Goal: Task Accomplishment & Management: Complete application form

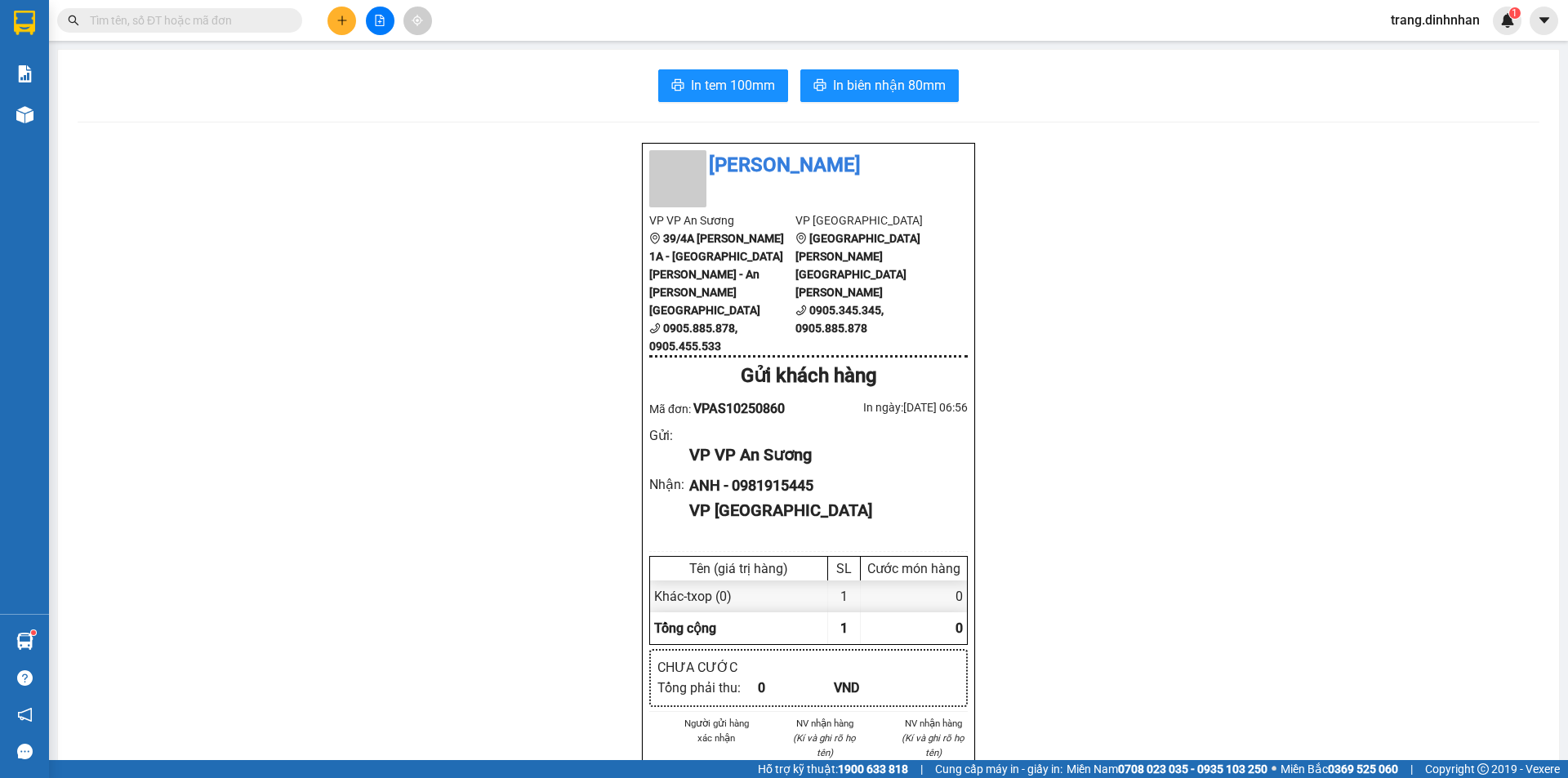
click at [260, 25] on input "text" at bounding box center [186, 20] width 193 height 18
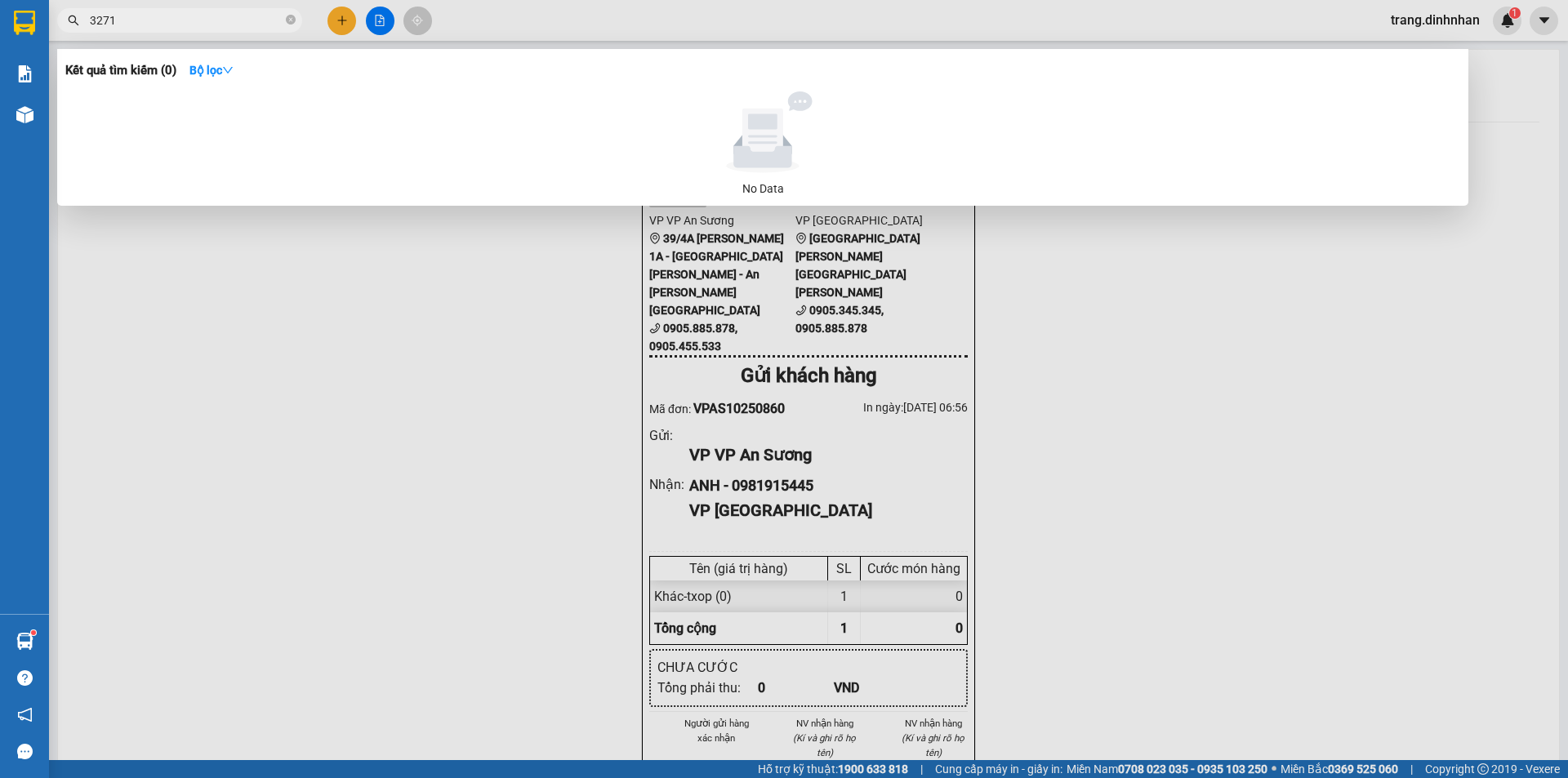
type input "32718"
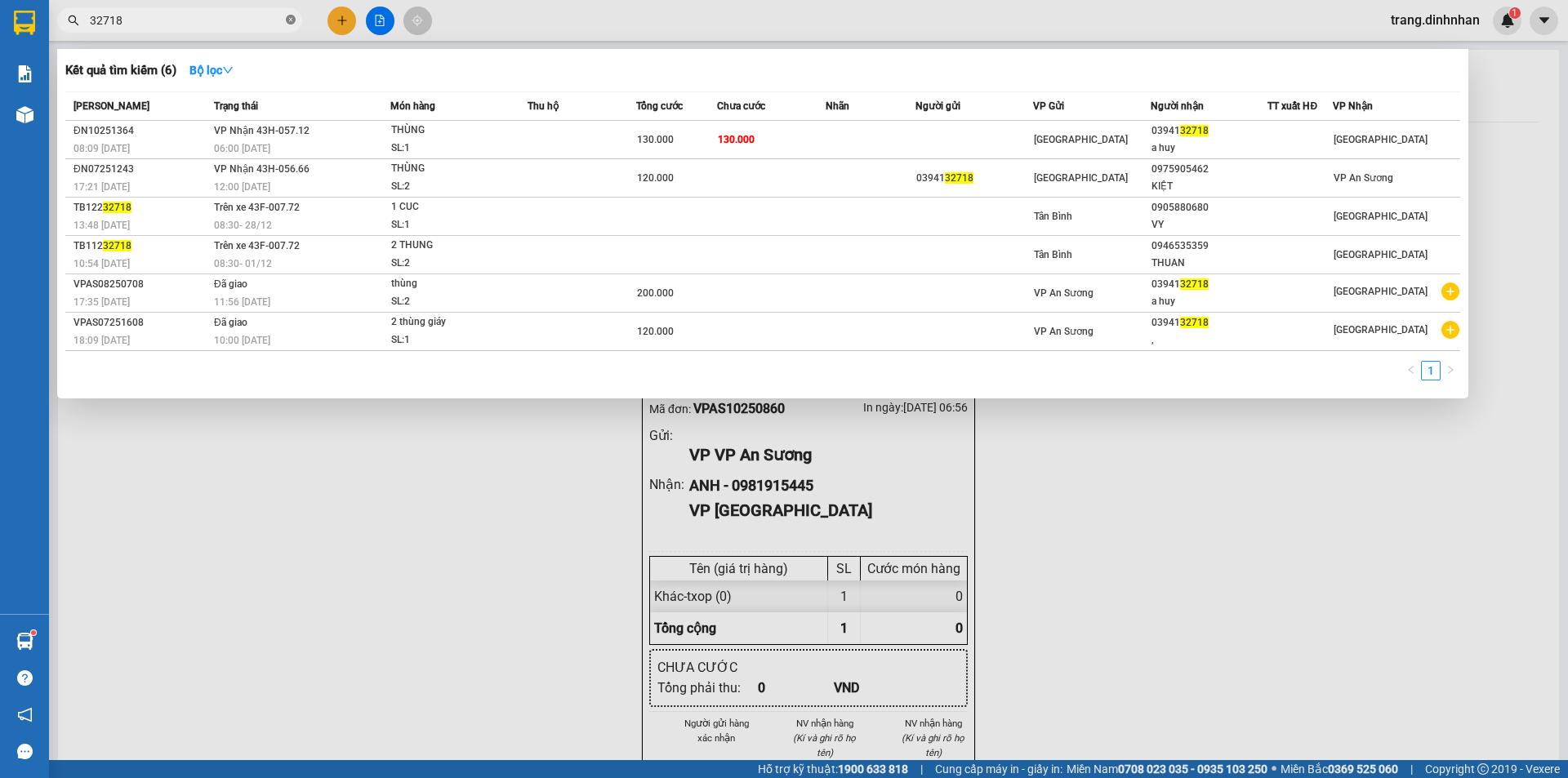
click at [294, 23] on icon "close-circle" at bounding box center [290, 20] width 9 height 9
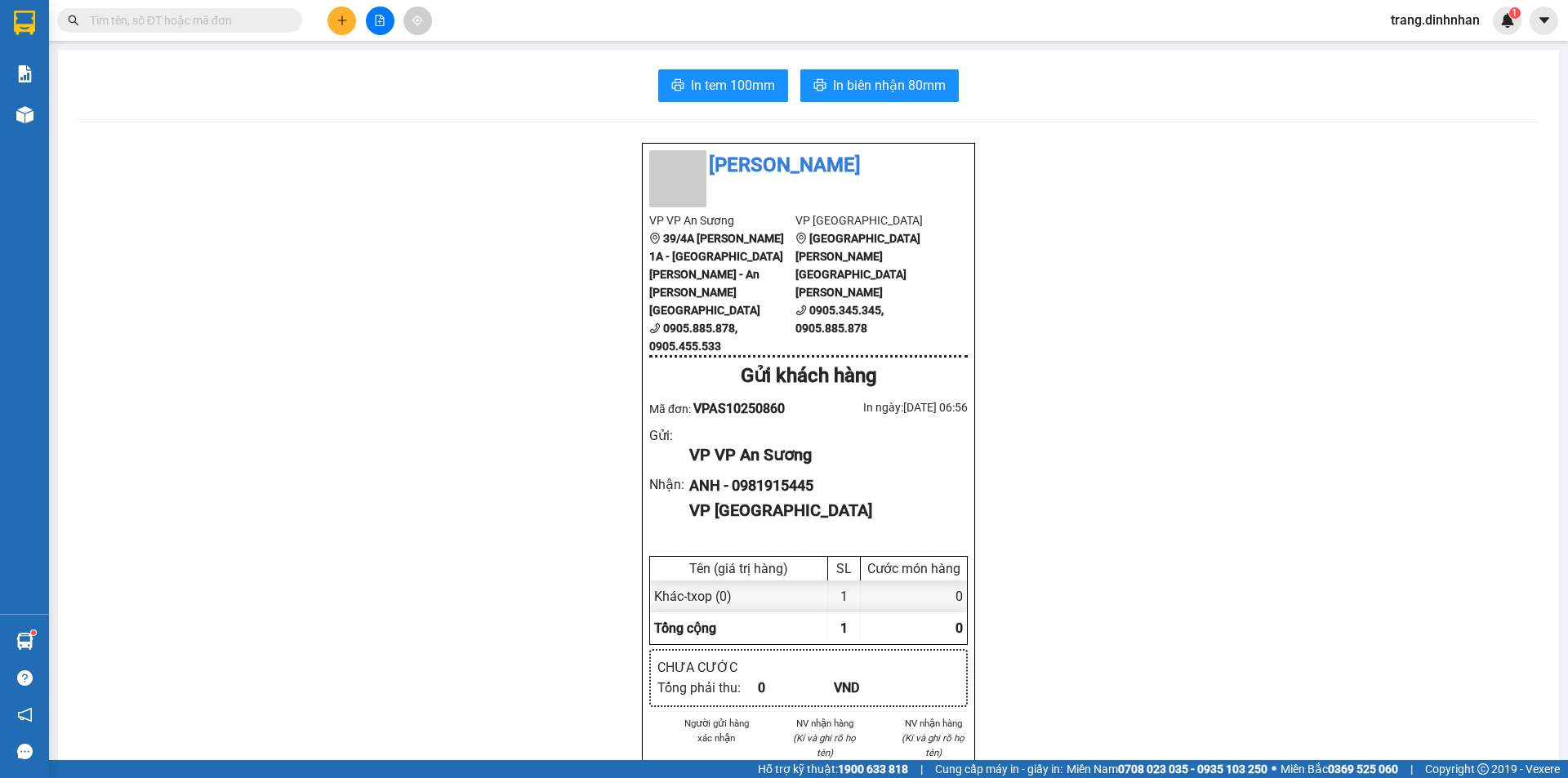
click at [236, 26] on input "text" at bounding box center [186, 20] width 193 height 18
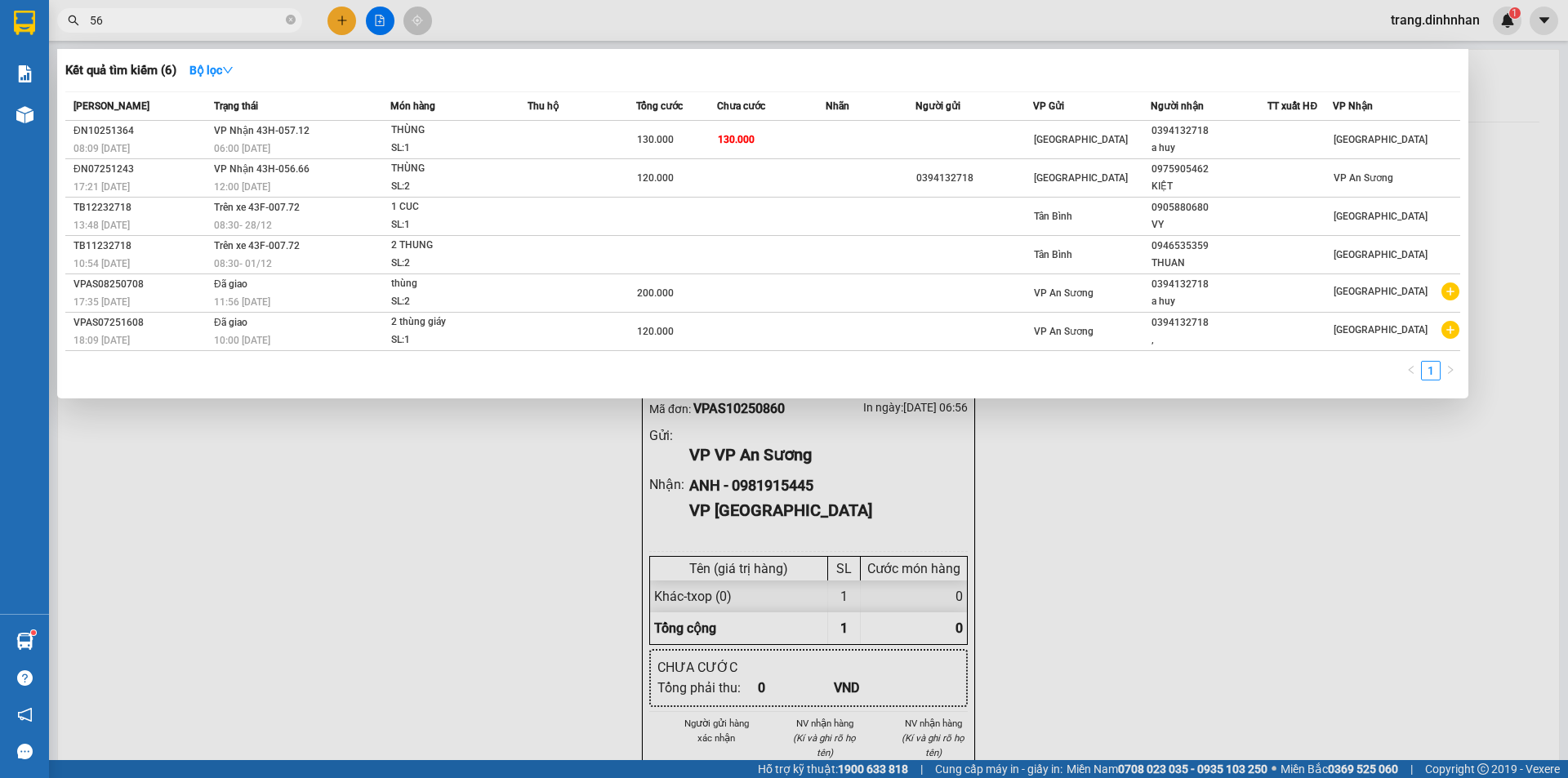
type input "565"
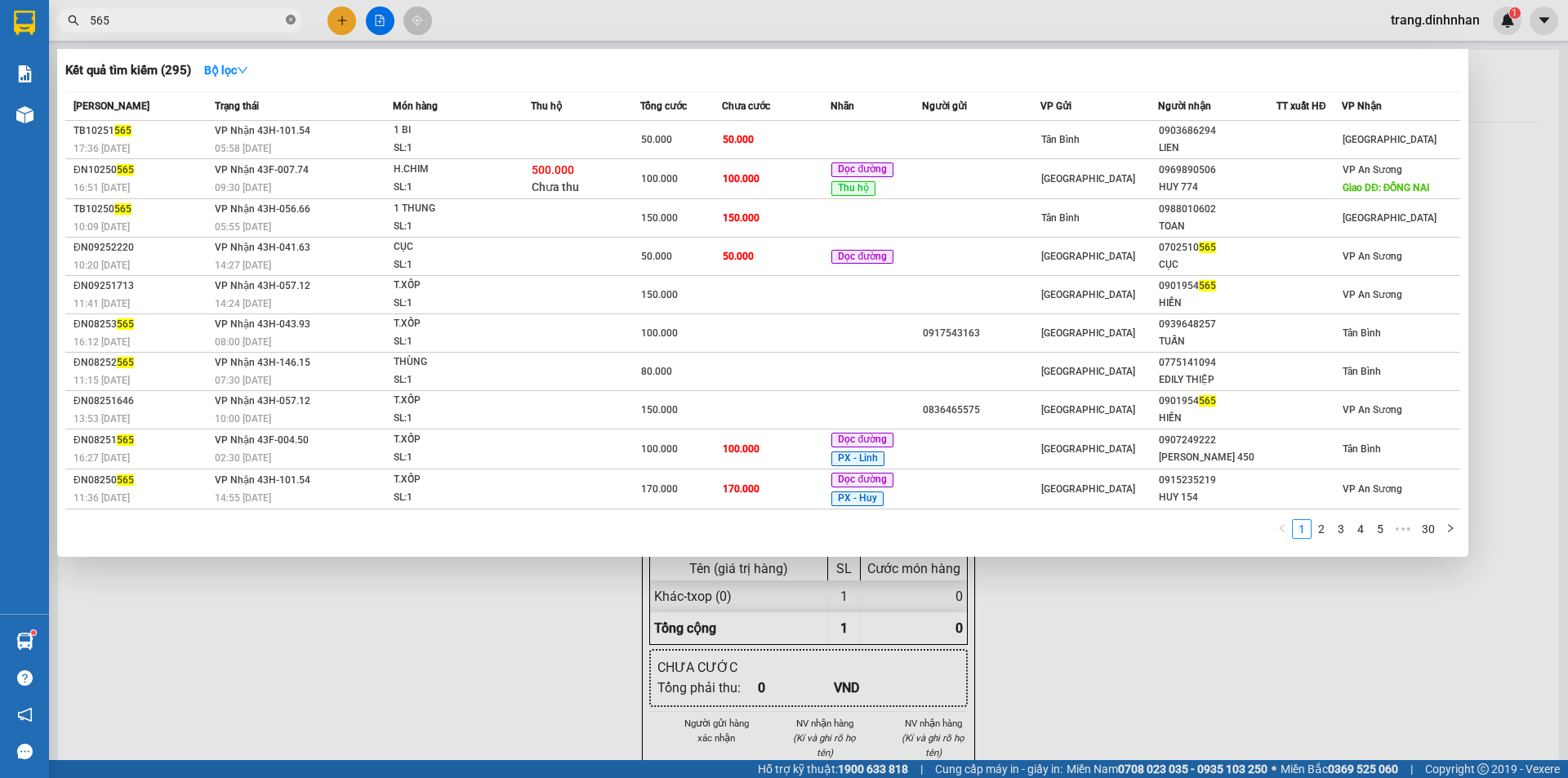
click at [294, 20] on icon "close-circle" at bounding box center [290, 20] width 9 height 9
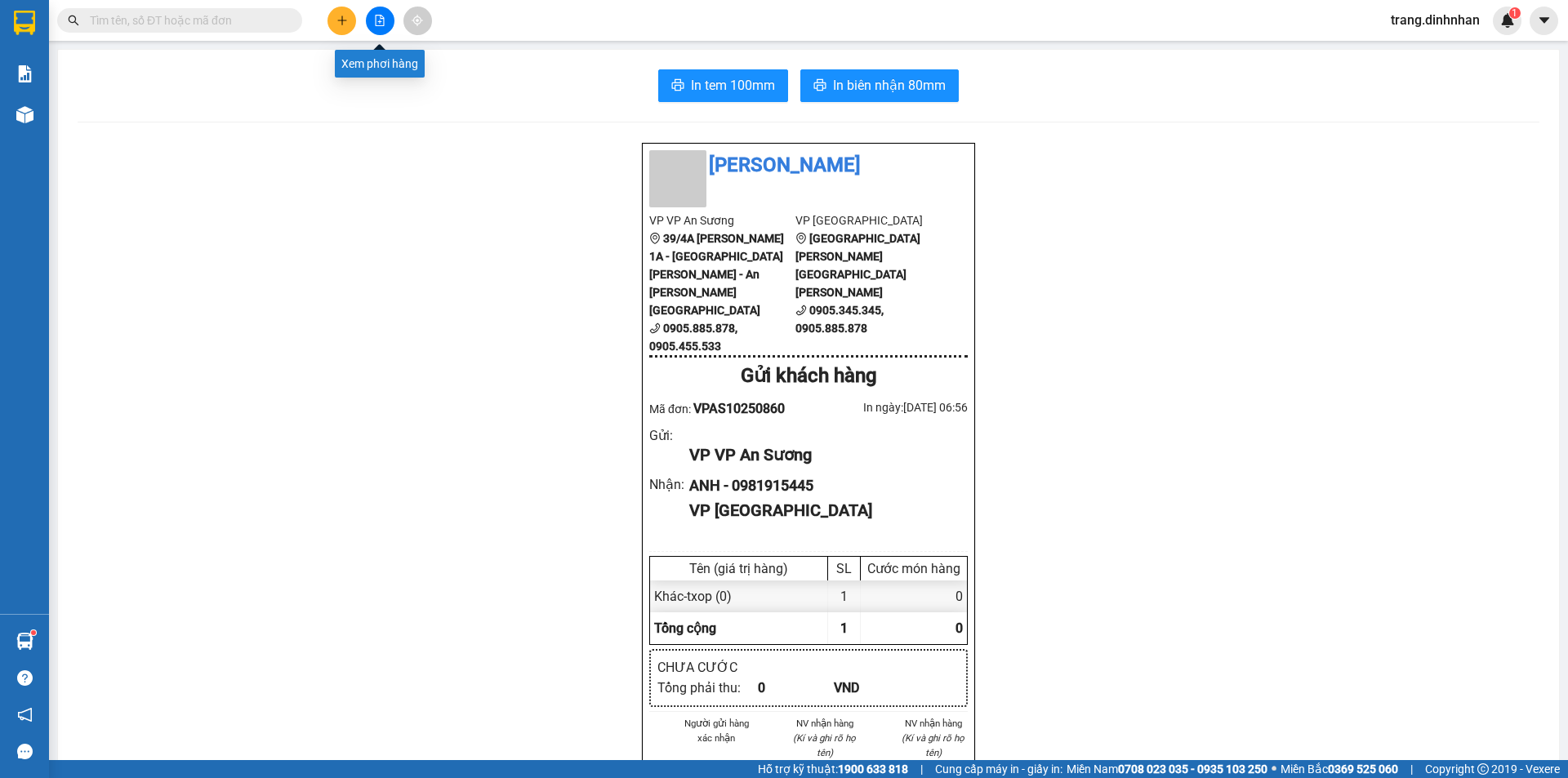
click at [378, 24] on icon "file-add" at bounding box center [380, 21] width 11 height 11
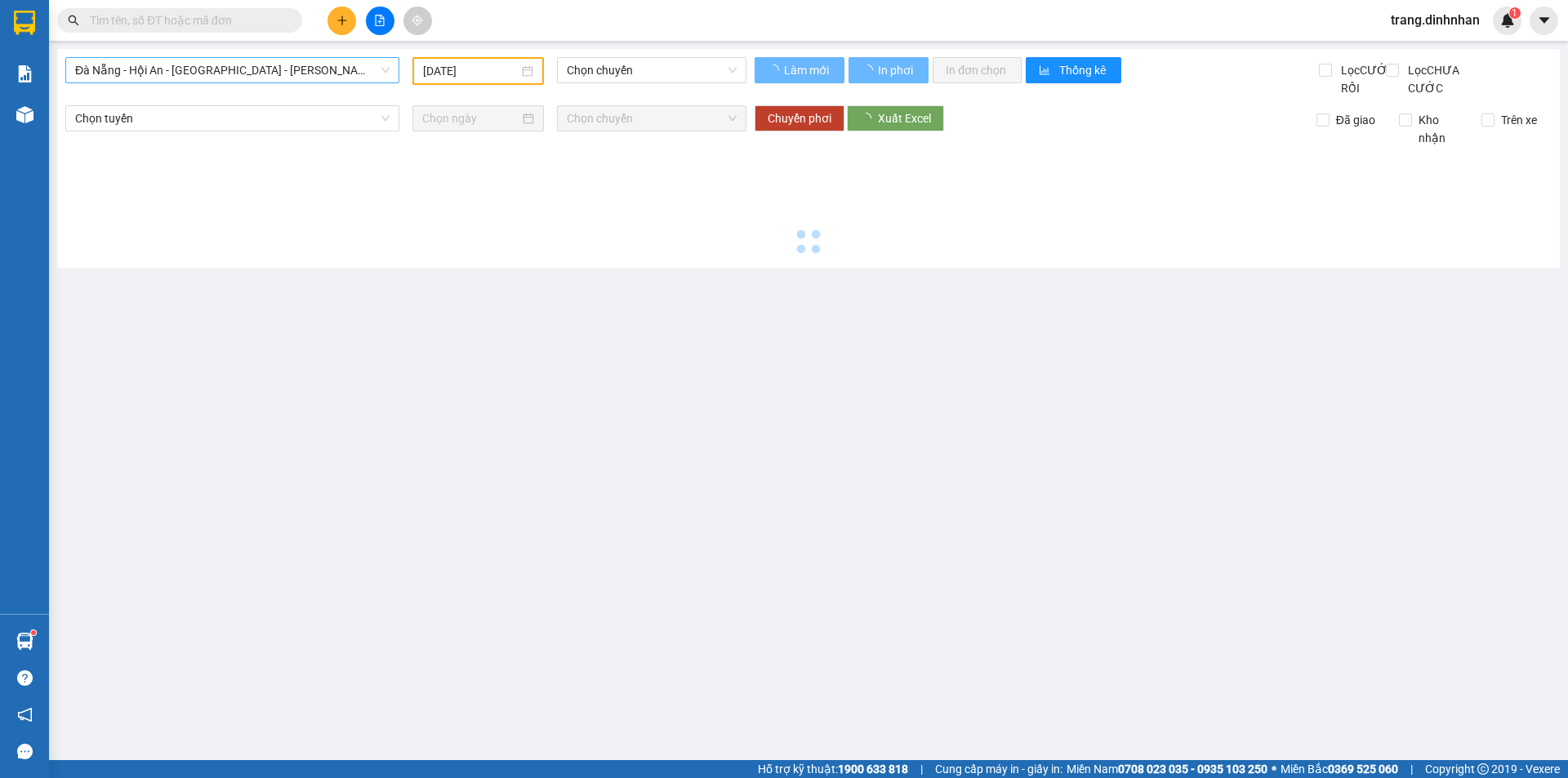
type input "[DATE]"
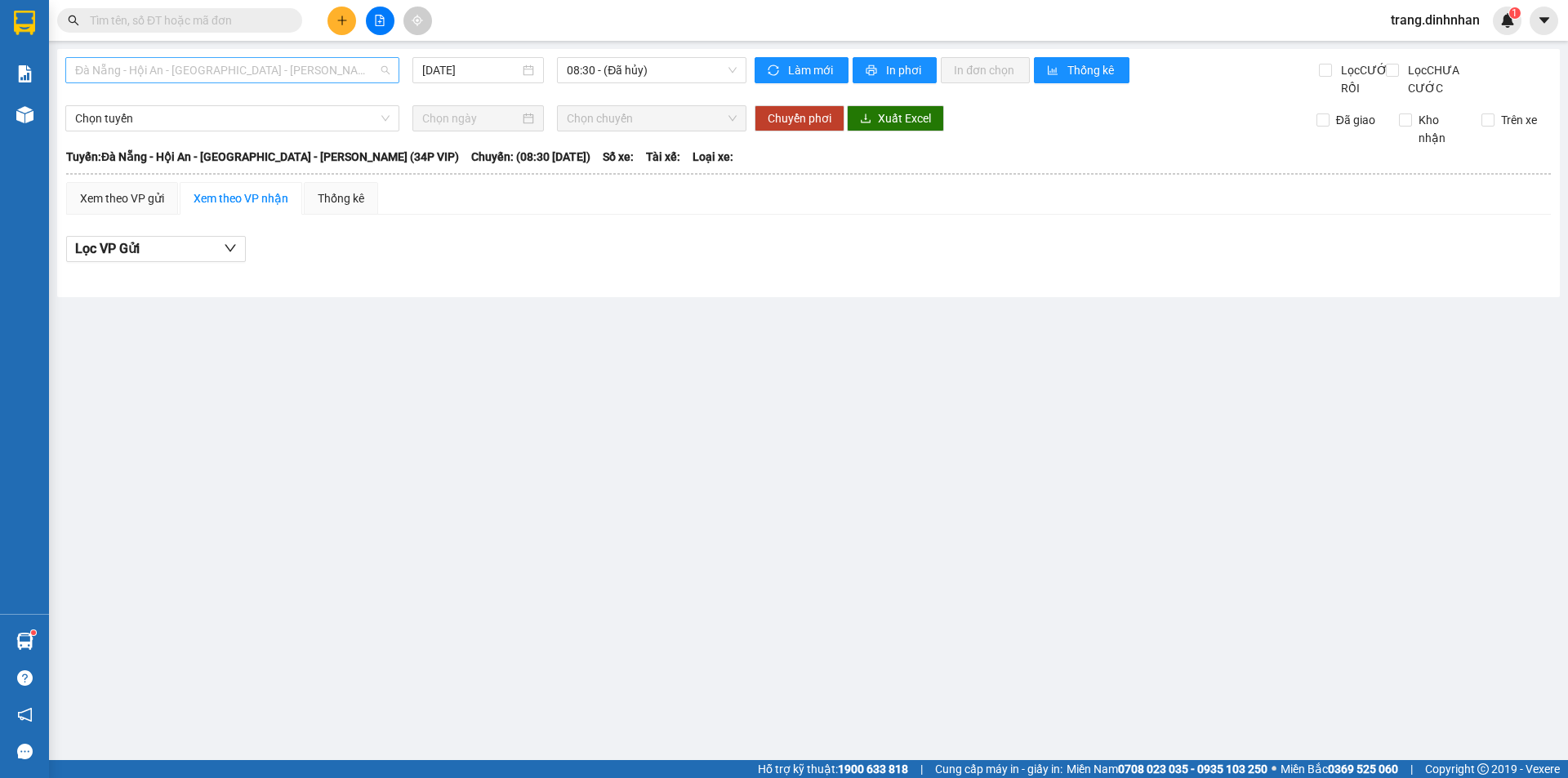
click at [376, 69] on span "Đà Nẵng - Hội An - [GEOGRAPHIC_DATA] - [PERSON_NAME] (34P VIP)" at bounding box center [232, 70] width 314 height 25
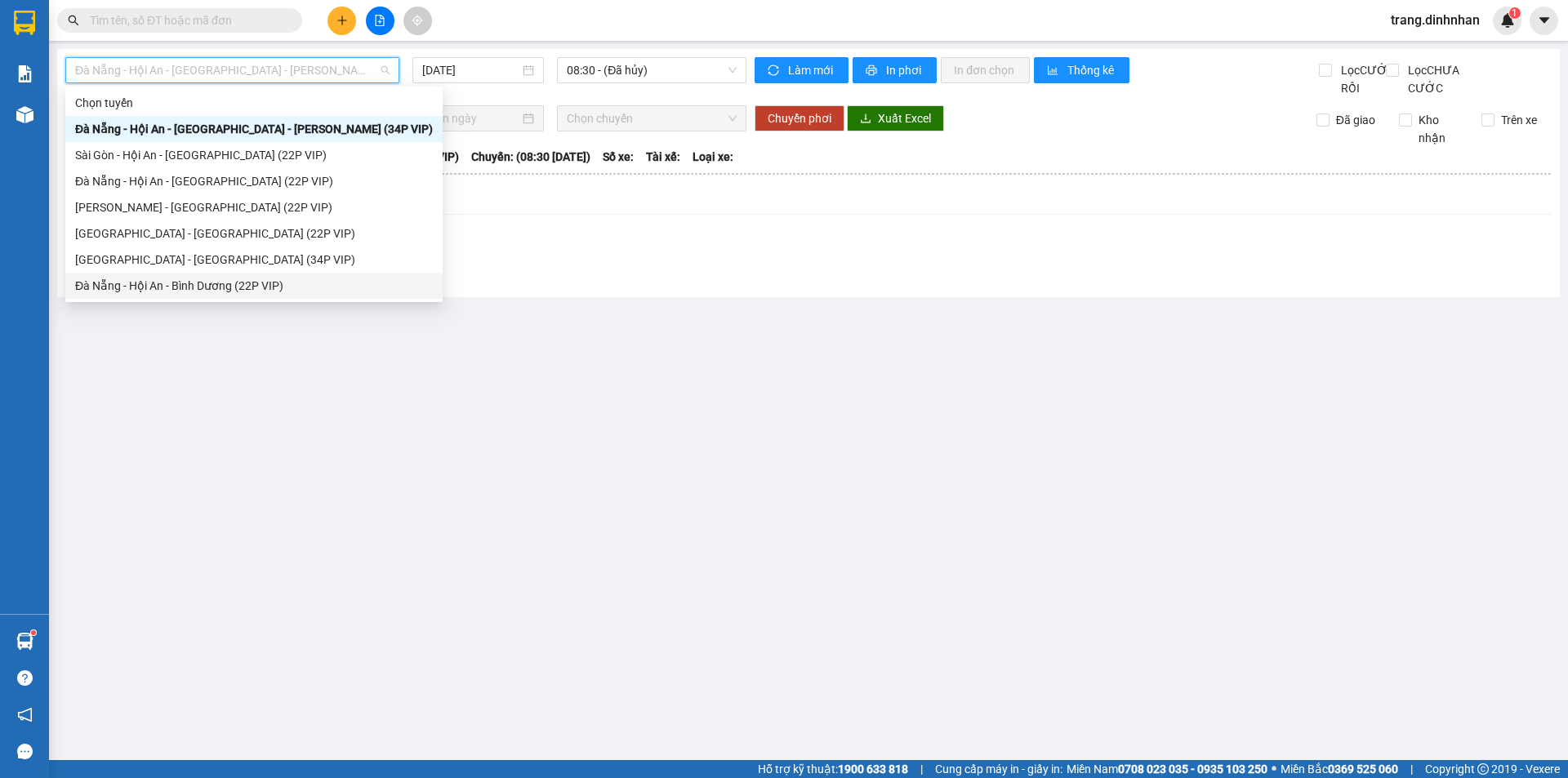
click at [237, 284] on div "Đà Nẵng - Hội An - Bình Dương (22P VIP)" at bounding box center [253, 285] width 357 height 18
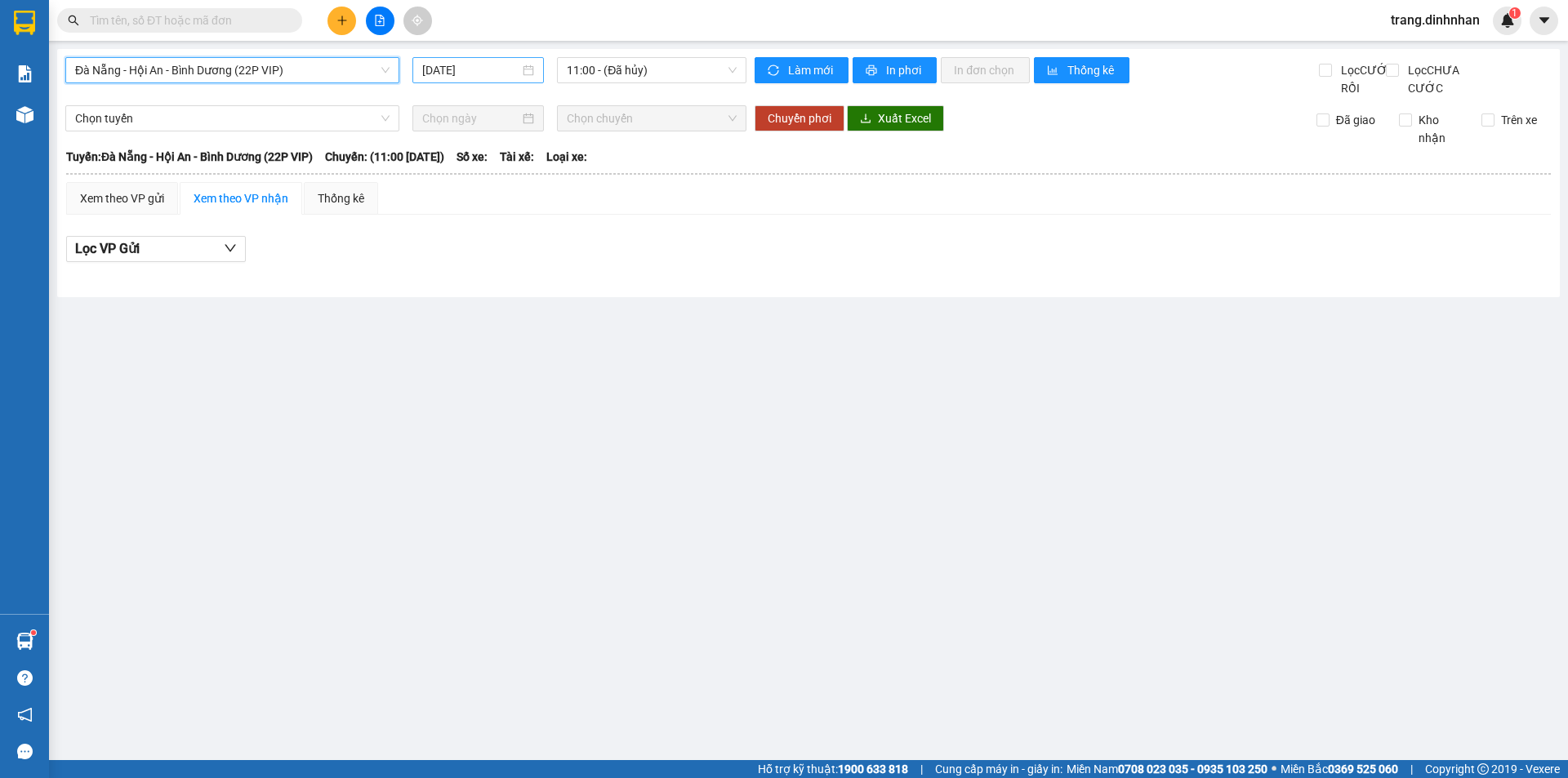
click at [520, 70] on div "[DATE]" at bounding box center [478, 70] width 112 height 18
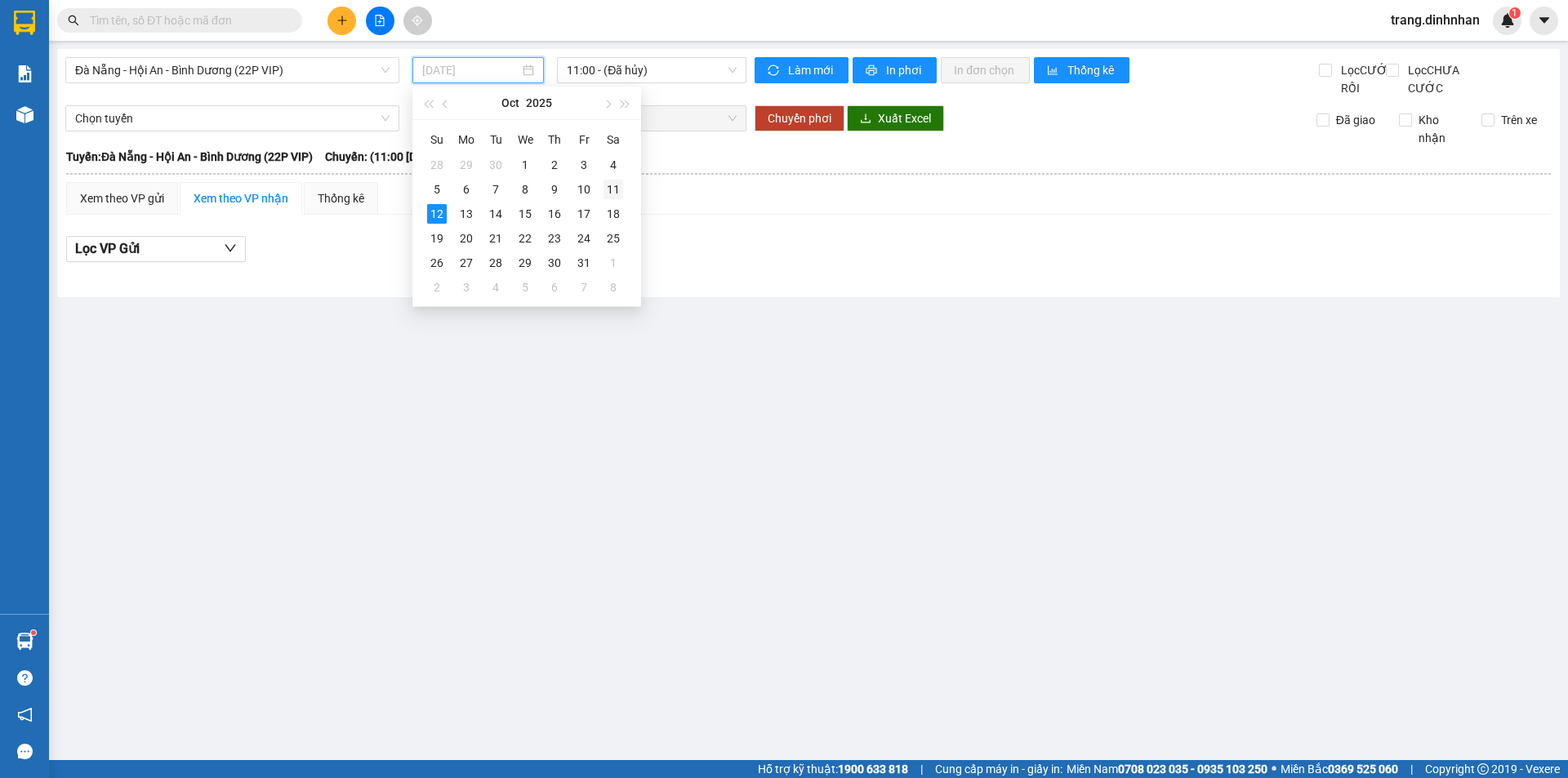
click at [611, 186] on div "11" at bounding box center [613, 189] width 20 height 20
type input "[DATE]"
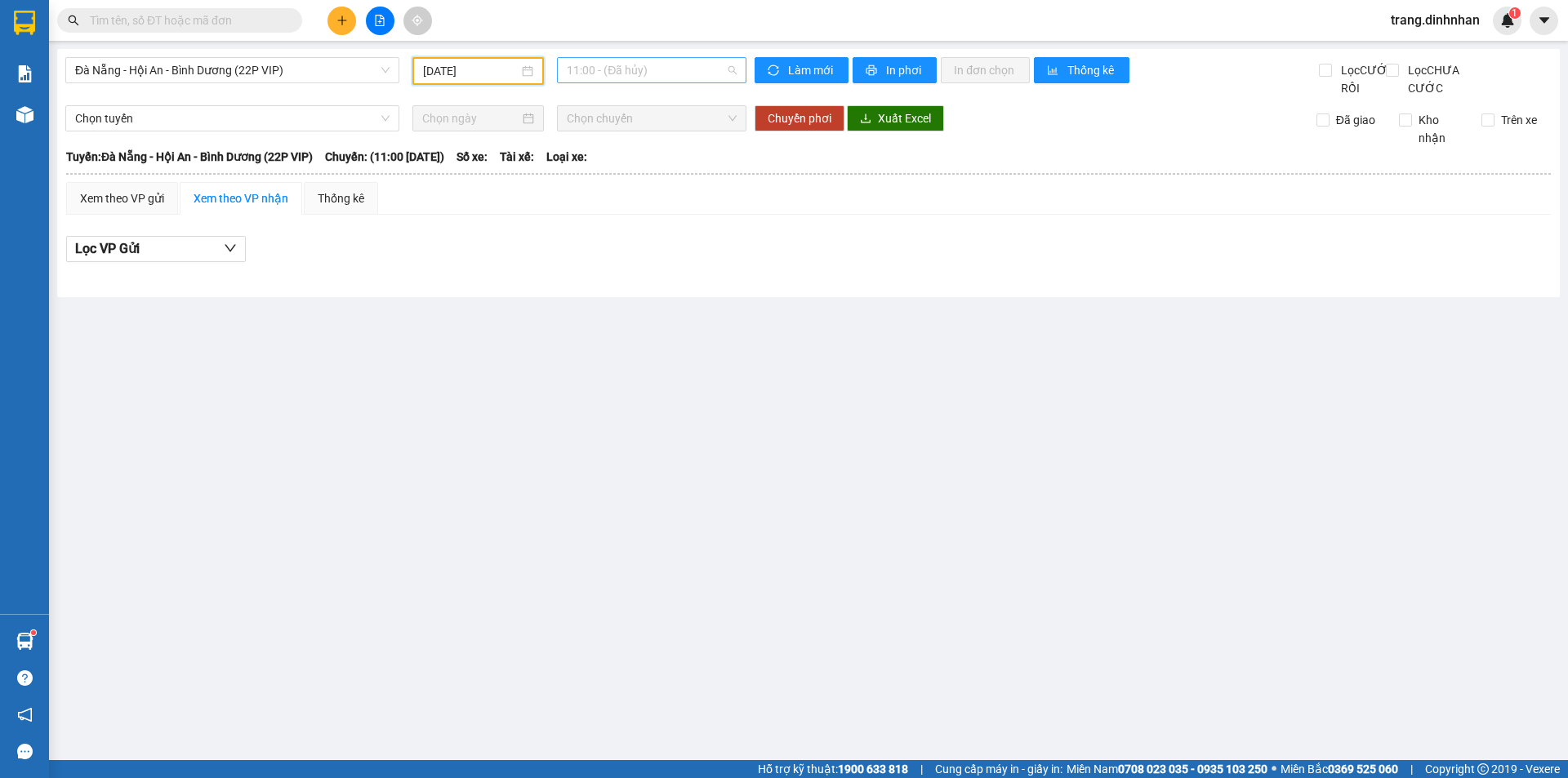
click at [680, 62] on span "11:00 - (Đã hủy)" at bounding box center [652, 70] width 170 height 25
click at [651, 158] on div "13:00 - 43H-057.12" at bounding box center [630, 155] width 128 height 18
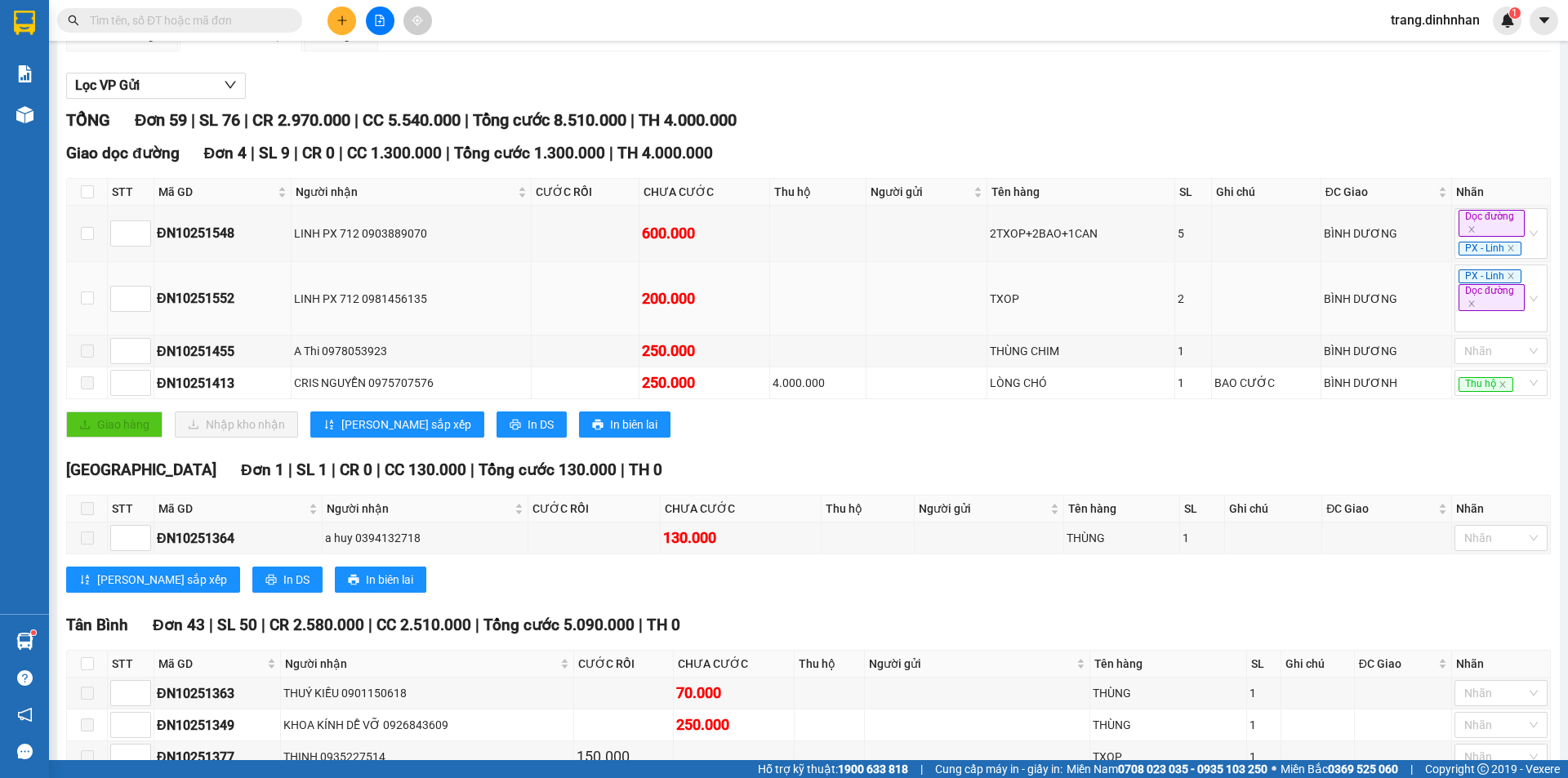
scroll to position [408, 0]
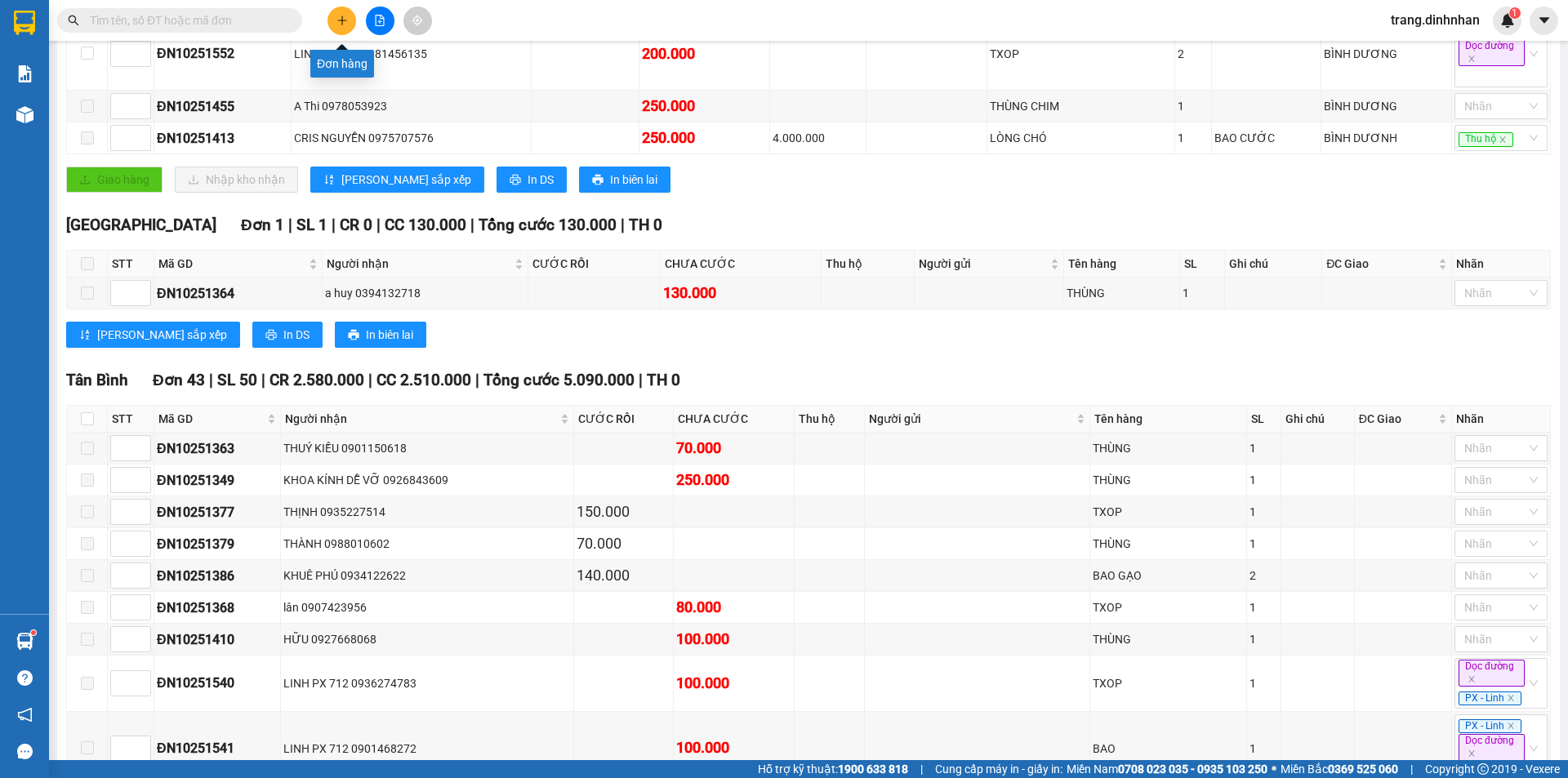
click at [339, 21] on icon "plus" at bounding box center [341, 20] width 9 height 1
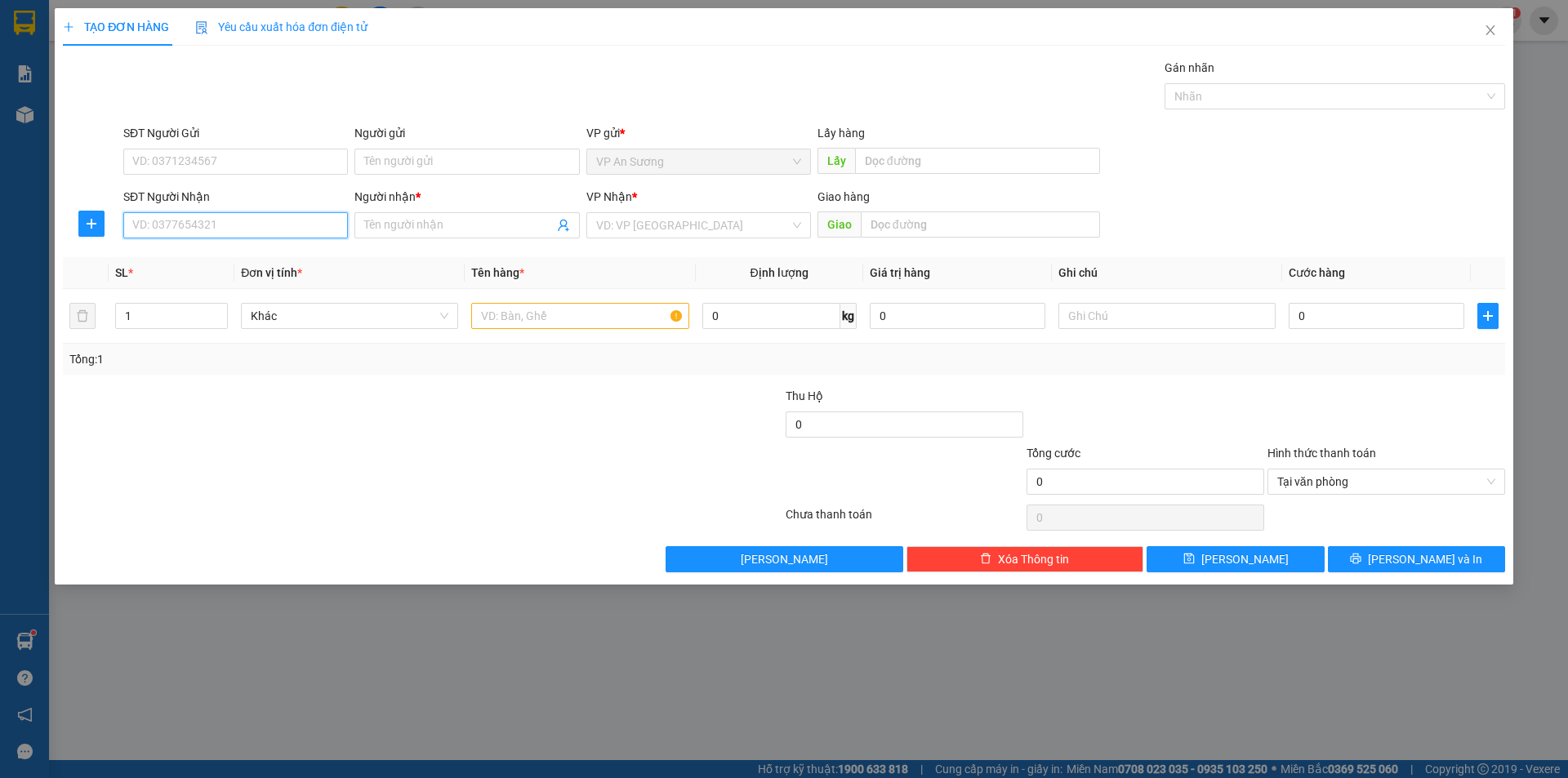
click at [311, 227] on input "SĐT Người Nhận" at bounding box center [235, 226] width 224 height 26
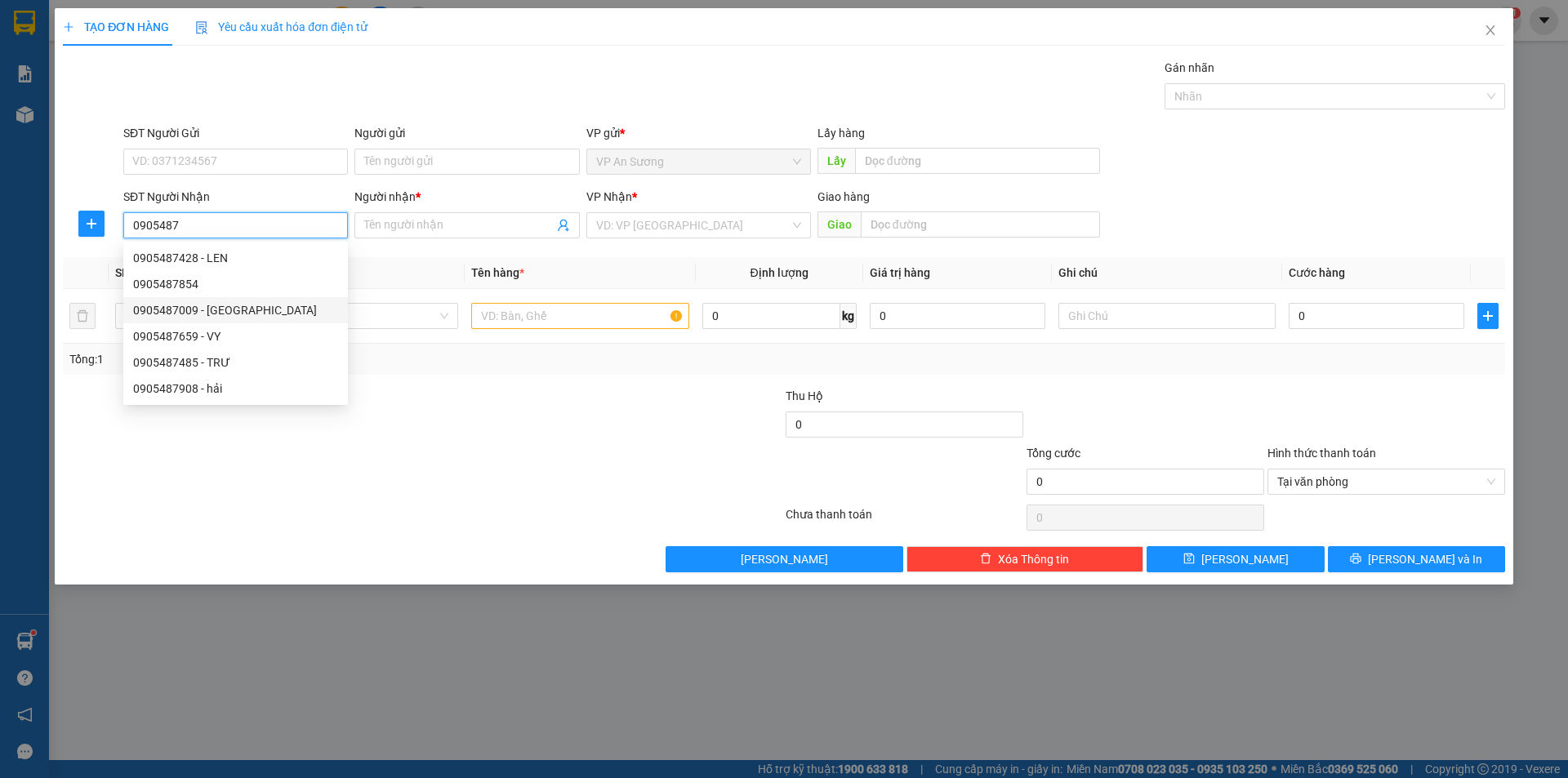
click at [197, 303] on div "0905487009 - [GEOGRAPHIC_DATA]" at bounding box center [235, 310] width 205 height 18
type input "0905487009"
type input "ANH"
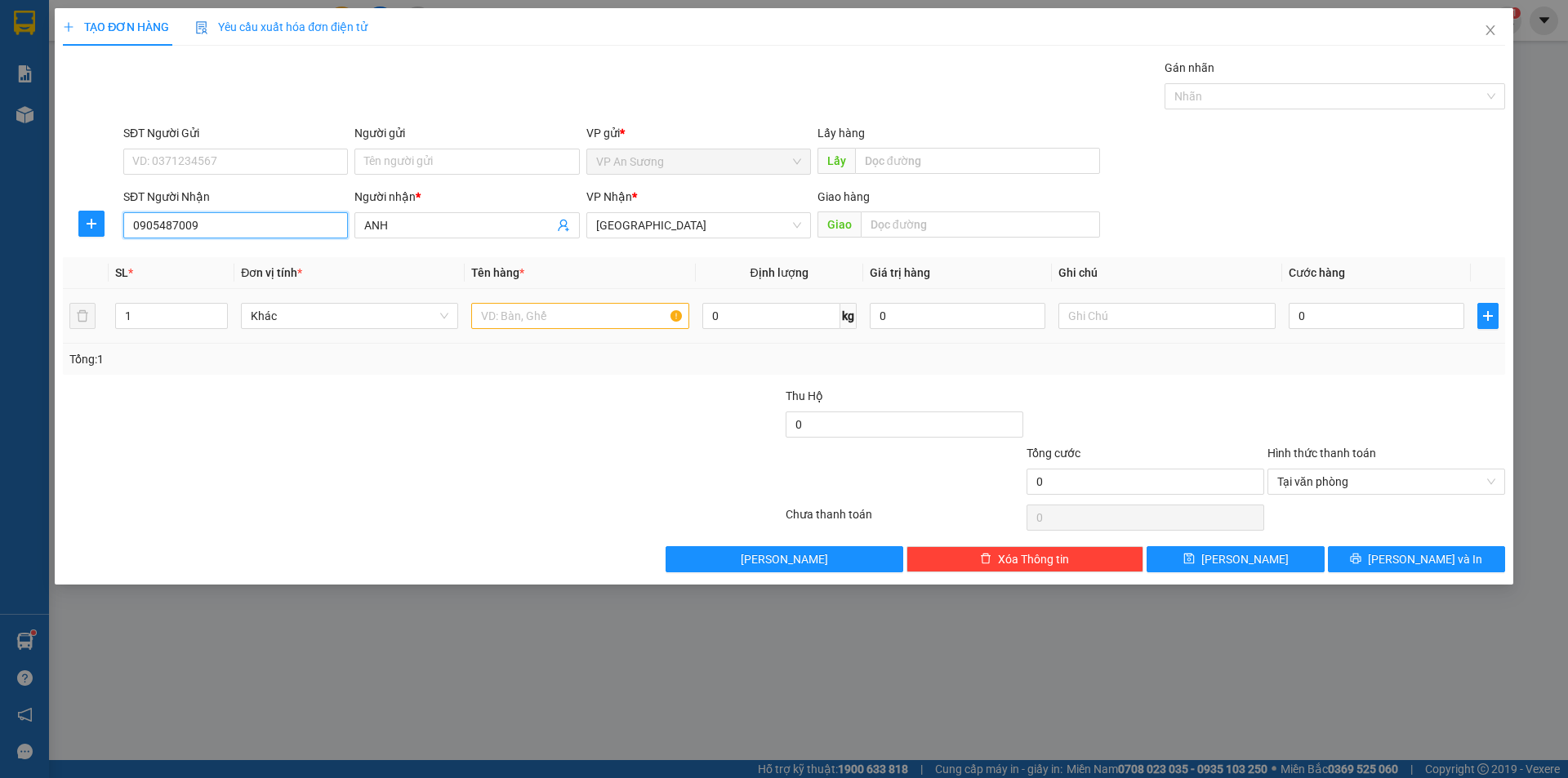
type input "0905487009"
click at [523, 310] on input "text" at bounding box center [580, 316] width 218 height 26
type input "txop nhỏ"
click at [878, 216] on input "text" at bounding box center [980, 225] width 239 height 26
type input "[PERSON_NAME]"
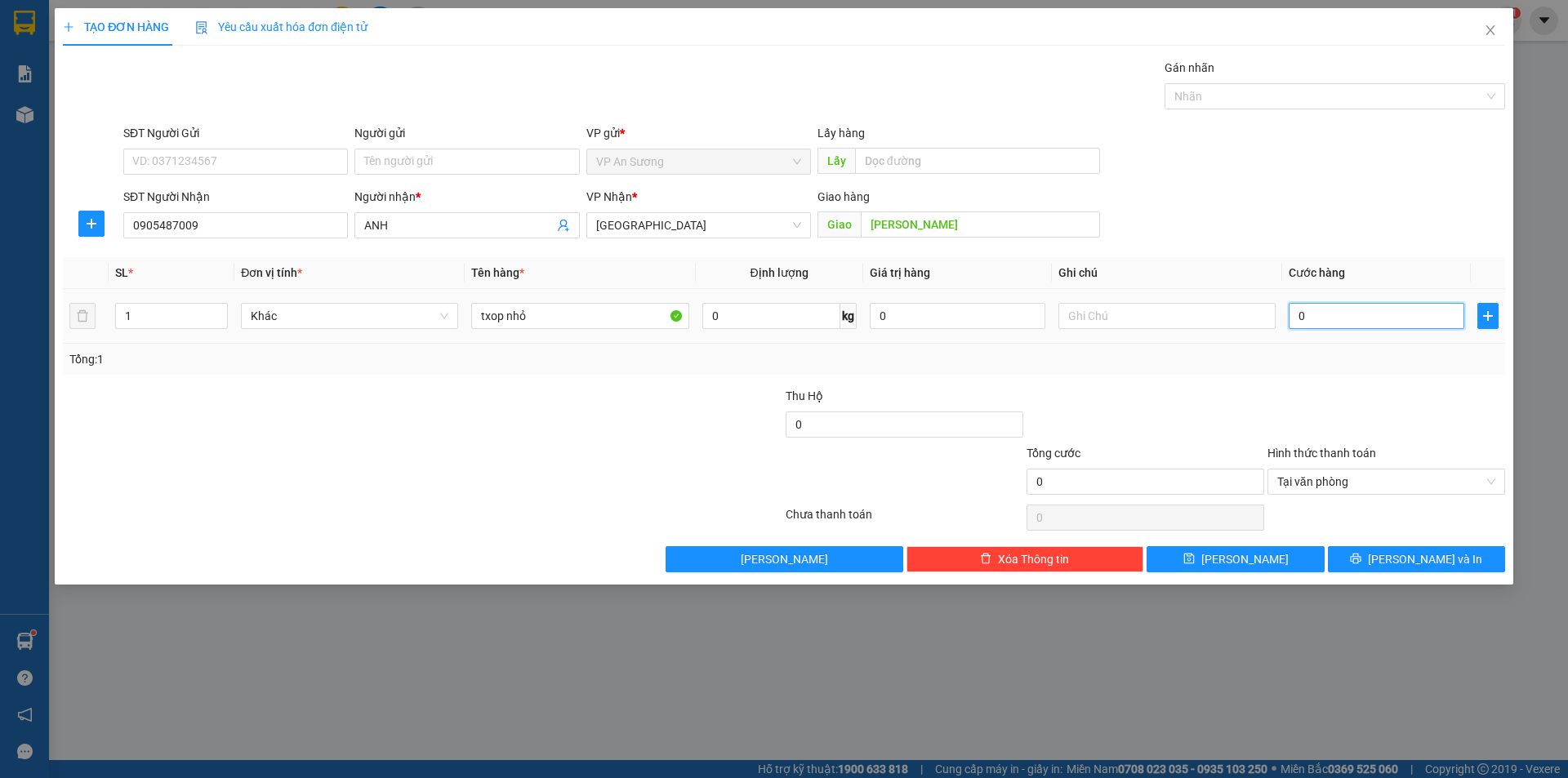
click at [1293, 315] on input "0" at bounding box center [1377, 316] width 176 height 26
type input "7"
type input "70"
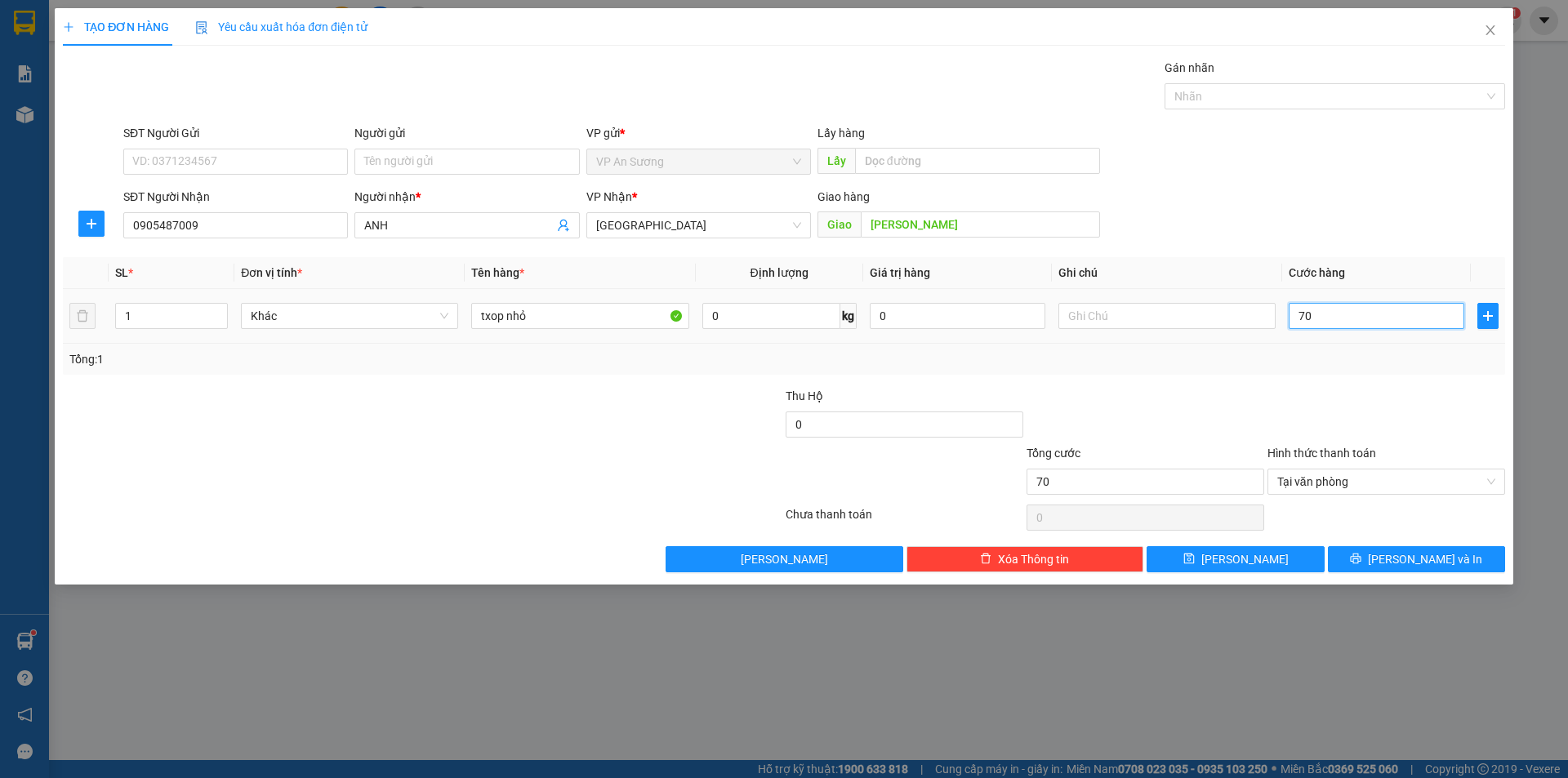
type input "700"
type input "7.000"
type input "70.000"
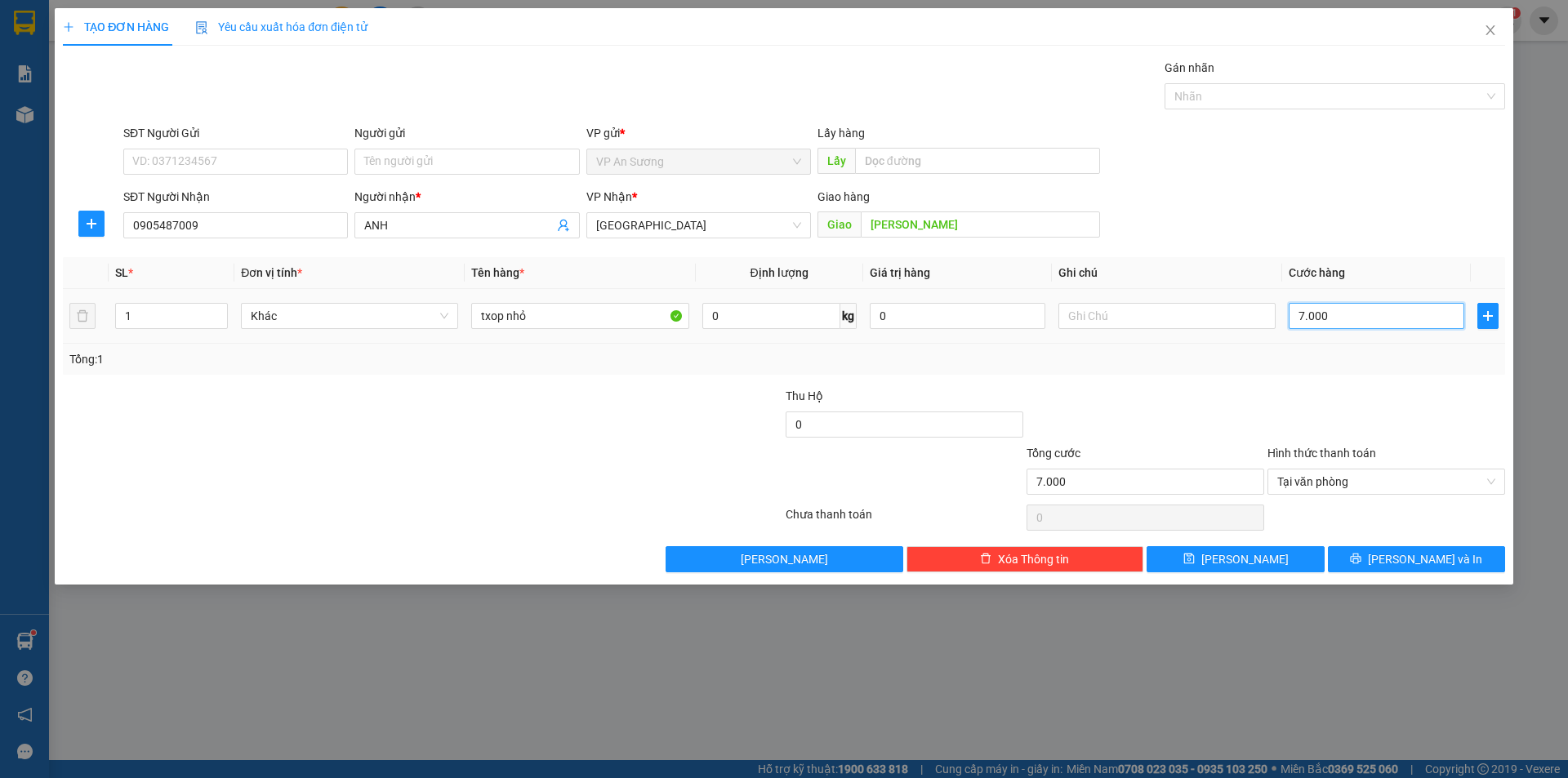
type input "70.000"
drag, startPoint x: 1377, startPoint y: 558, endPoint x: 1380, endPoint y: 549, distance: 9.5
click at [1378, 558] on button "[PERSON_NAME] và In" at bounding box center [1416, 560] width 177 height 26
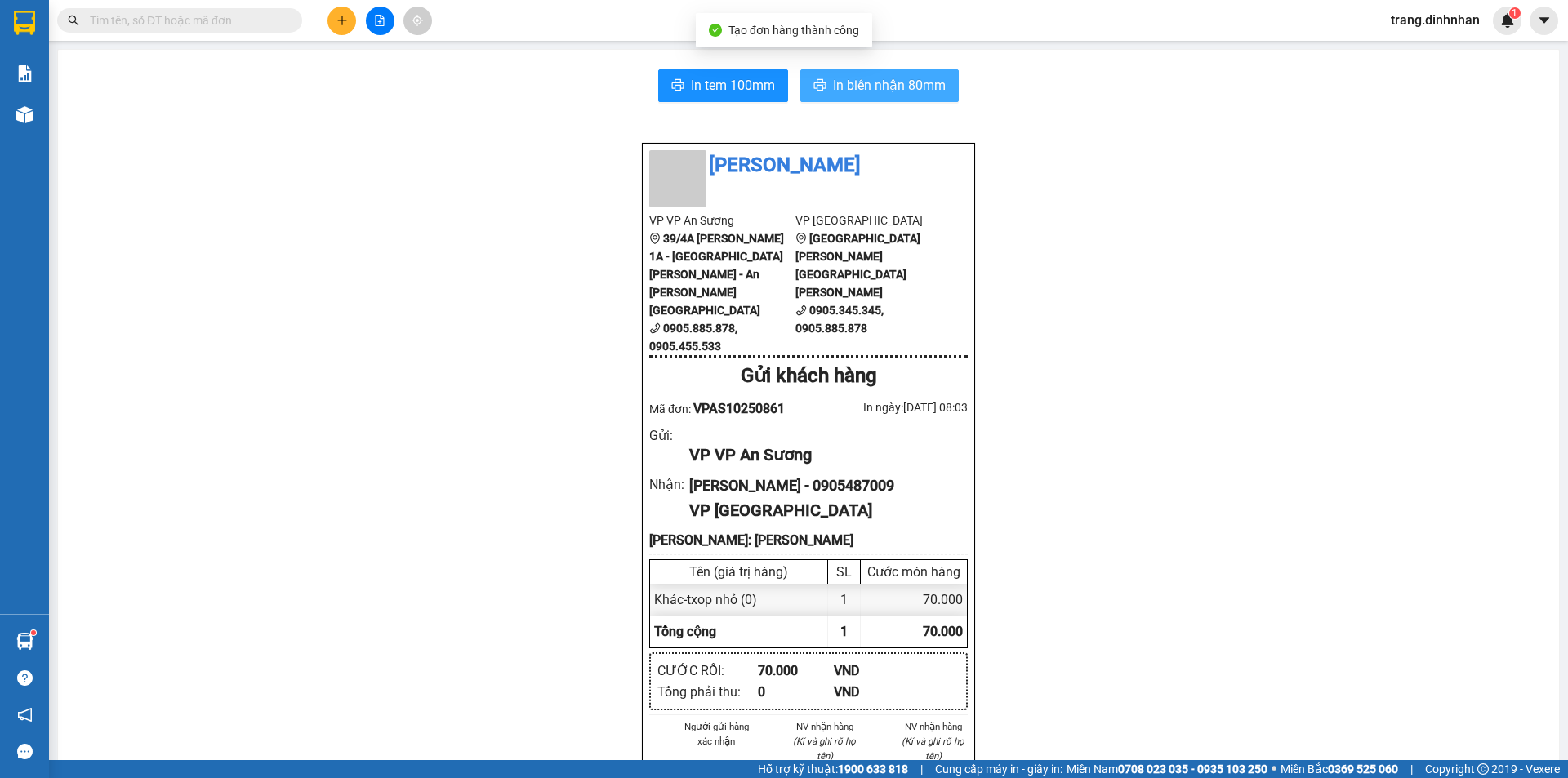
click at [888, 99] on button "In biên nhận 80mm" at bounding box center [880, 85] width 159 height 33
click at [212, 17] on input "text" at bounding box center [186, 20] width 193 height 18
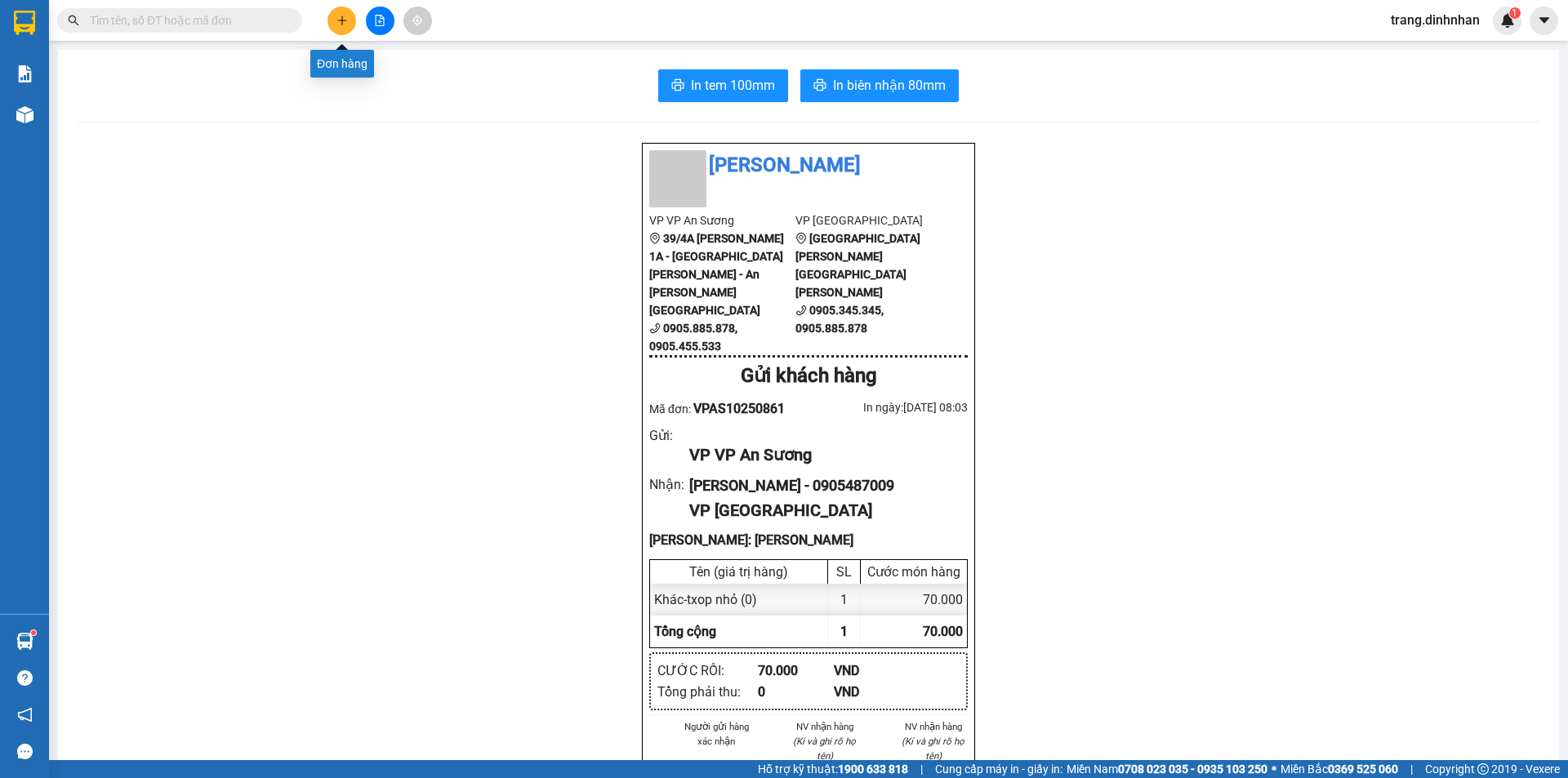
click at [338, 30] on button at bounding box center [341, 21] width 28 height 28
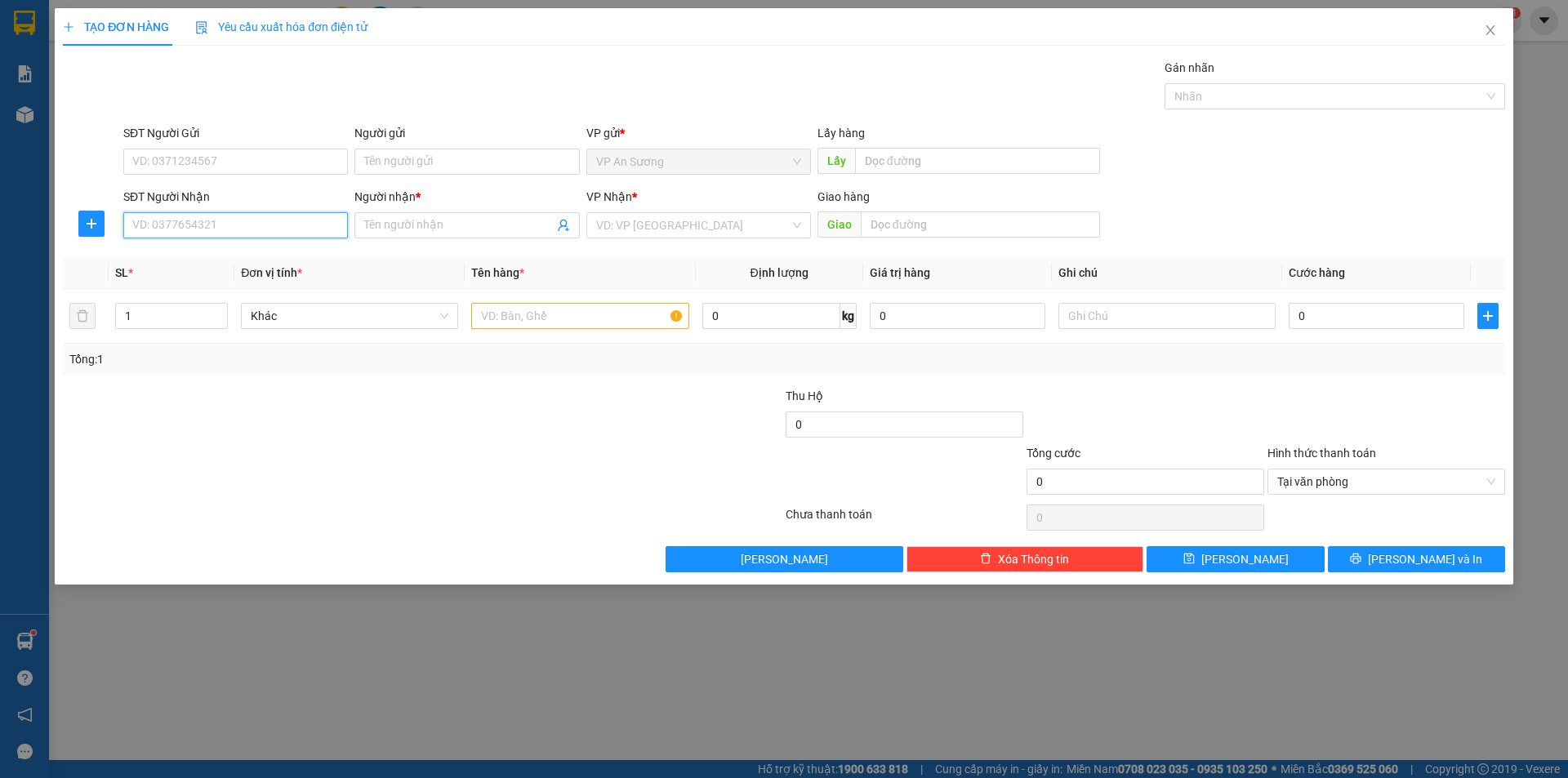
click at [278, 224] on input "SĐT Người Nhận" at bounding box center [235, 226] width 224 height 26
click at [161, 260] on div "0905922821 - chị mai" at bounding box center [235, 257] width 205 height 18
type input "0905922821"
type input "chị mai"
type input "0905922821"
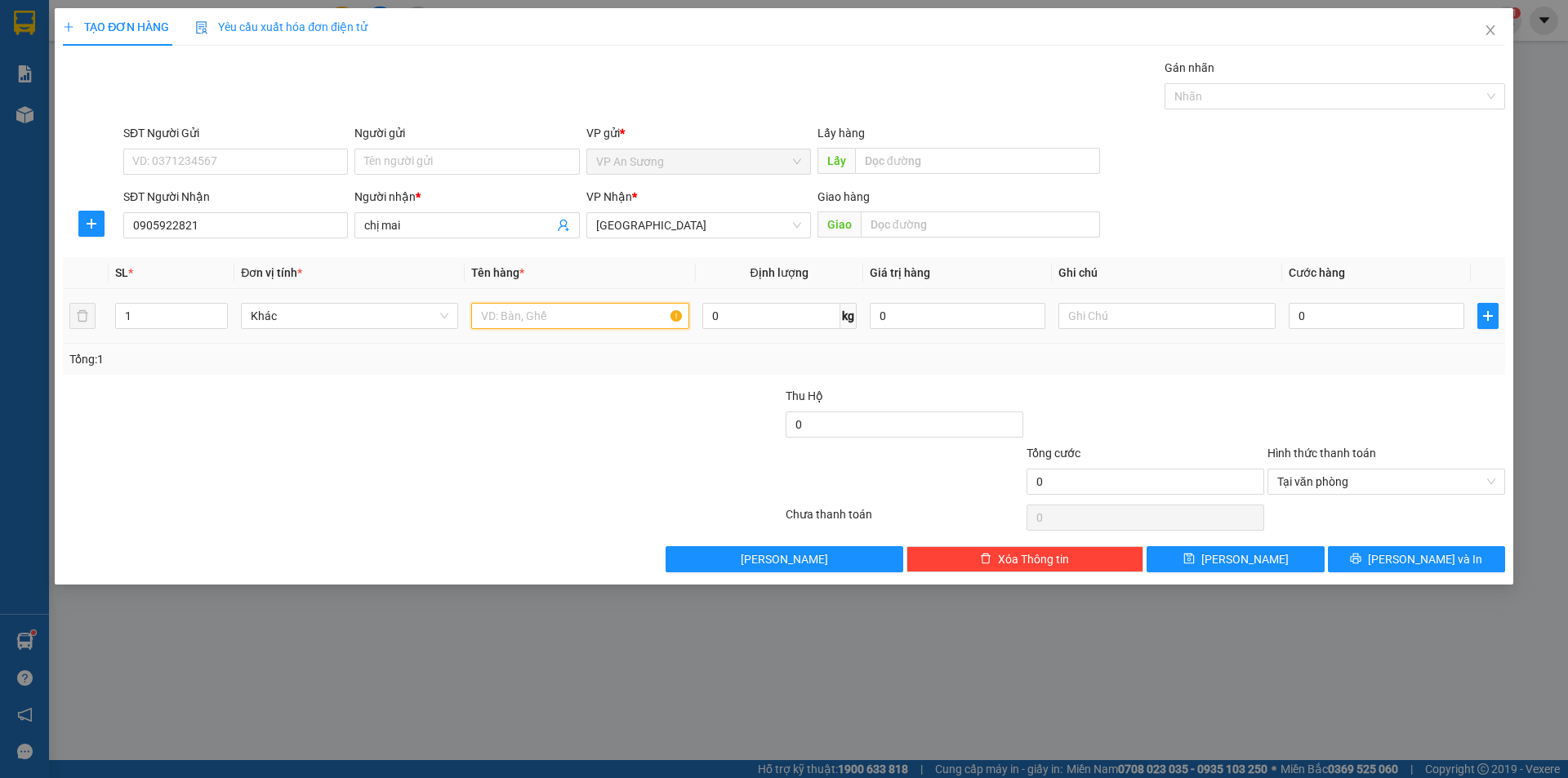
click at [504, 314] on input "text" at bounding box center [580, 316] width 218 height 26
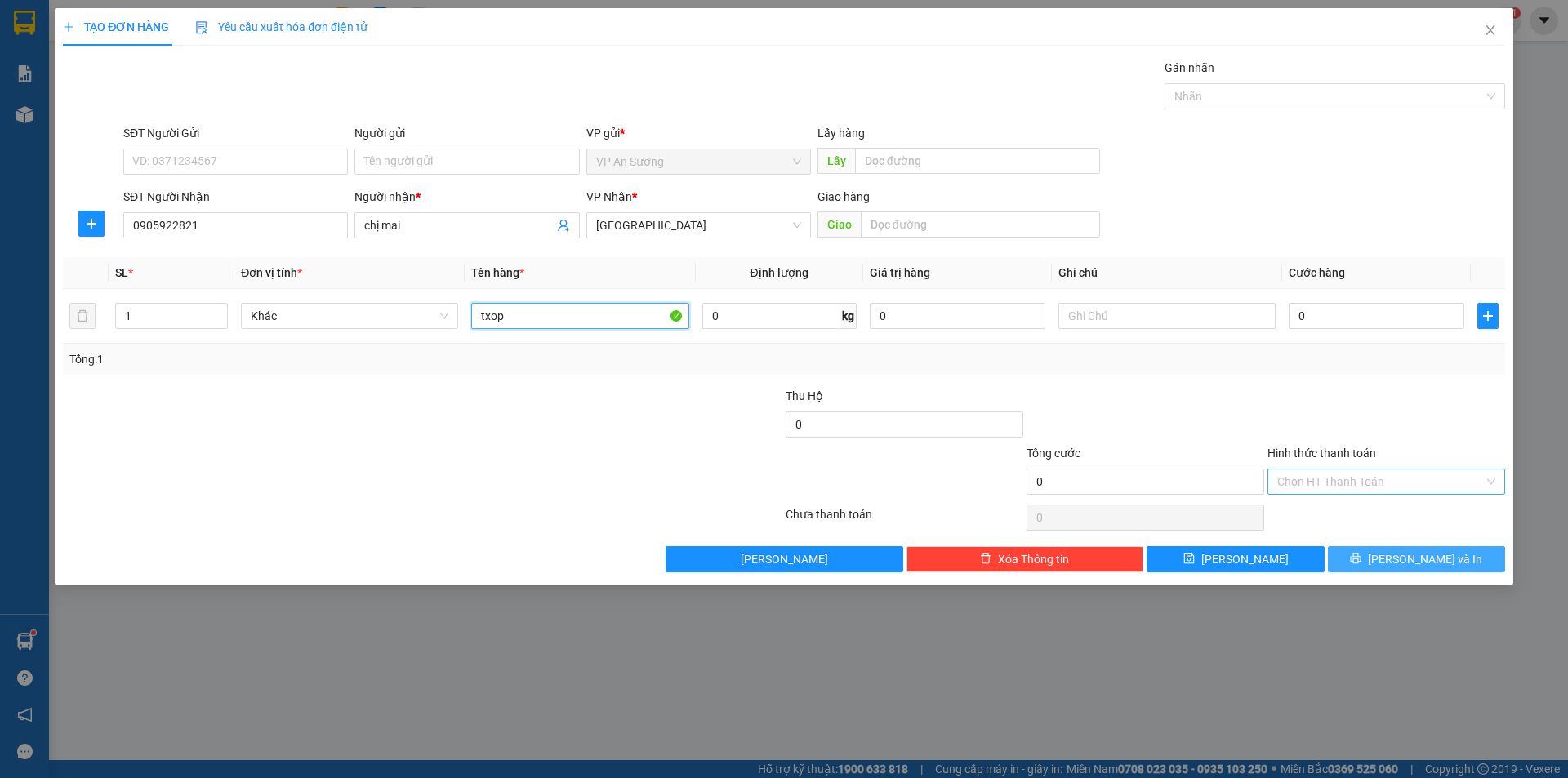
type input "txop"
click at [1424, 550] on span "[PERSON_NAME] và In" at bounding box center [1425, 559] width 114 height 18
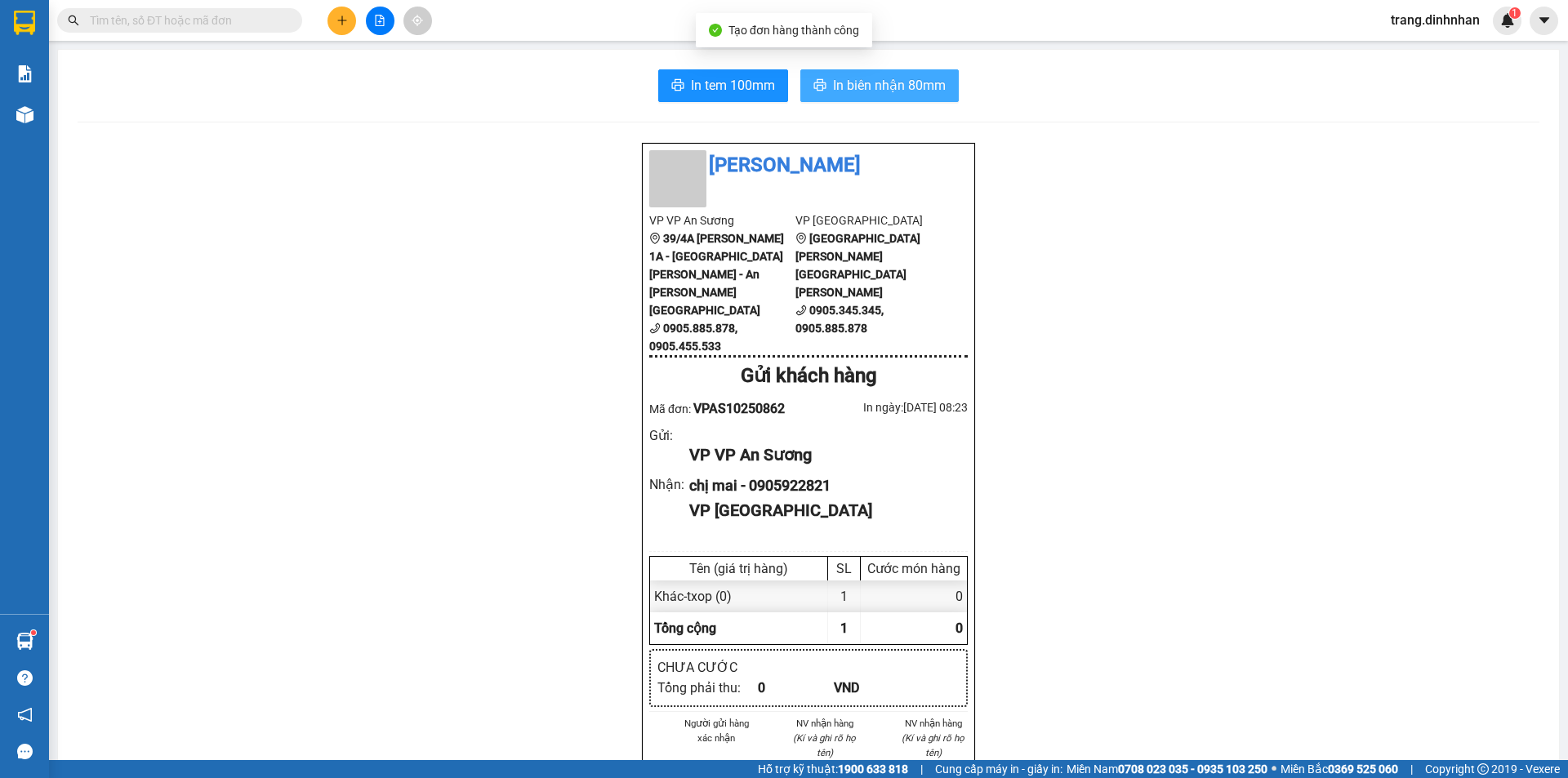
click at [901, 86] on span "In biên nhận 80mm" at bounding box center [889, 85] width 113 height 21
click at [330, 22] on button at bounding box center [341, 21] width 28 height 28
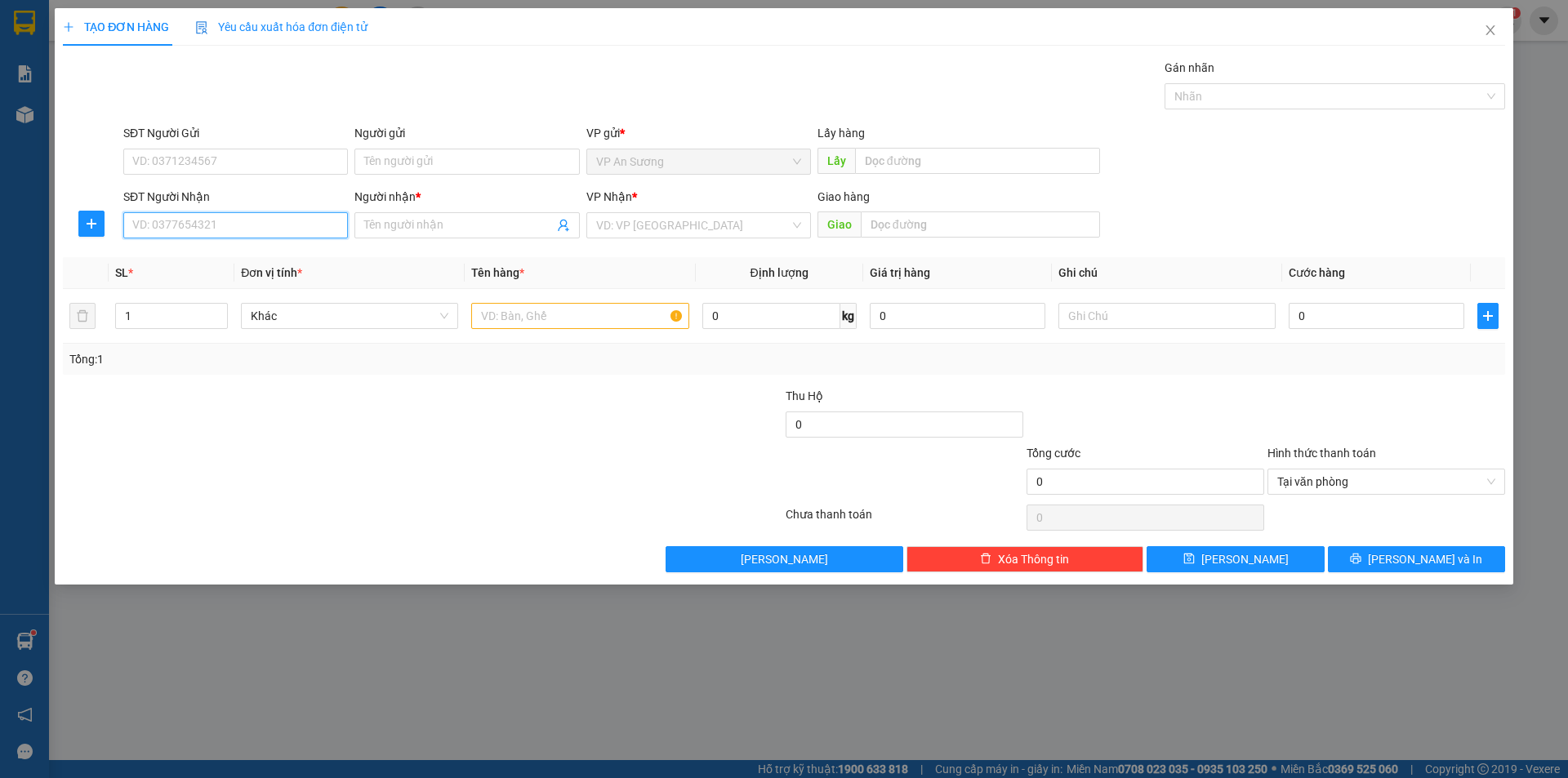
click at [291, 227] on input "SĐT Người Nhận" at bounding box center [235, 226] width 224 height 26
click at [183, 227] on input "191" at bounding box center [235, 226] width 224 height 26
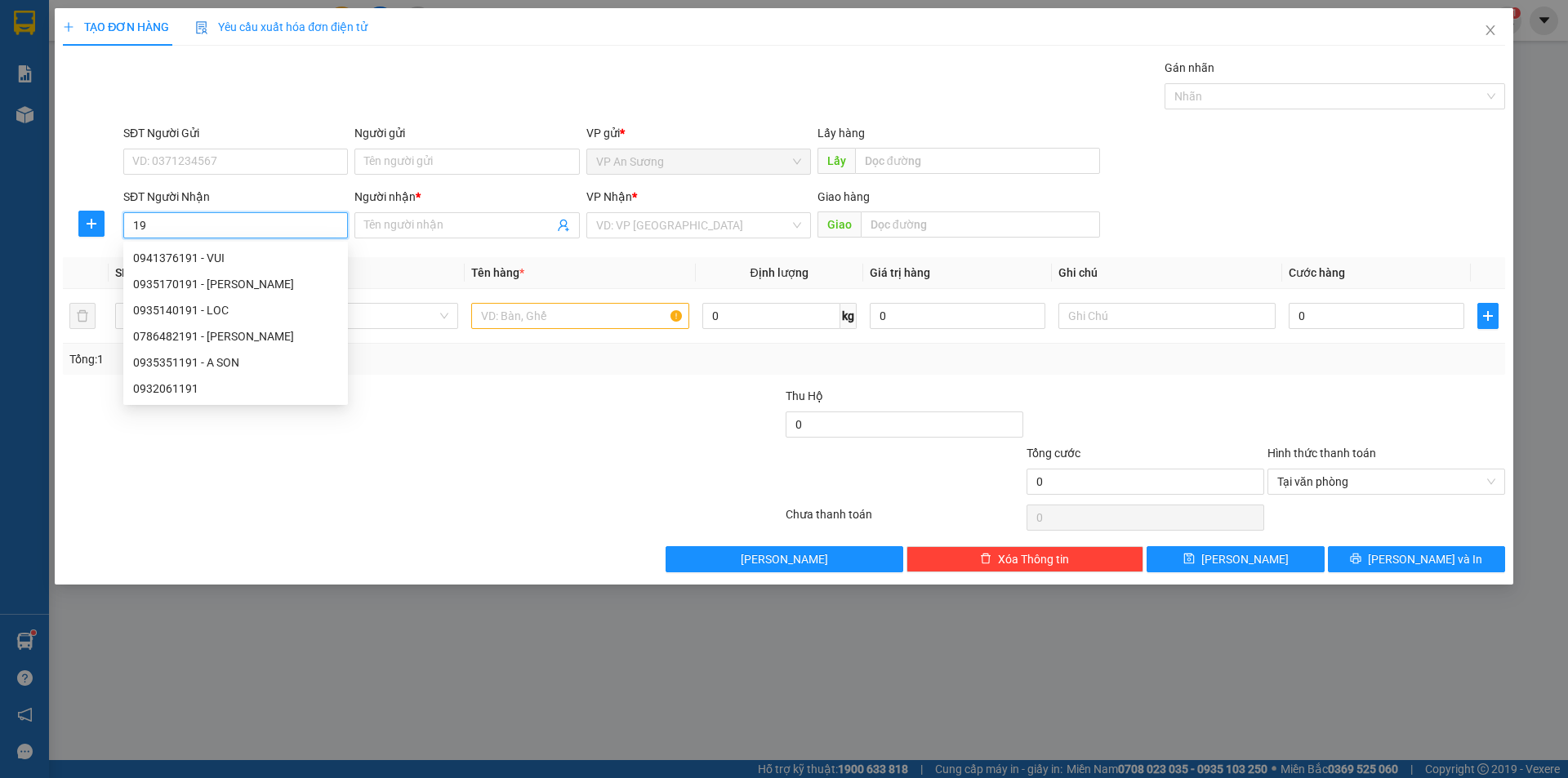
type input "1"
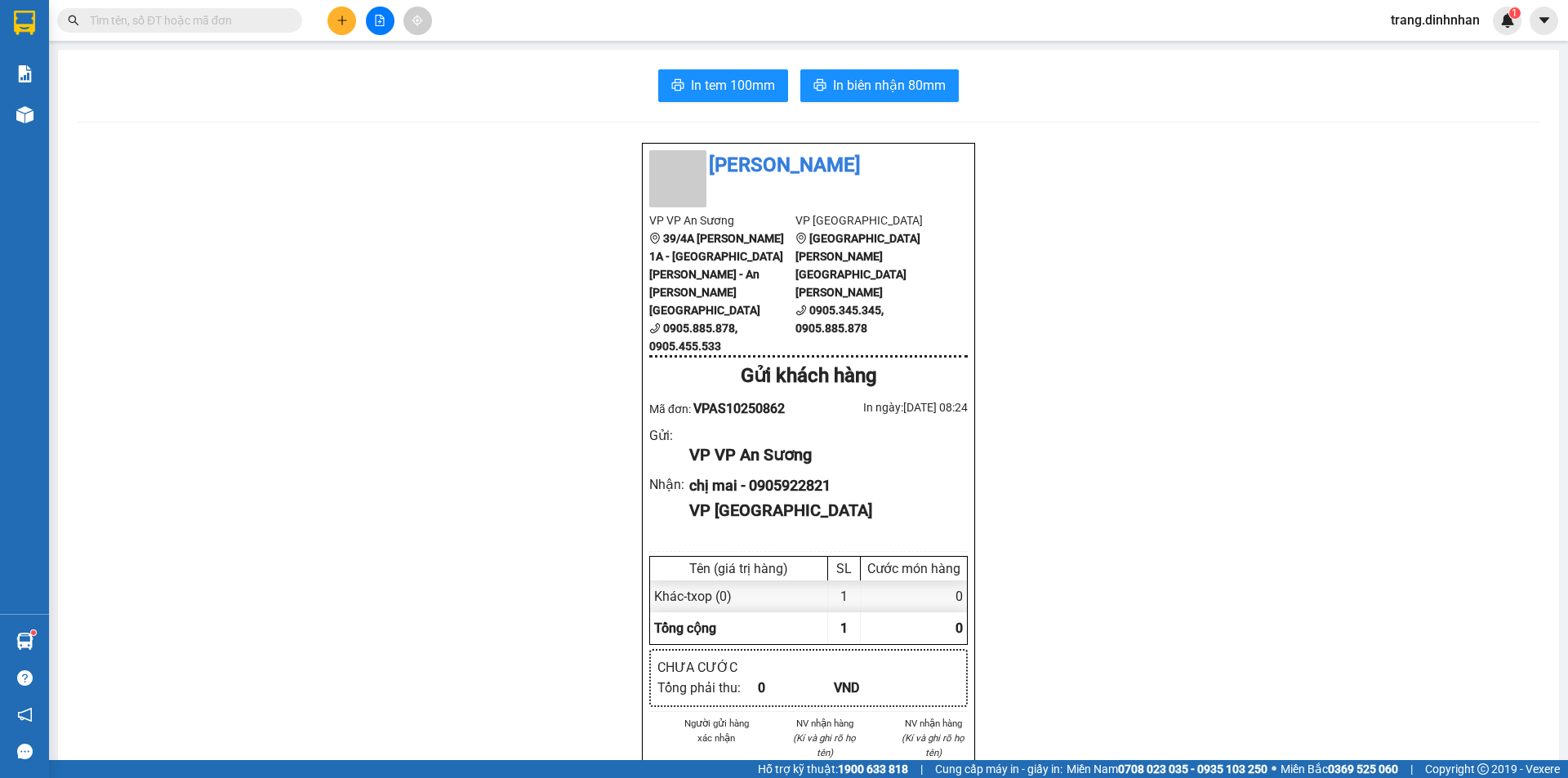
click at [193, 21] on input "text" at bounding box center [186, 20] width 193 height 18
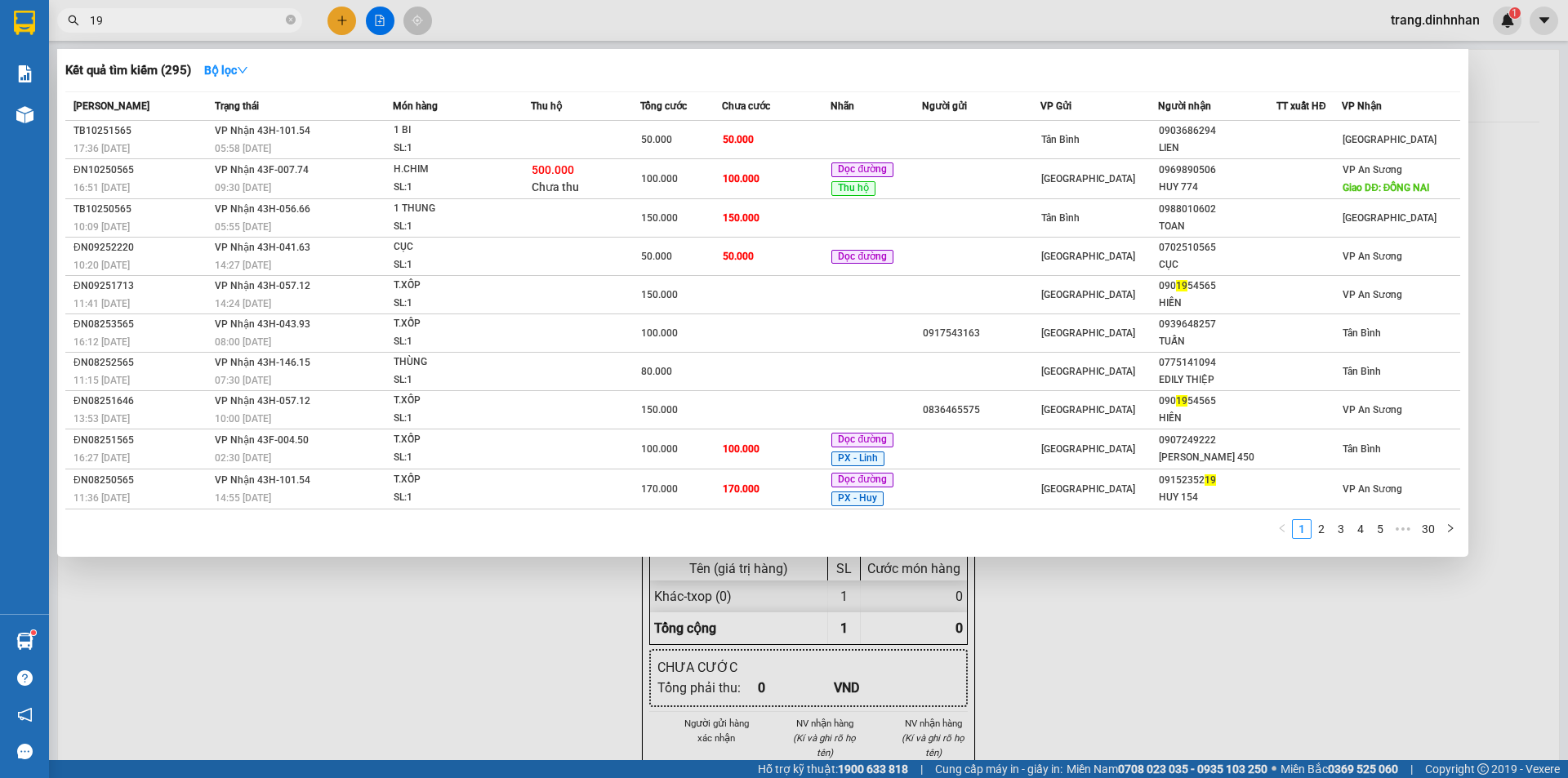
type input "191"
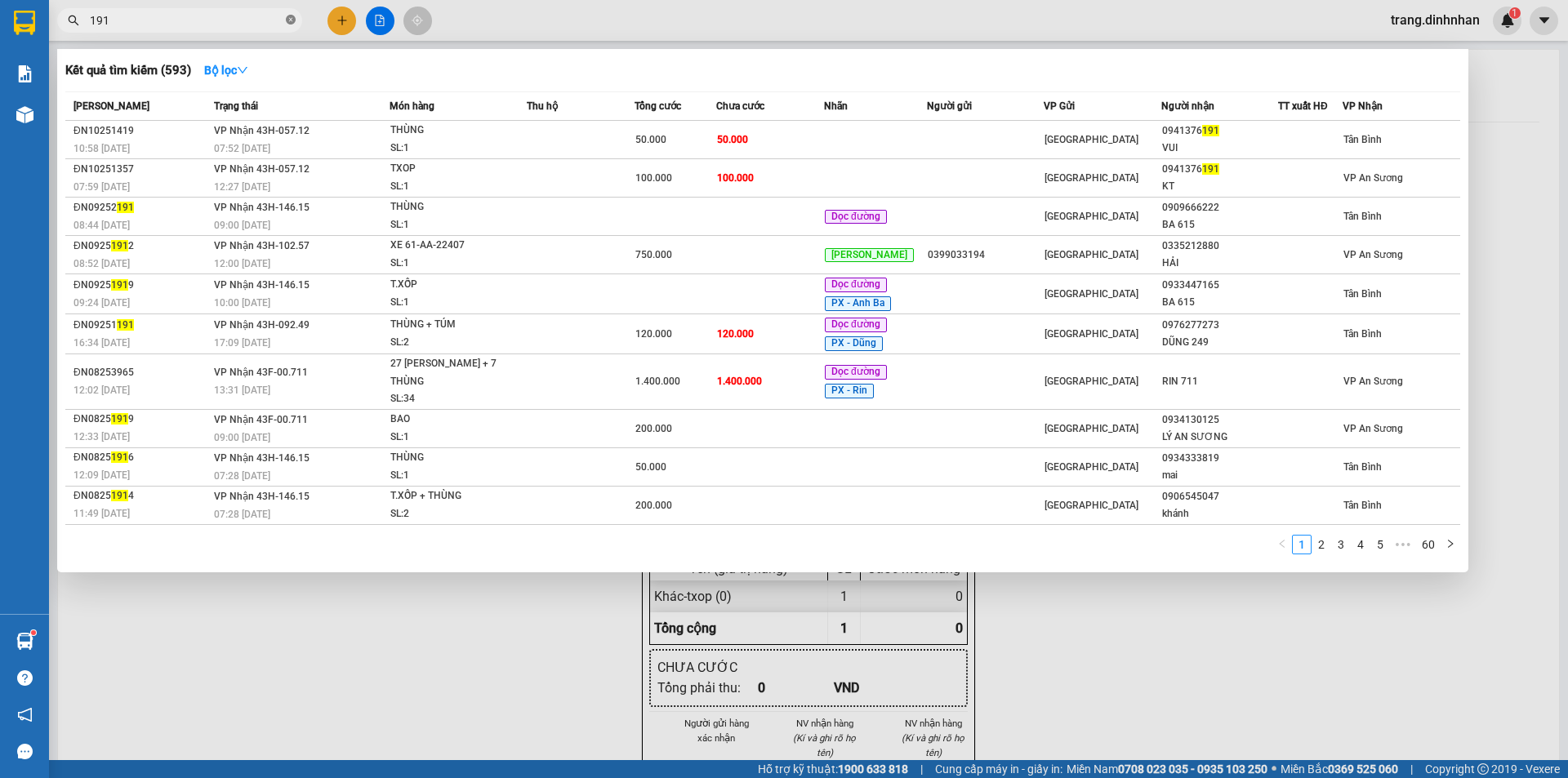
click at [289, 21] on icon "close-circle" at bounding box center [290, 20] width 9 height 9
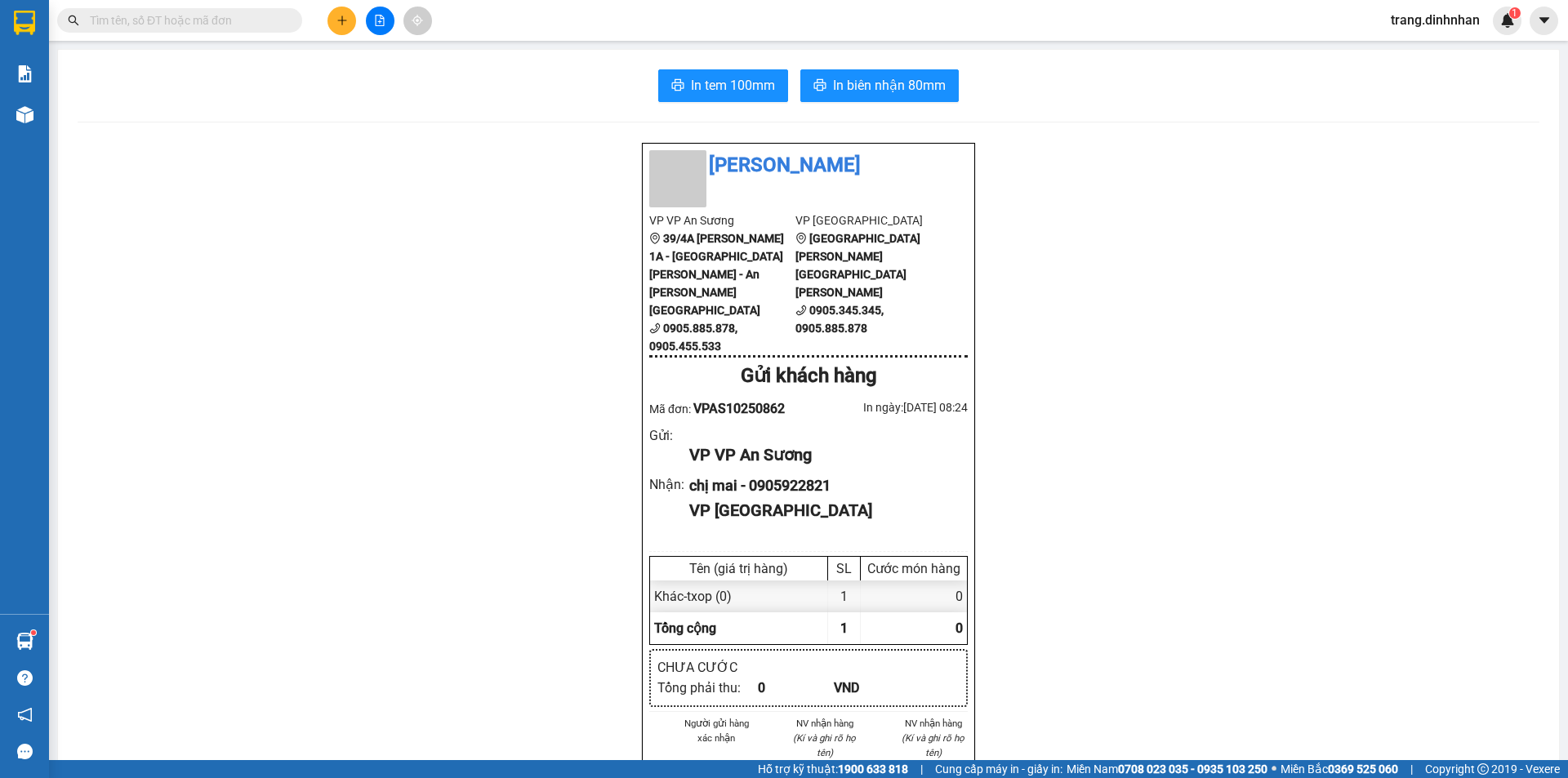
click at [204, 22] on input "text" at bounding box center [186, 20] width 193 height 18
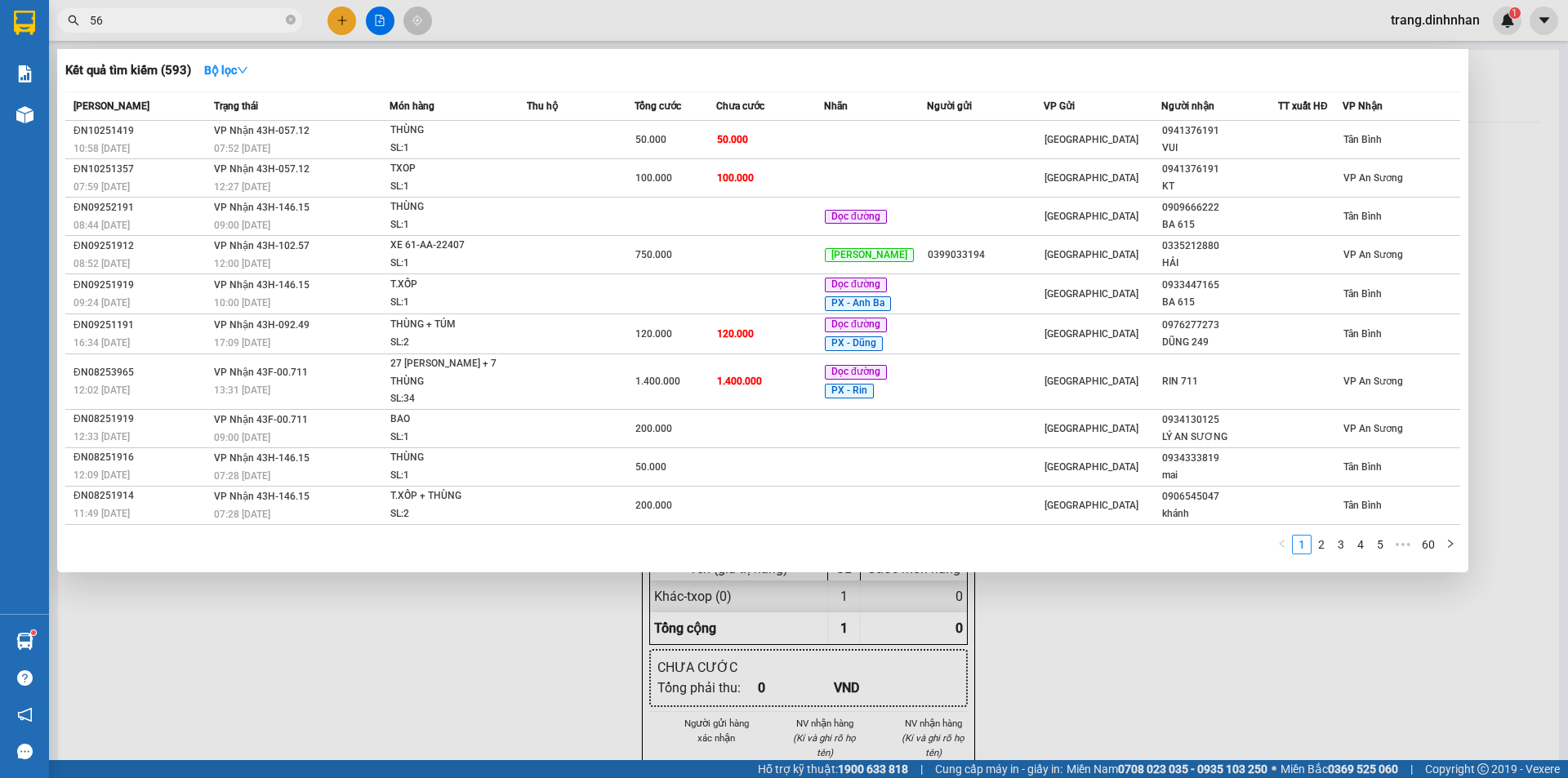
type input "565"
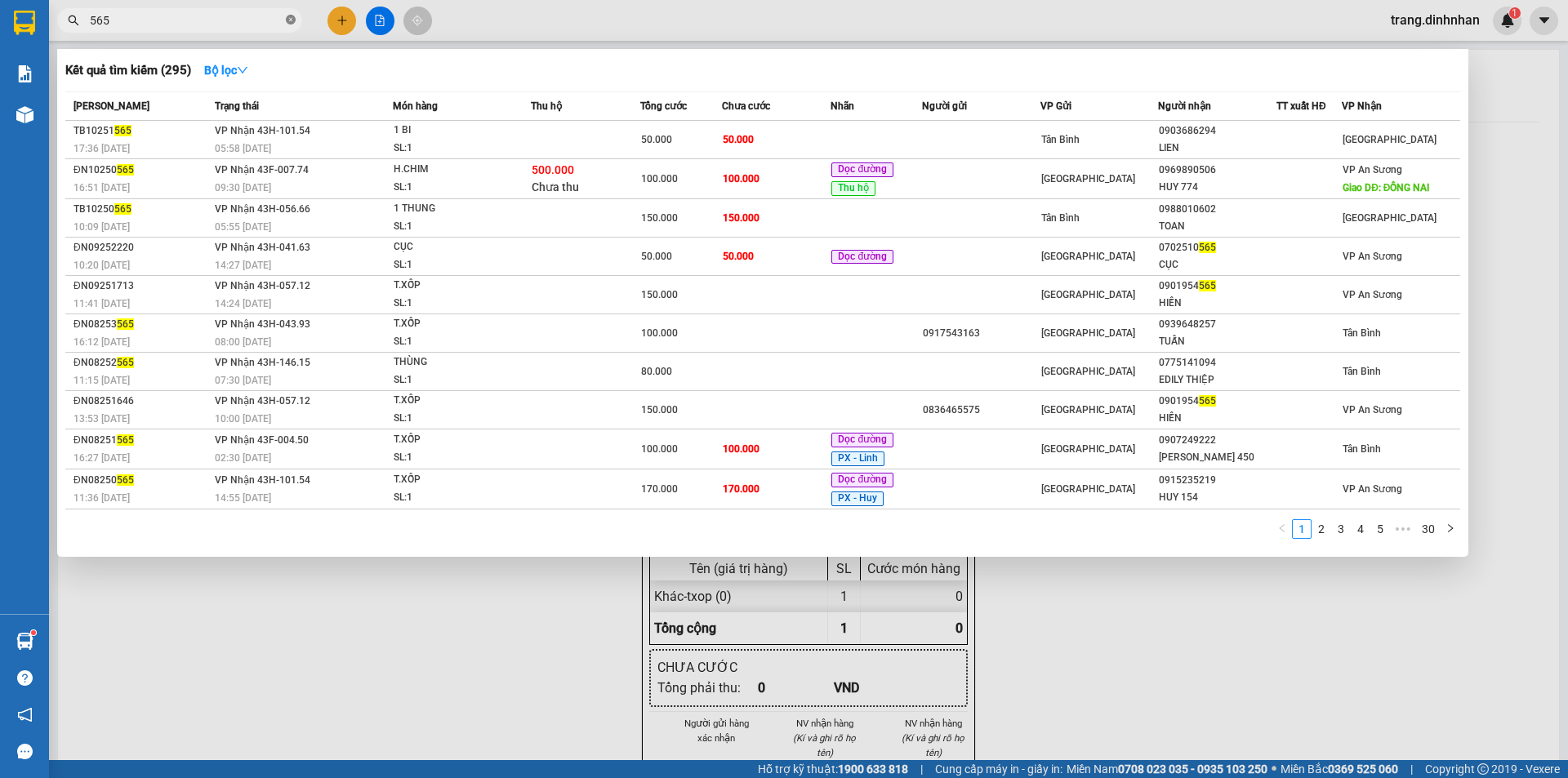
click at [289, 22] on icon "close-circle" at bounding box center [290, 20] width 9 height 9
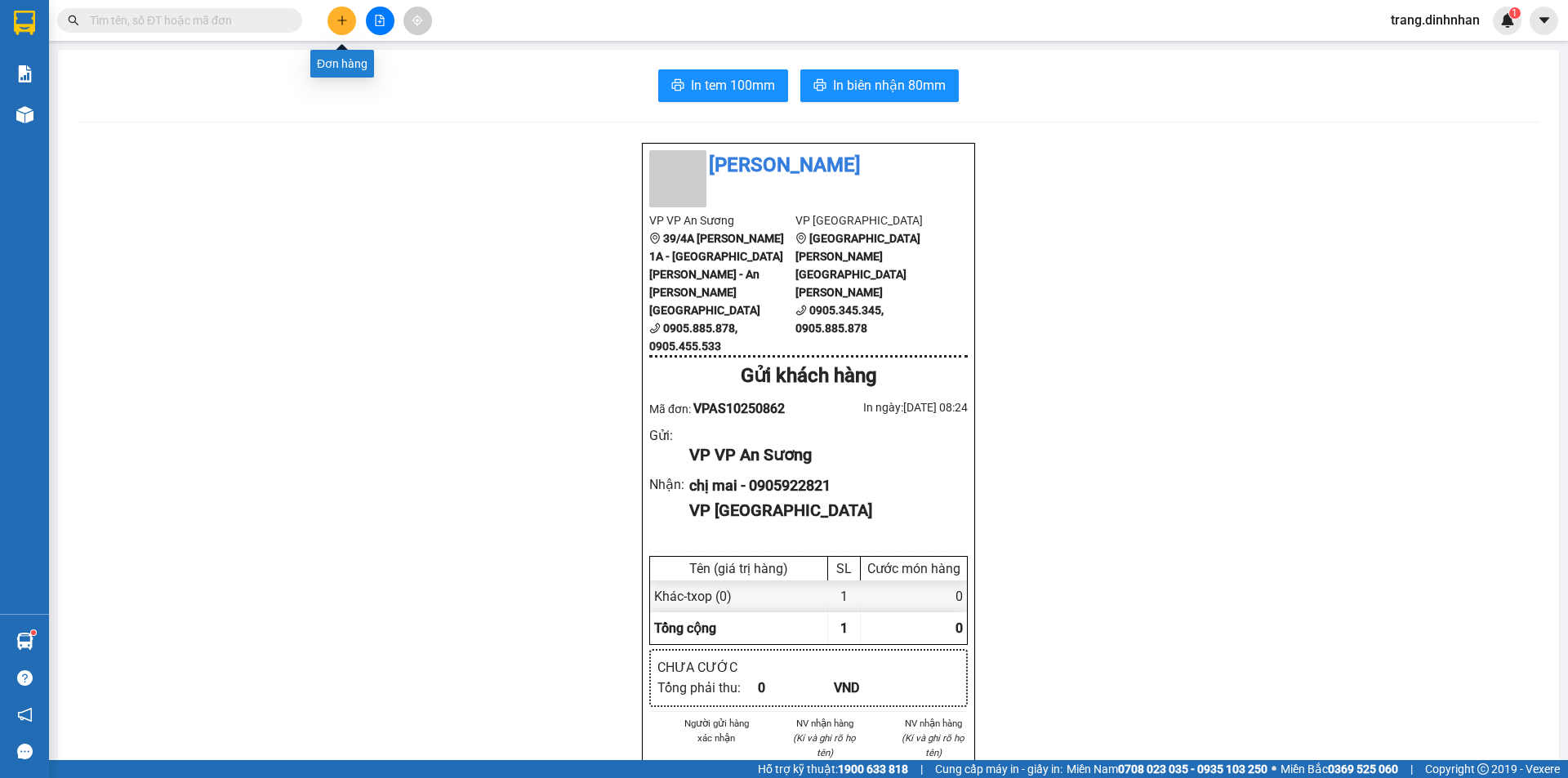
click at [349, 21] on button at bounding box center [341, 21] width 28 height 28
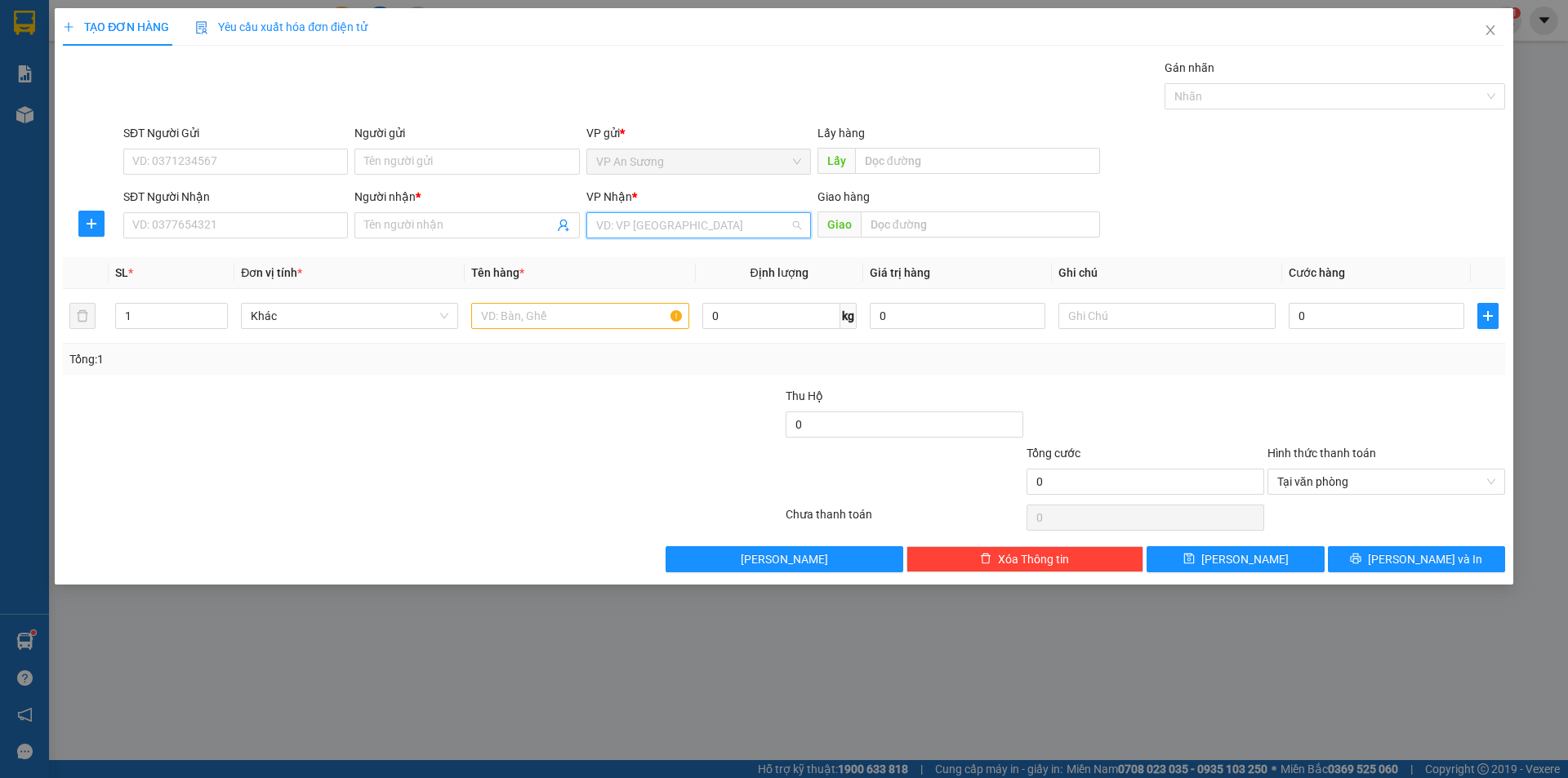
drag, startPoint x: 608, startPoint y: 225, endPoint x: 615, endPoint y: 219, distance: 9.2
click at [608, 224] on input "search" at bounding box center [692, 225] width 194 height 25
click at [629, 338] on div "[GEOGRAPHIC_DATA]" at bounding box center [698, 336] width 205 height 18
click at [316, 228] on input "SĐT Người Nhận" at bounding box center [235, 226] width 224 height 26
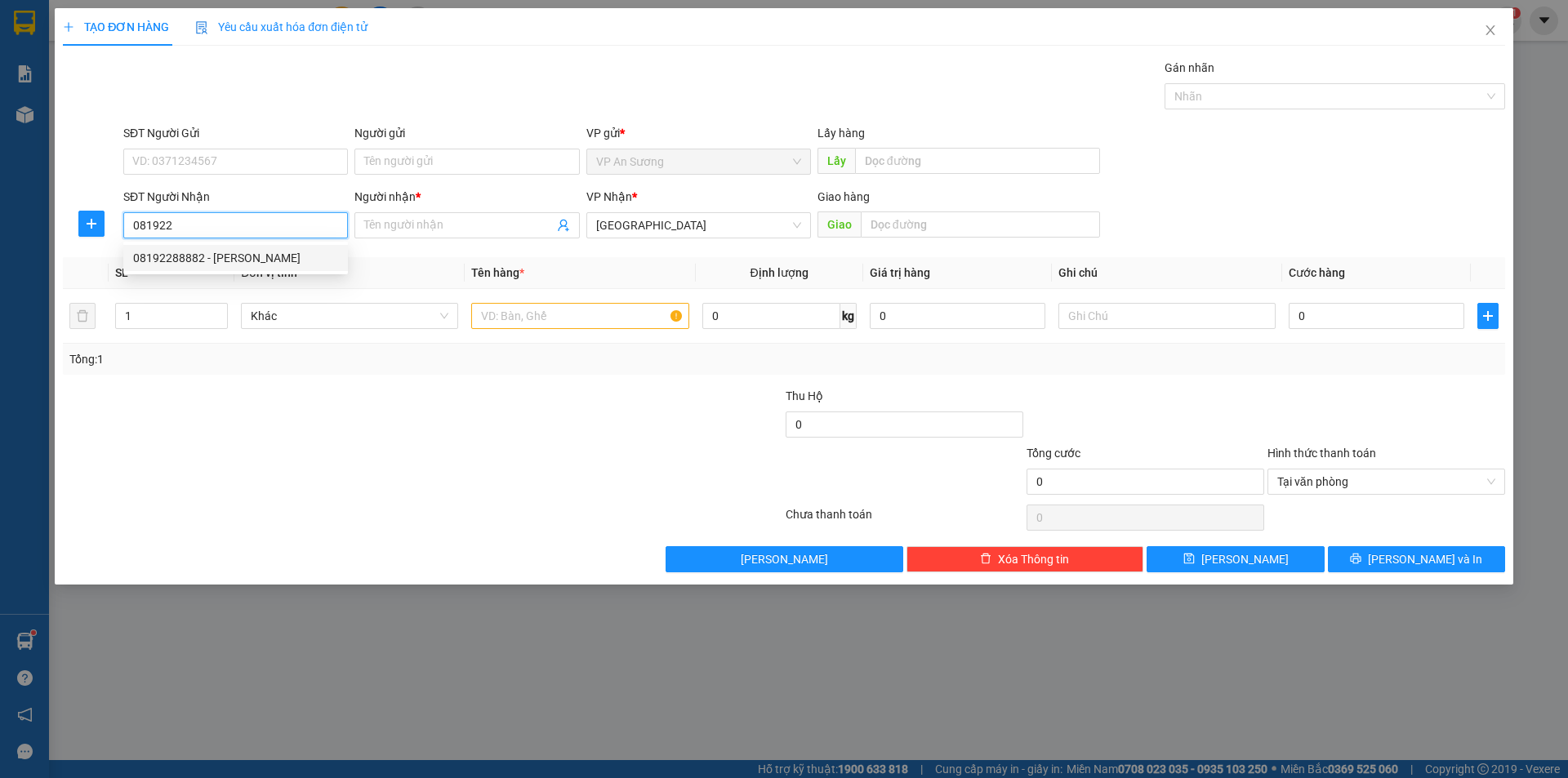
click at [243, 257] on div "08192288882 - [PERSON_NAME]" at bounding box center [235, 257] width 205 height 18
type input "08192288882"
type input "PHƯỚC"
type input "08192288882"
click at [493, 312] on input "text" at bounding box center [580, 316] width 218 height 26
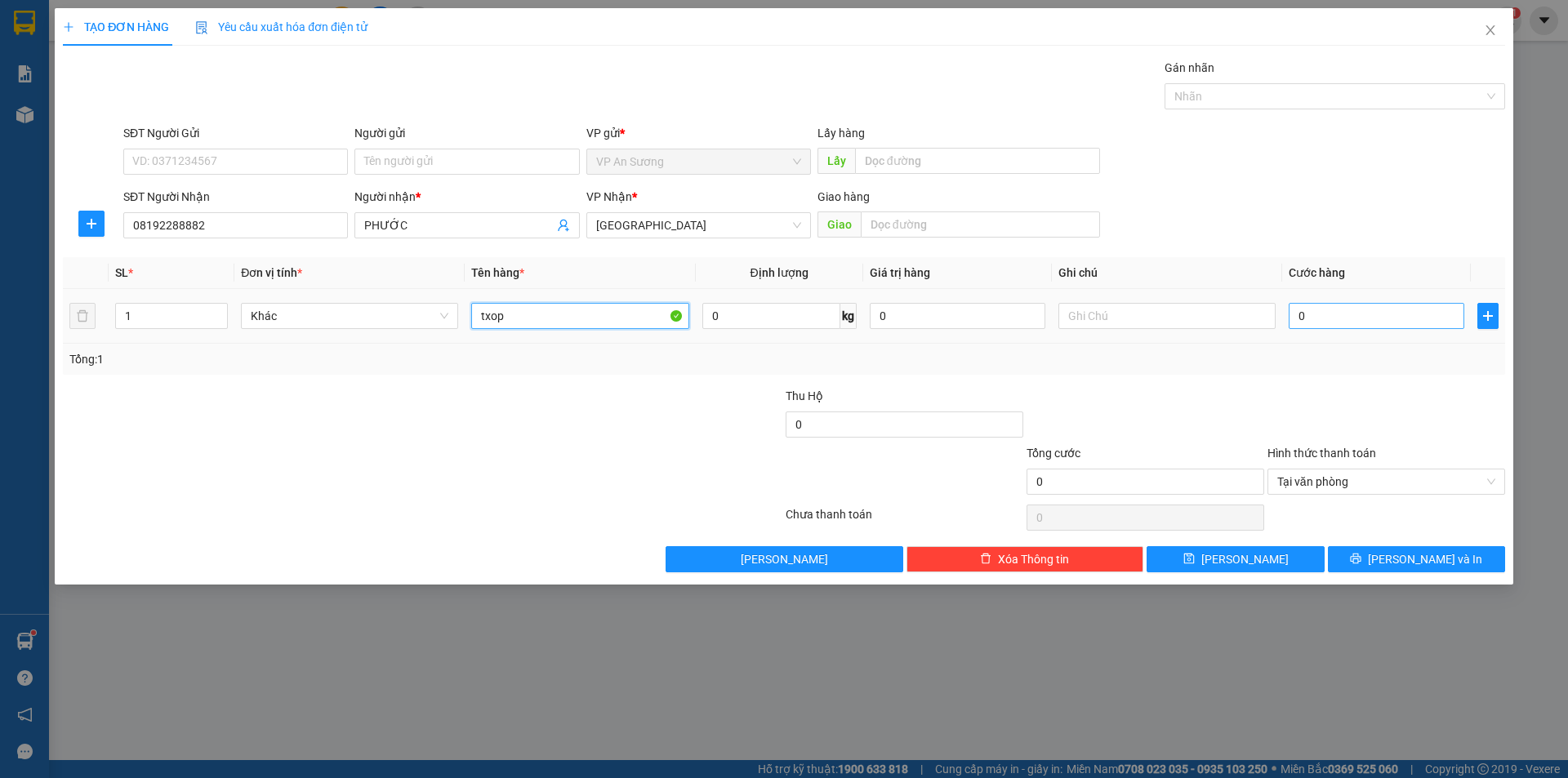
type input "txop"
click at [1290, 314] on input "0" at bounding box center [1377, 316] width 176 height 26
type input "1"
type input "15"
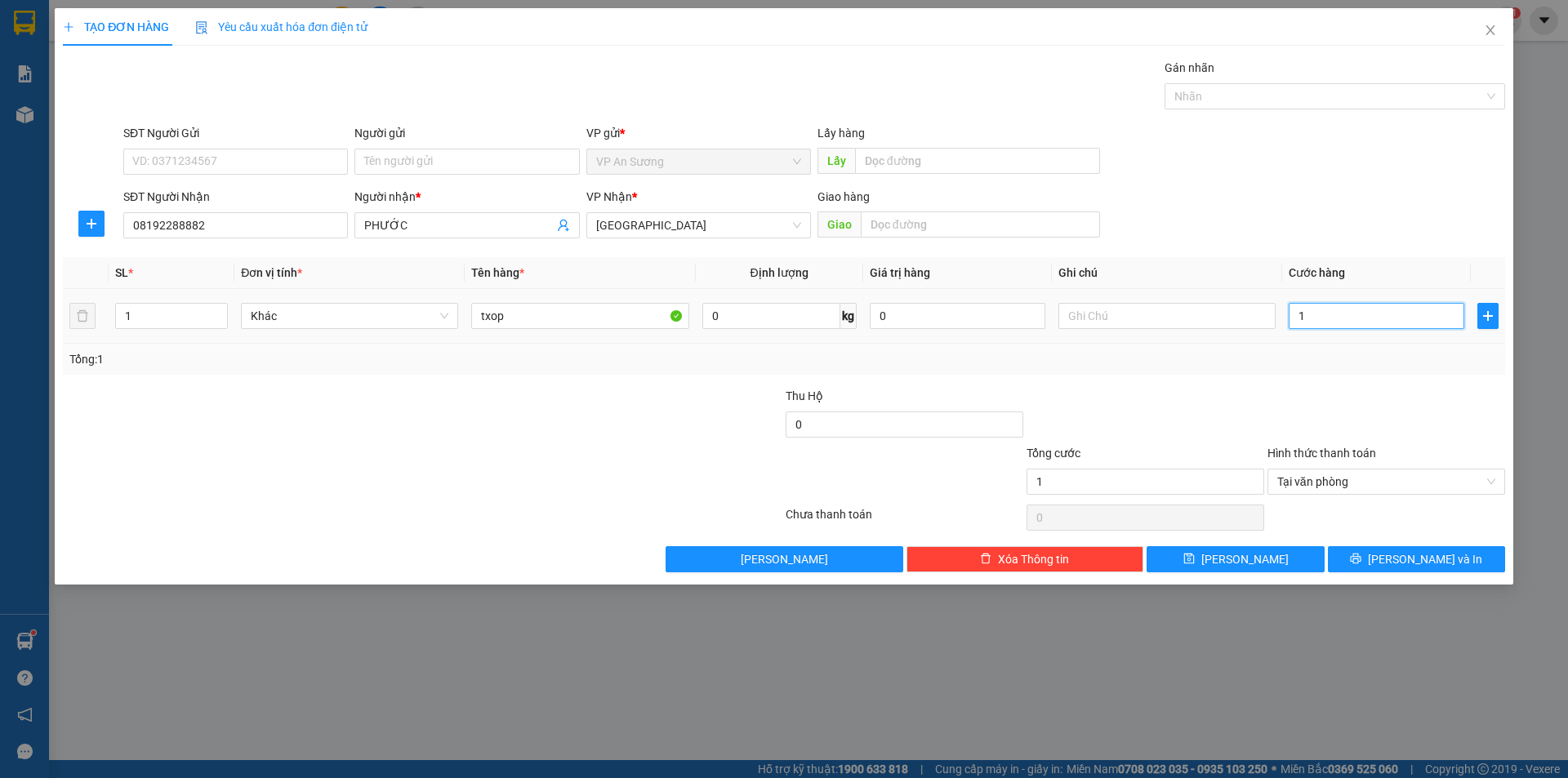
type input "15"
type input "150"
type input "1.500"
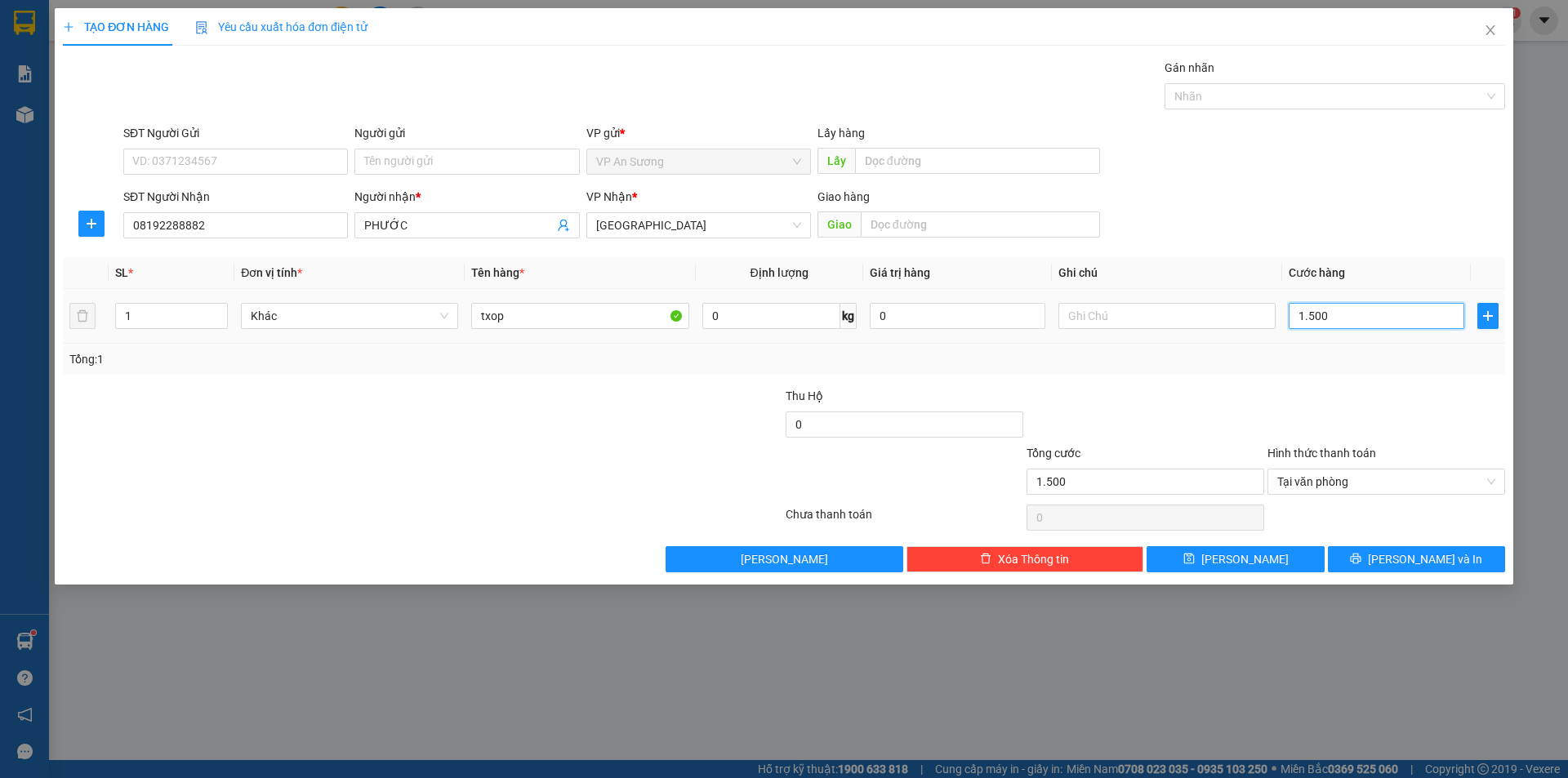
type input "15.000"
type input "150.000"
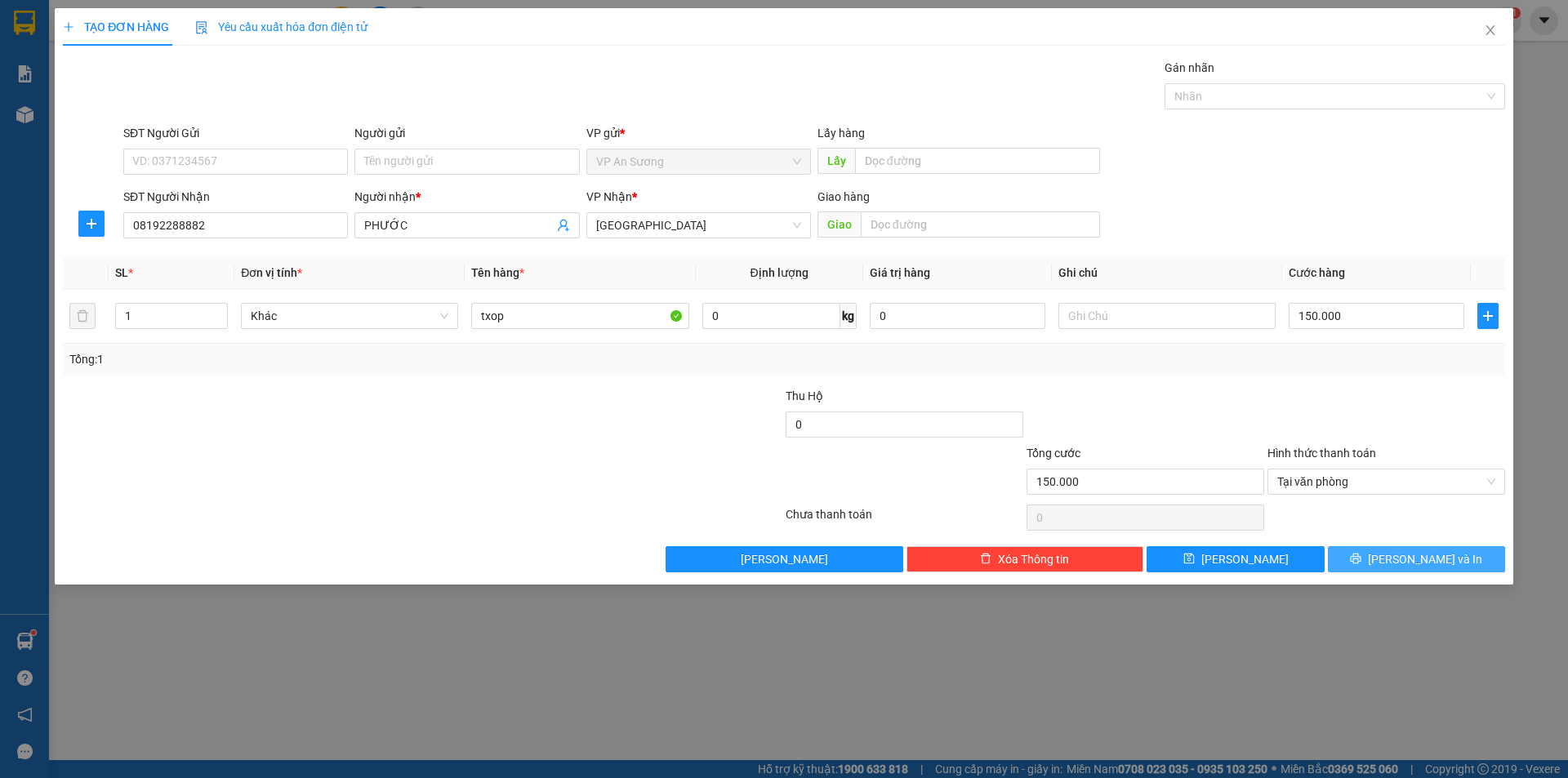
click at [1388, 566] on button "[PERSON_NAME] và In" at bounding box center [1416, 560] width 177 height 26
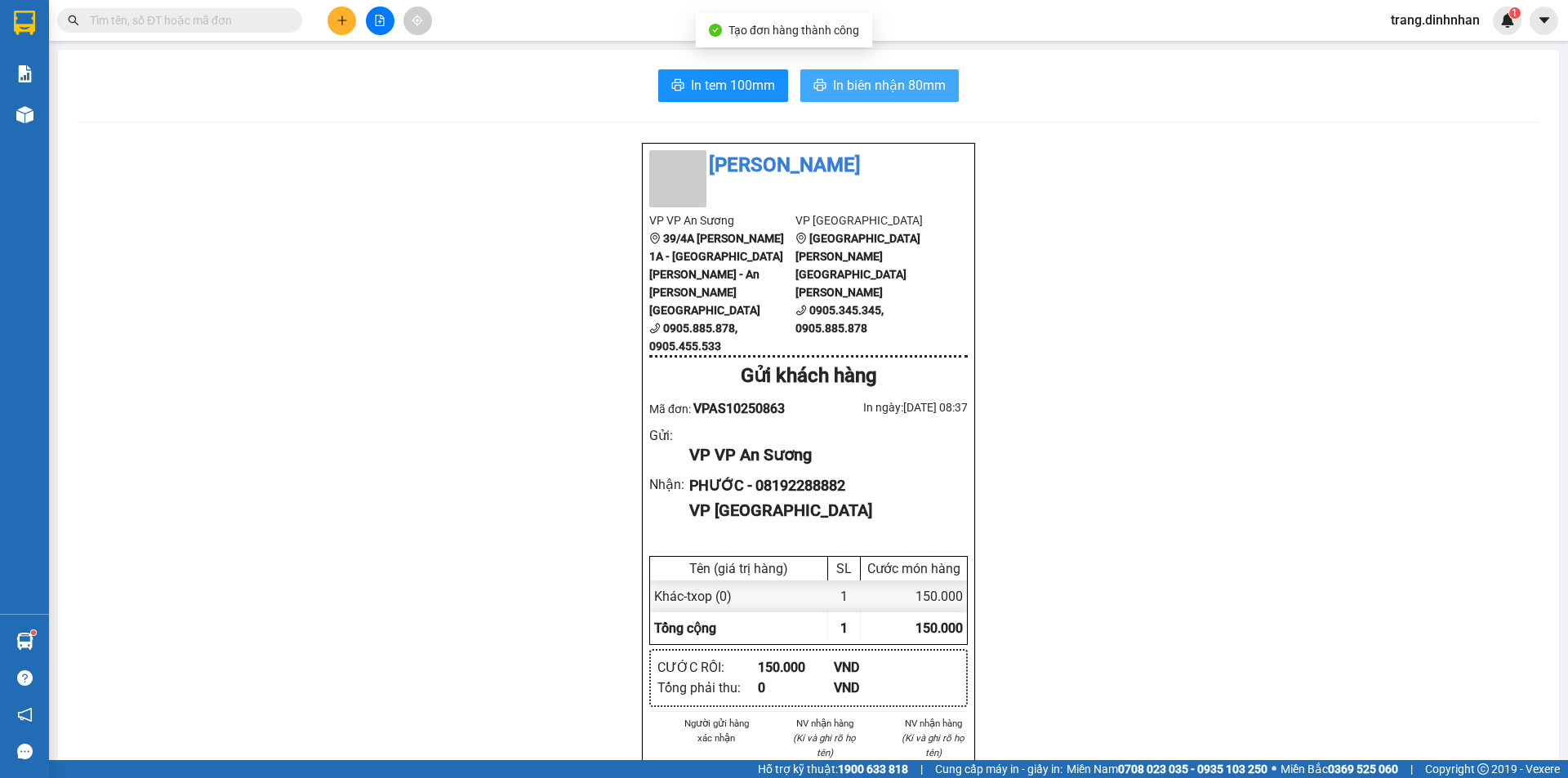
click at [919, 94] on span "In biên nhận 80mm" at bounding box center [889, 85] width 113 height 21
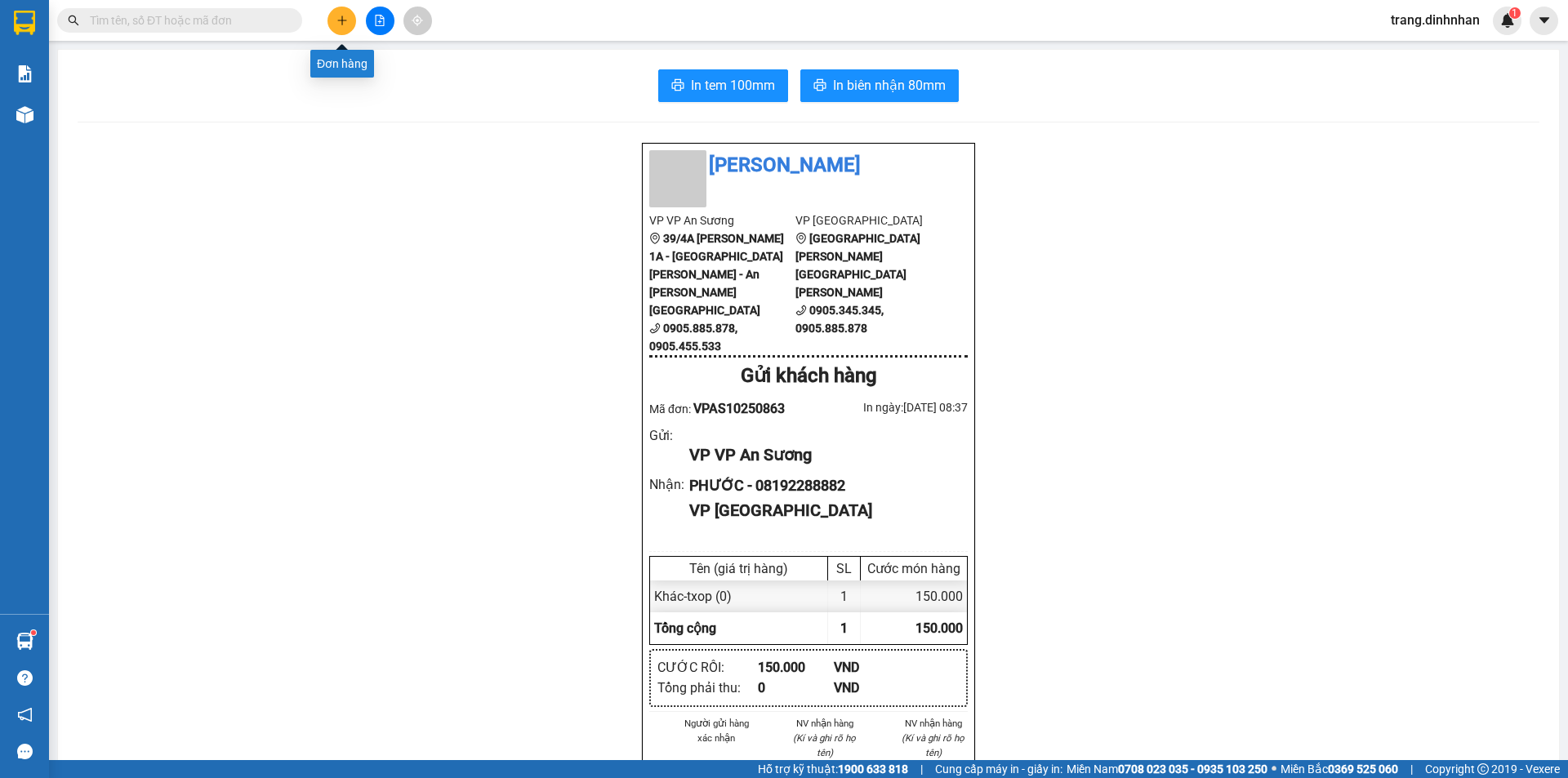
click at [344, 24] on icon "plus" at bounding box center [342, 21] width 11 height 11
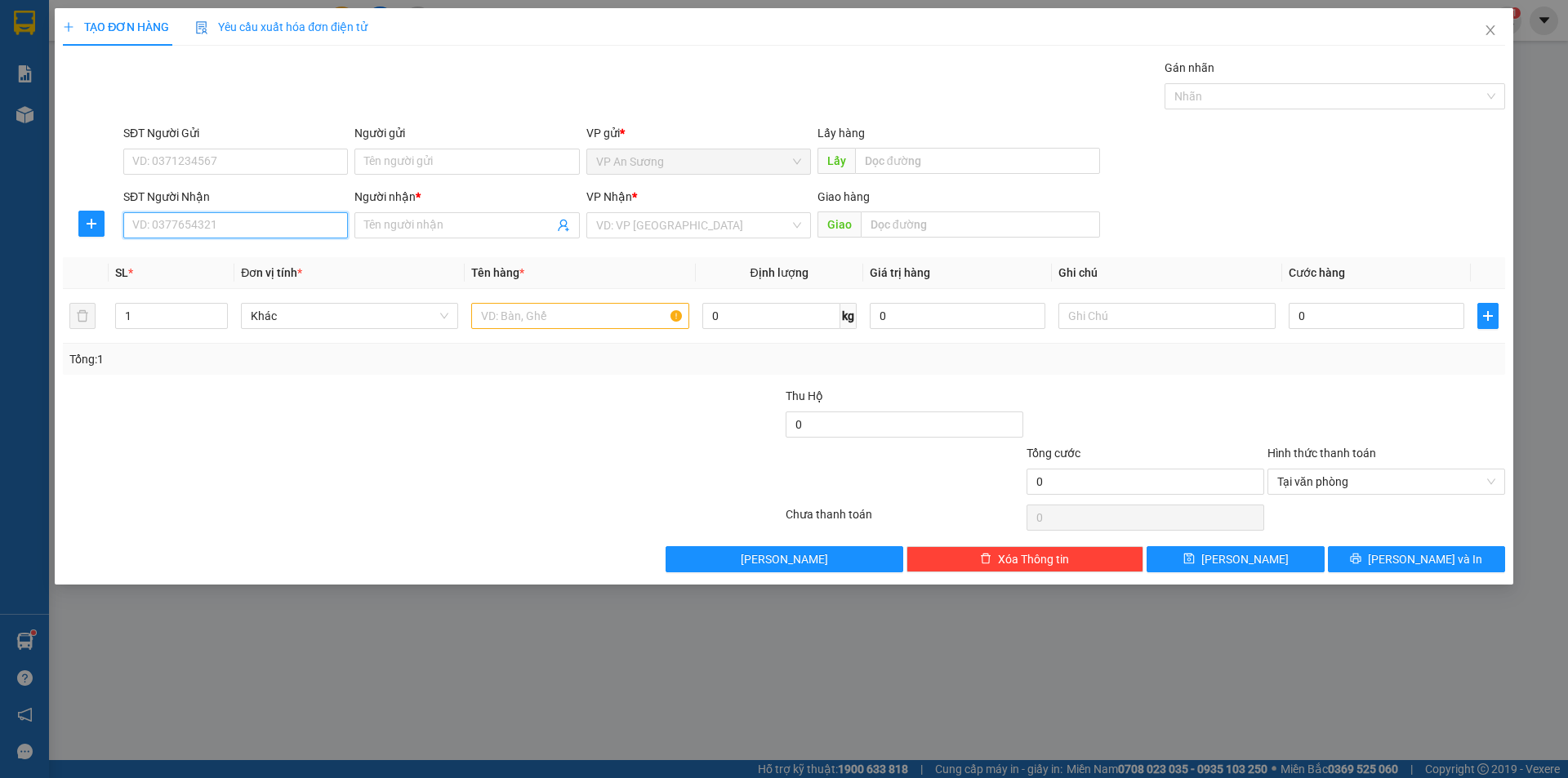
click at [255, 223] on input "SĐT Người Nhận" at bounding box center [235, 226] width 224 height 26
click at [216, 259] on div "0389318377 - trâm" at bounding box center [235, 257] width 205 height 18
type input "0389318377"
type input "trâm"
type input "0389318377"
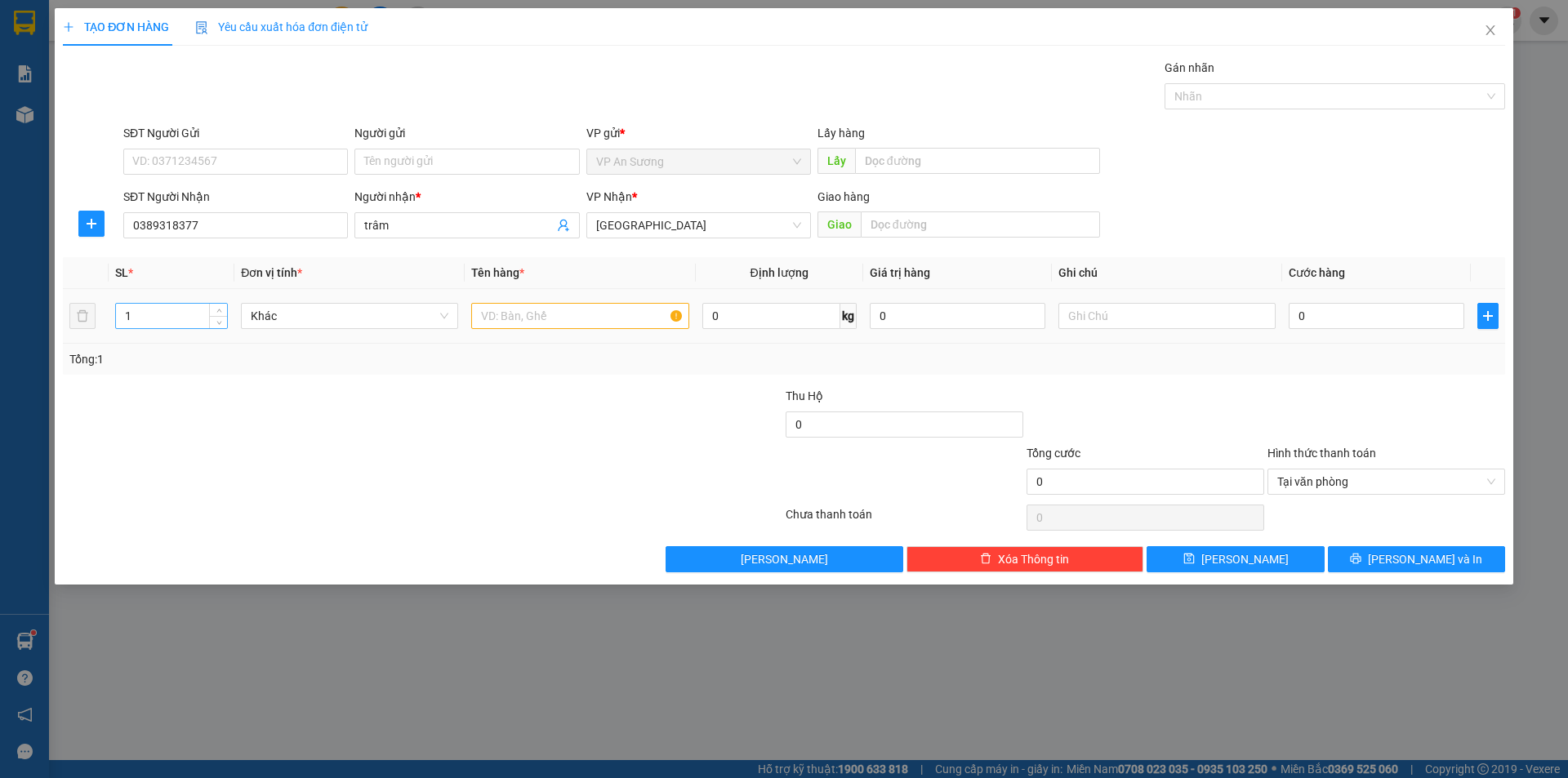
click at [168, 317] on input "1" at bounding box center [171, 316] width 111 height 25
type input "5"
click at [506, 318] on input "text" at bounding box center [580, 316] width 218 height 26
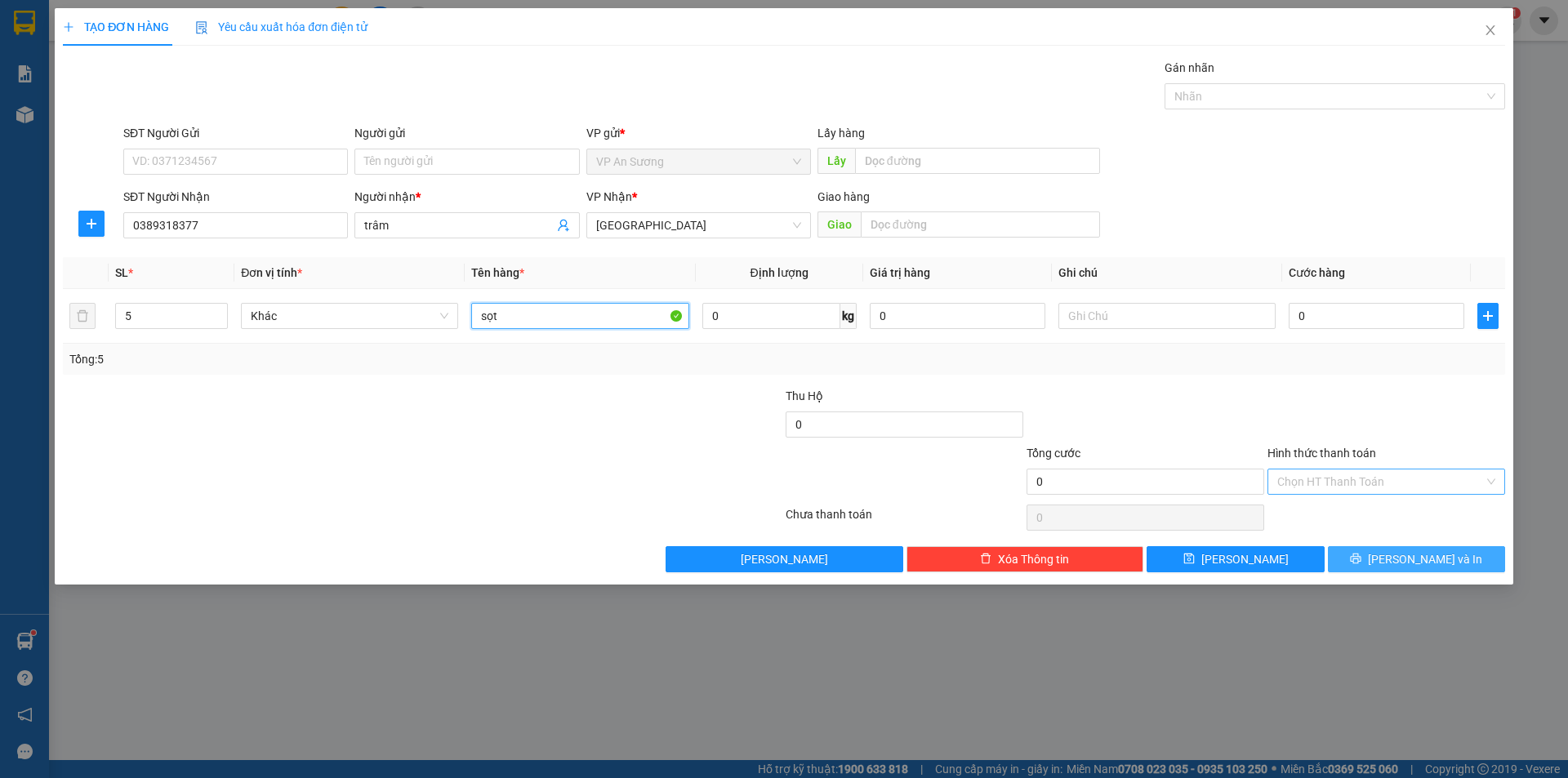
type input "sọt"
click at [1362, 560] on icon "printer" at bounding box center [1355, 559] width 10 height 10
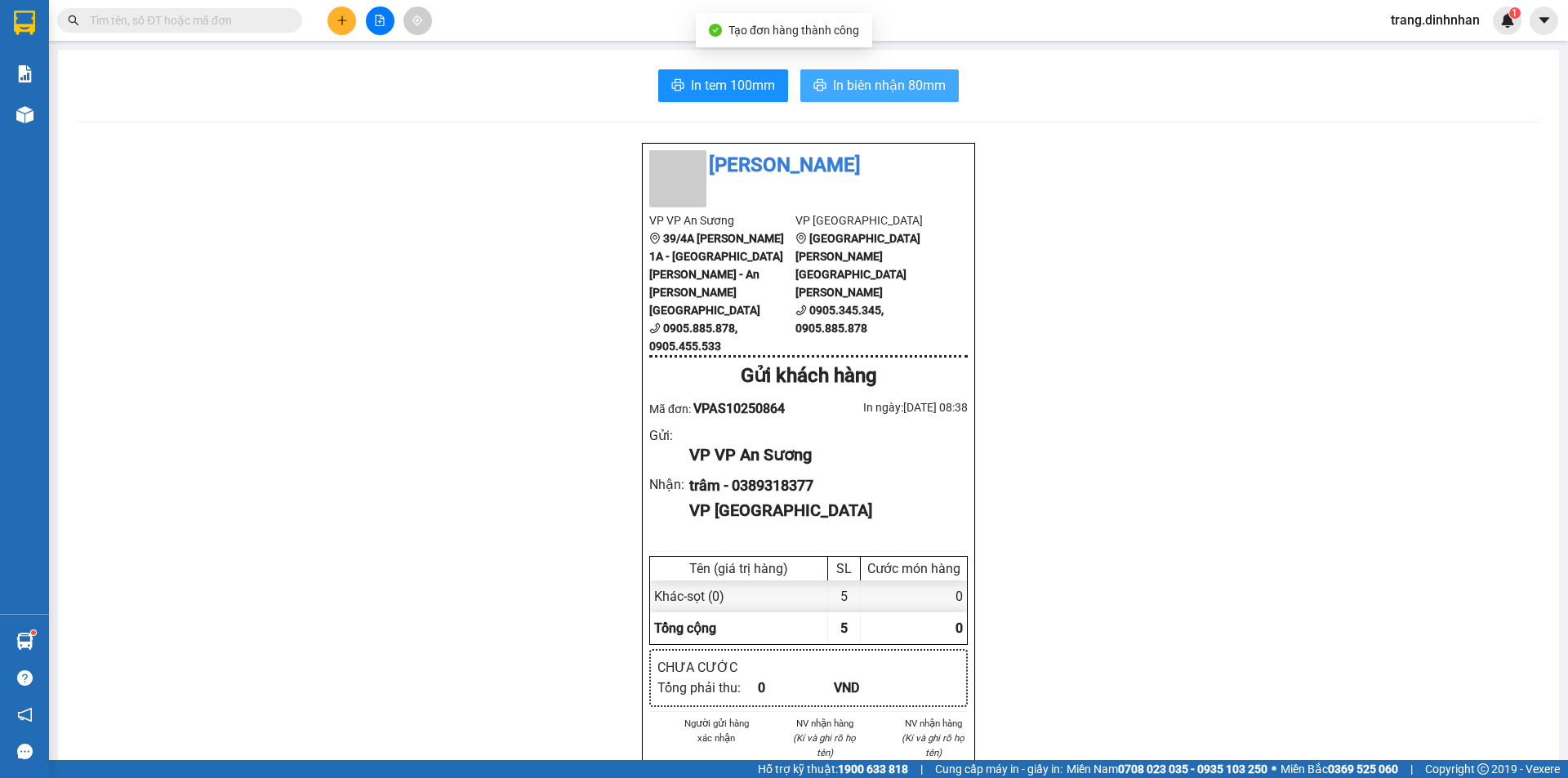
click at [897, 76] on span "In biên nhận 80mm" at bounding box center [889, 85] width 113 height 21
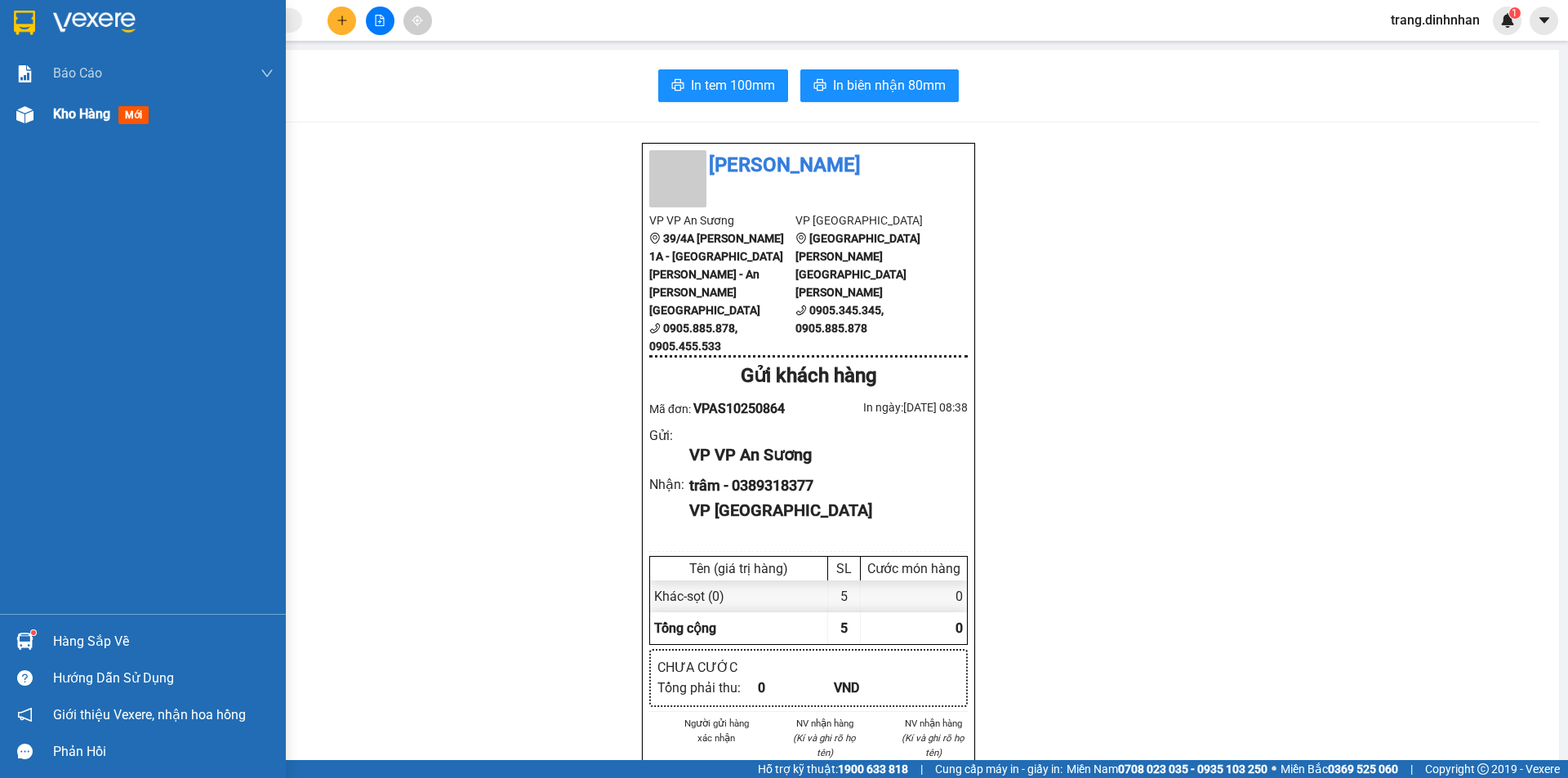
drag, startPoint x: 43, startPoint y: 121, endPoint x: 139, endPoint y: 101, distance: 98.1
click at [45, 116] on div "Kho hàng mới" at bounding box center [143, 113] width 286 height 41
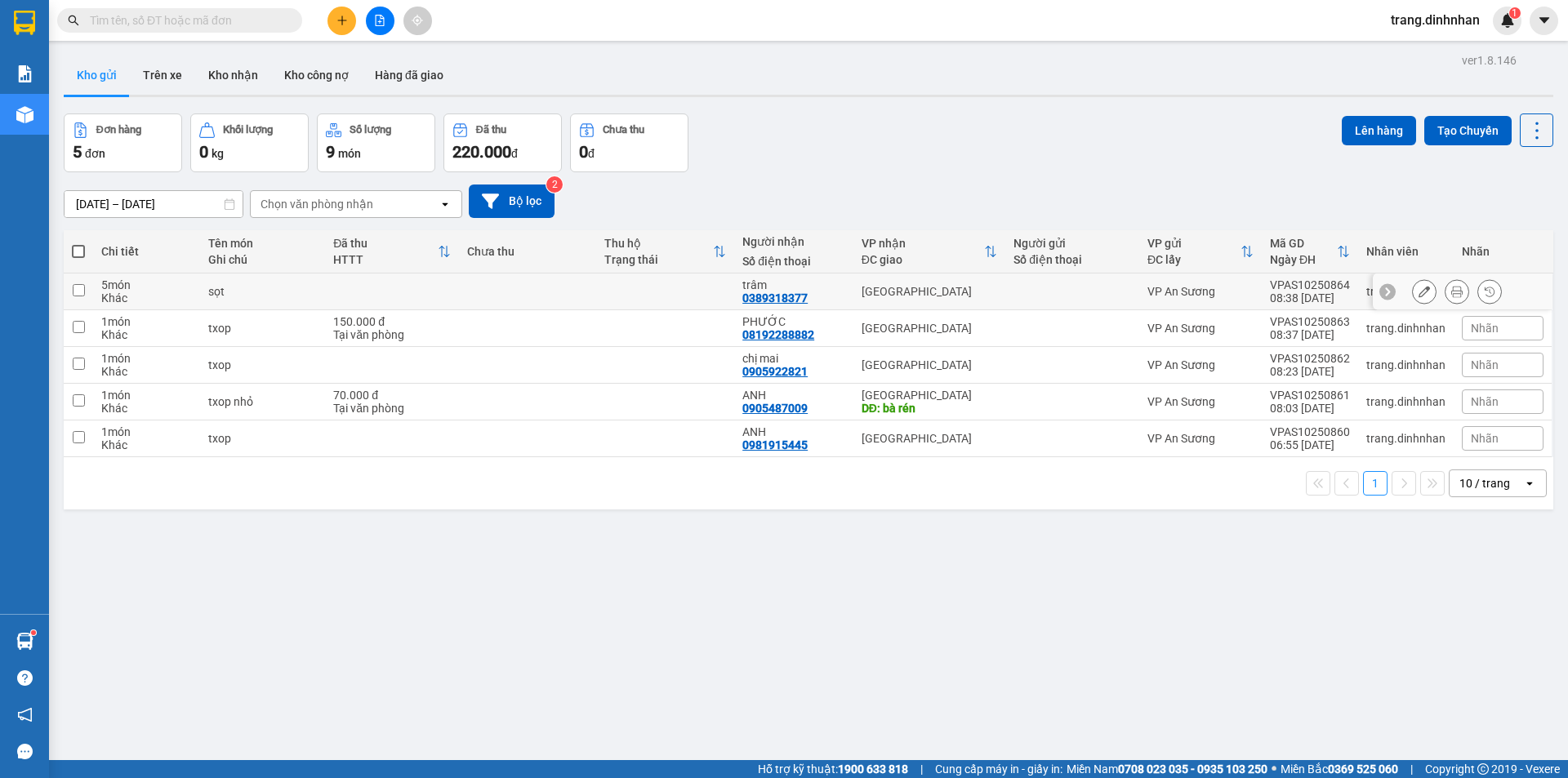
click at [973, 285] on div "[GEOGRAPHIC_DATA]" at bounding box center [929, 291] width 135 height 13
checkbox input "true"
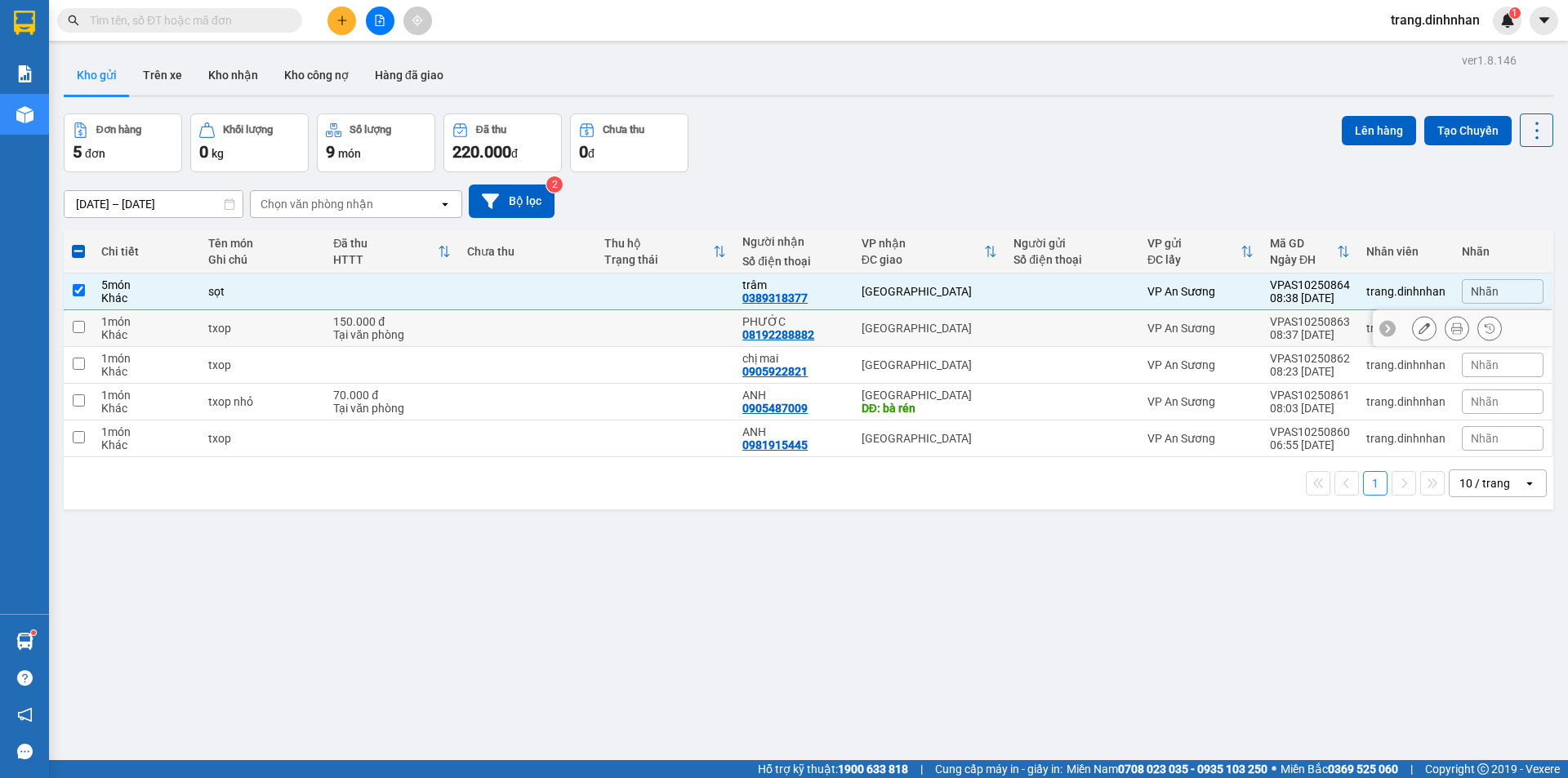
click at [978, 324] on div "[GEOGRAPHIC_DATA]" at bounding box center [929, 328] width 135 height 13
checkbox input "true"
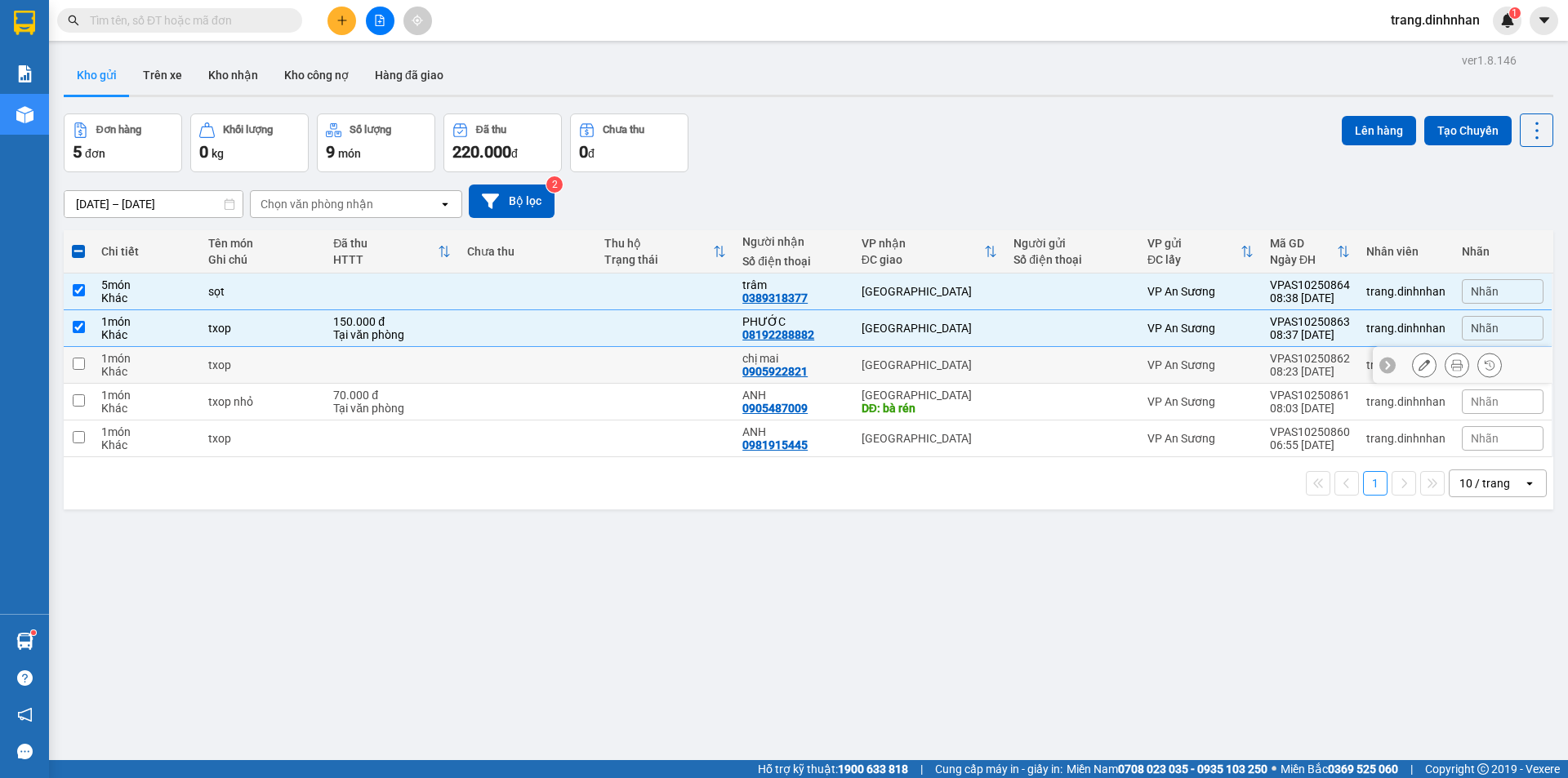
click at [980, 354] on td "[GEOGRAPHIC_DATA]" at bounding box center [929, 365] width 152 height 37
checkbox input "true"
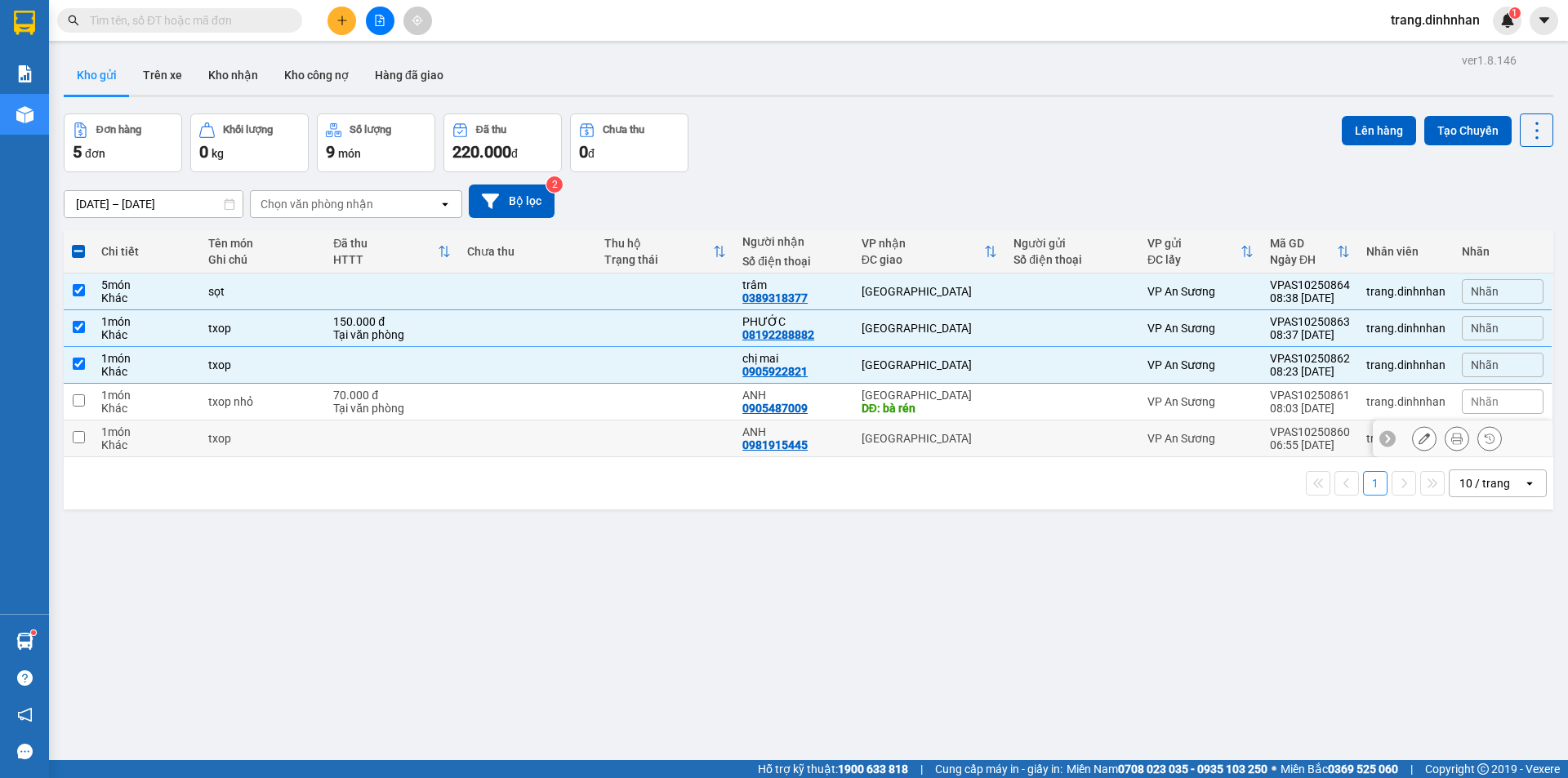
click at [984, 435] on div "[GEOGRAPHIC_DATA]" at bounding box center [929, 439] width 135 height 13
checkbox input "true"
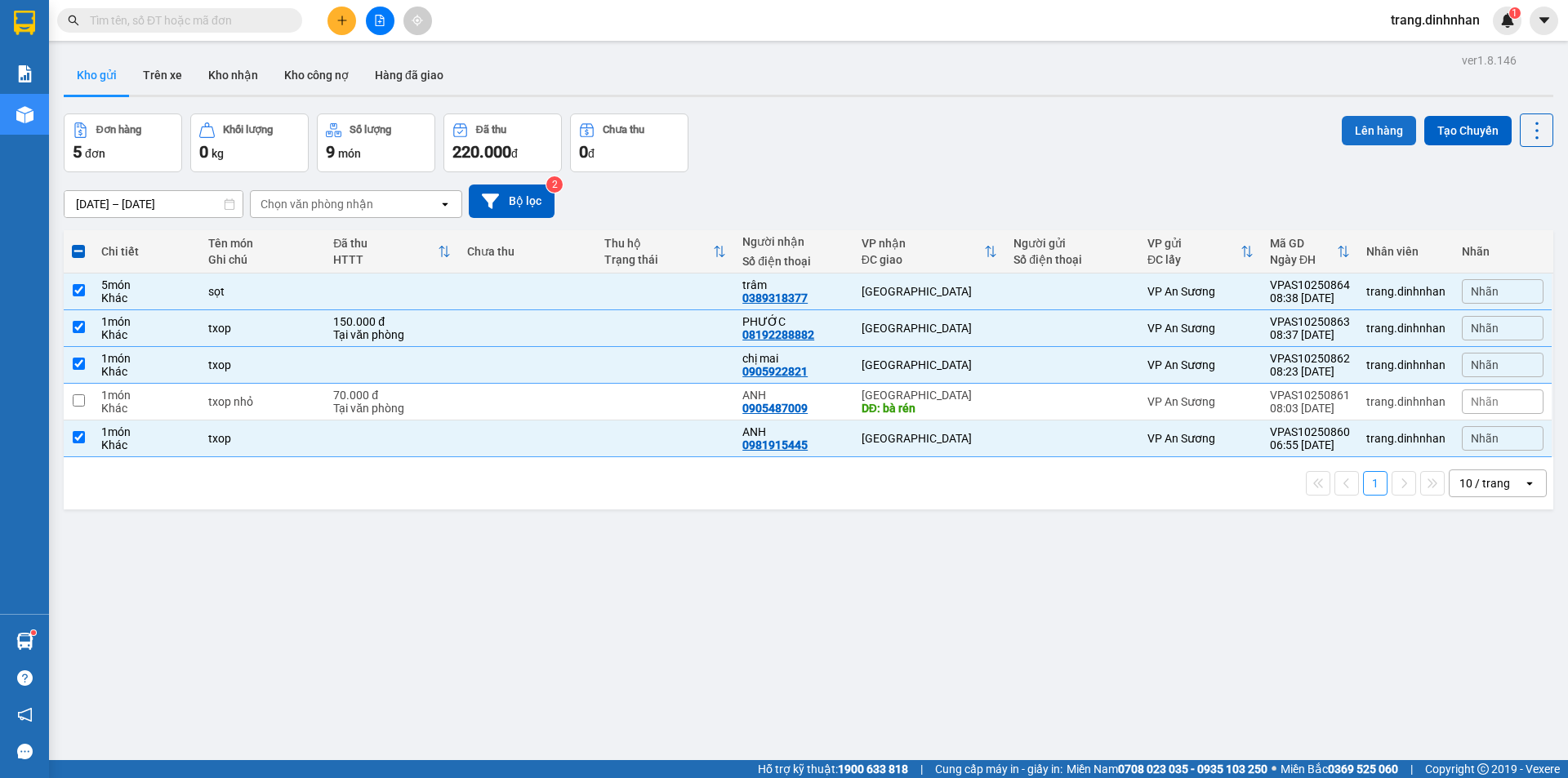
click at [1342, 124] on button "Lên hàng" at bounding box center [1379, 130] width 75 height 29
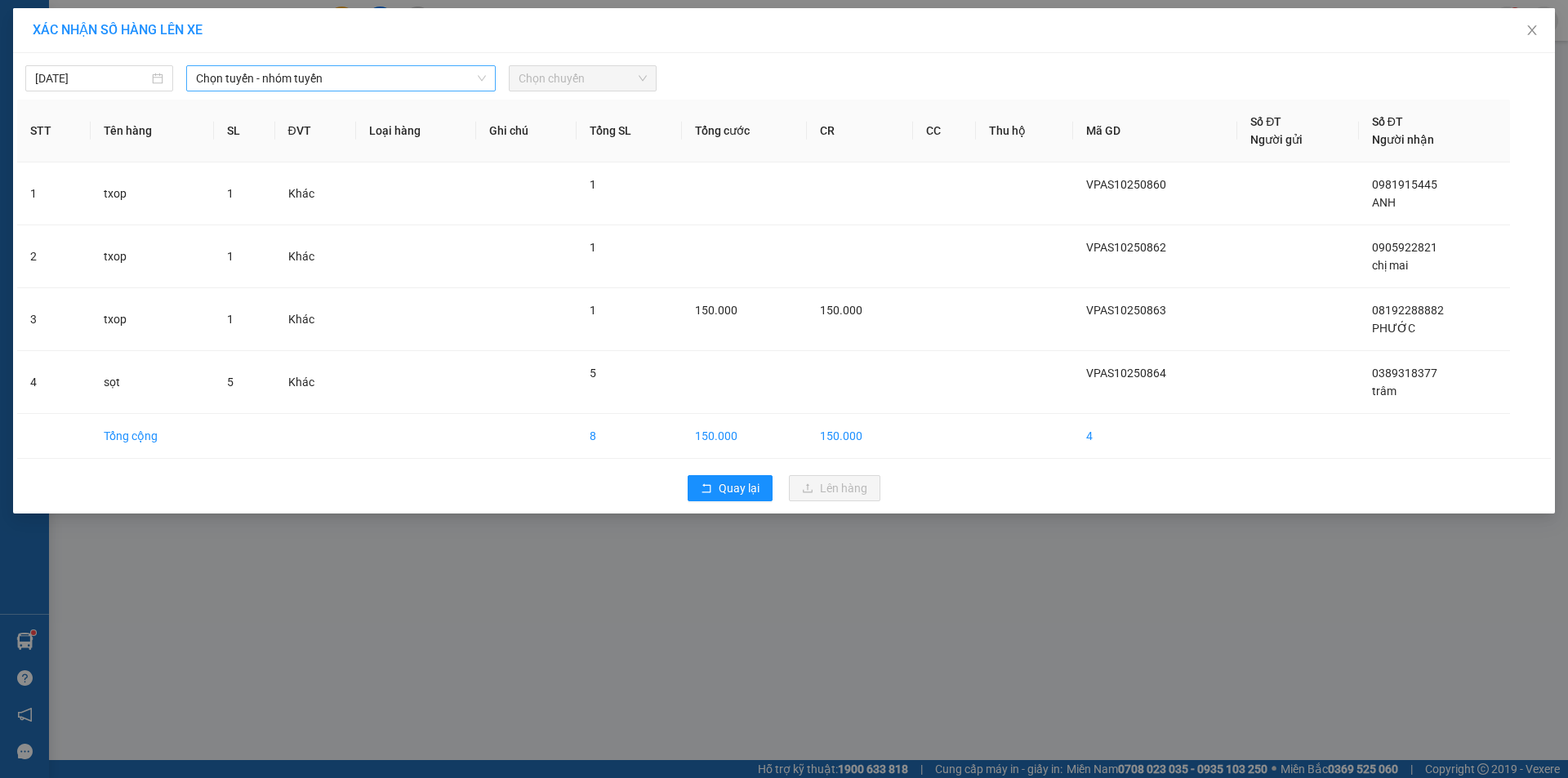
click at [479, 75] on icon "down" at bounding box center [481, 78] width 9 height 9
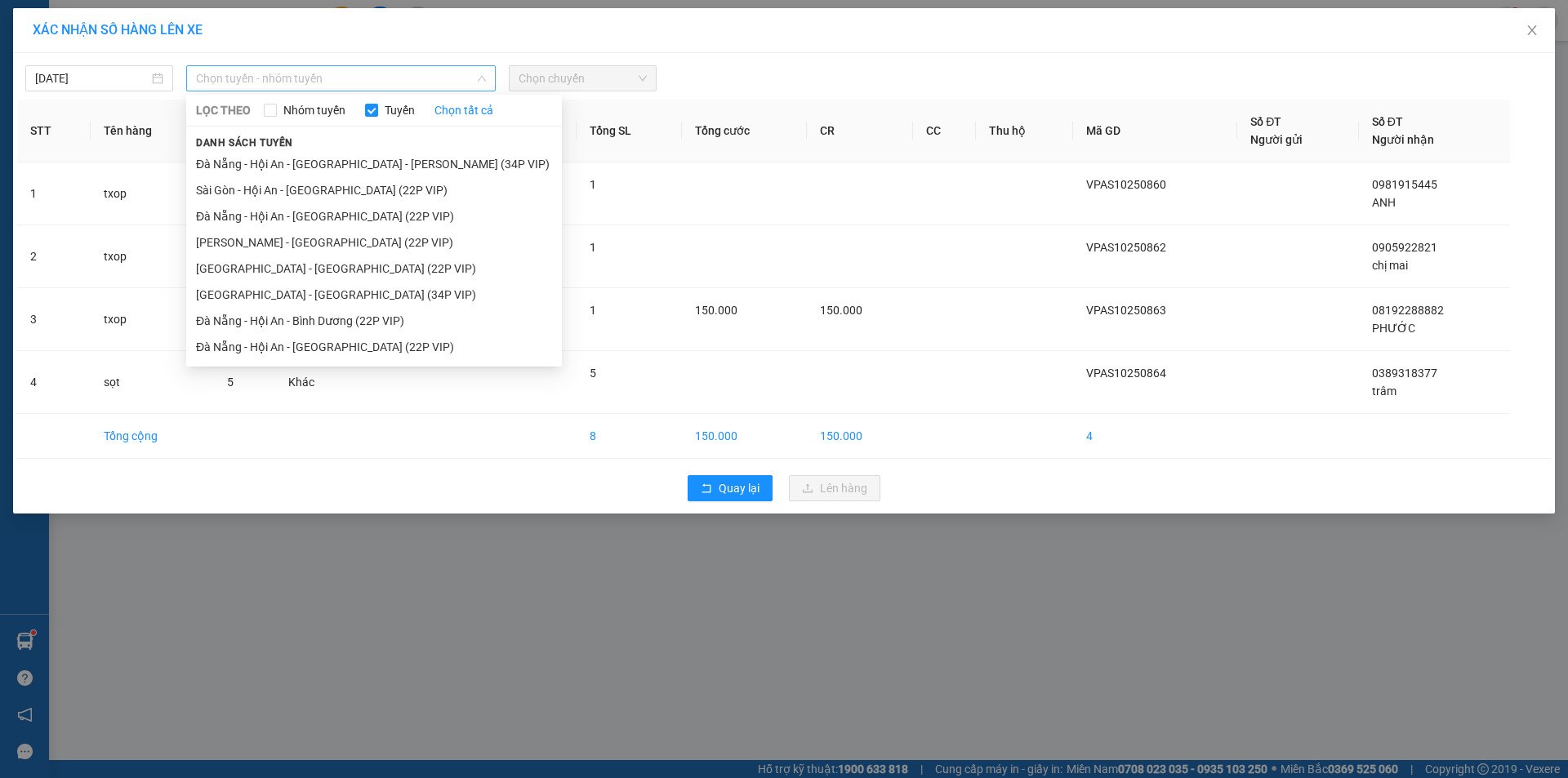
click at [469, 70] on span "Chọn tuyến - nhóm tuyến" at bounding box center [340, 78] width 290 height 25
drag, startPoint x: 392, startPoint y: 182, endPoint x: 601, endPoint y: 104, distance: 223.1
click at [397, 180] on li "Sài Gòn - Hội An - [GEOGRAPHIC_DATA] (22P VIP)" at bounding box center [374, 190] width 375 height 26
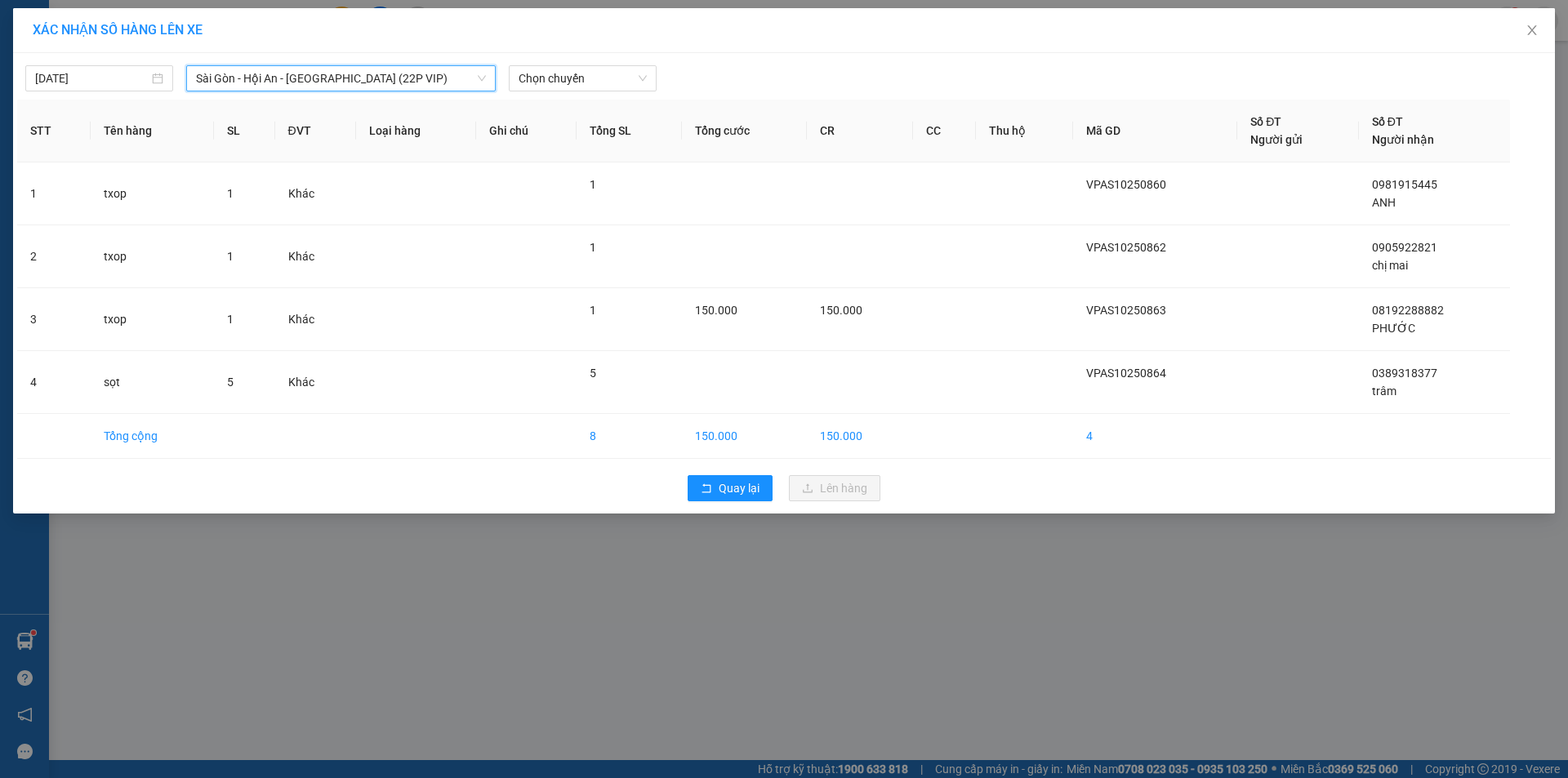
click at [430, 83] on span "Sài Gòn - Hội An - [GEOGRAPHIC_DATA] (22P VIP)" at bounding box center [340, 78] width 290 height 25
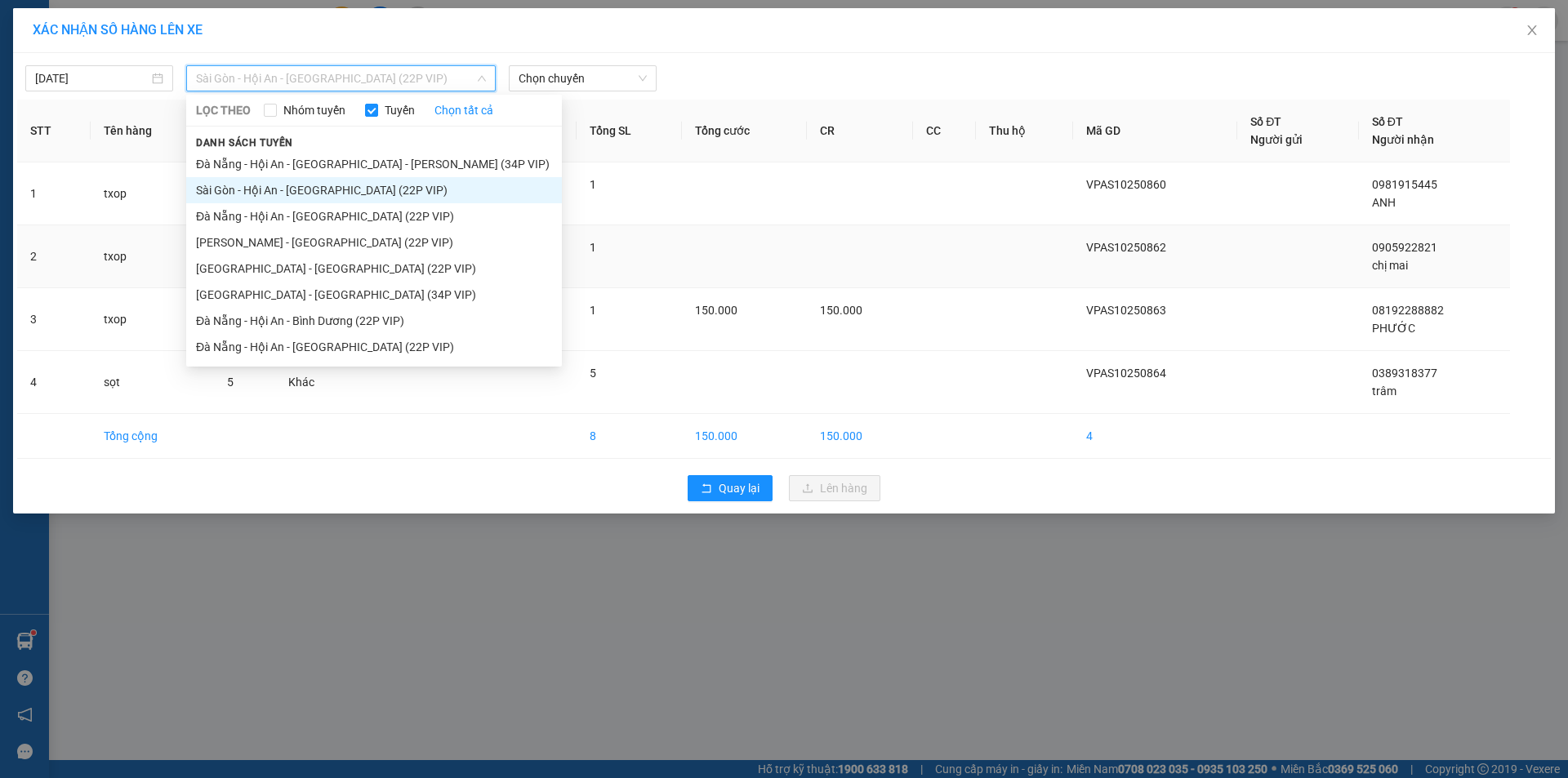
drag, startPoint x: 312, startPoint y: 297, endPoint x: 358, endPoint y: 266, distance: 55.5
click at [316, 294] on li "[GEOGRAPHIC_DATA] - [GEOGRAPHIC_DATA] (34P VIP)" at bounding box center [374, 295] width 375 height 26
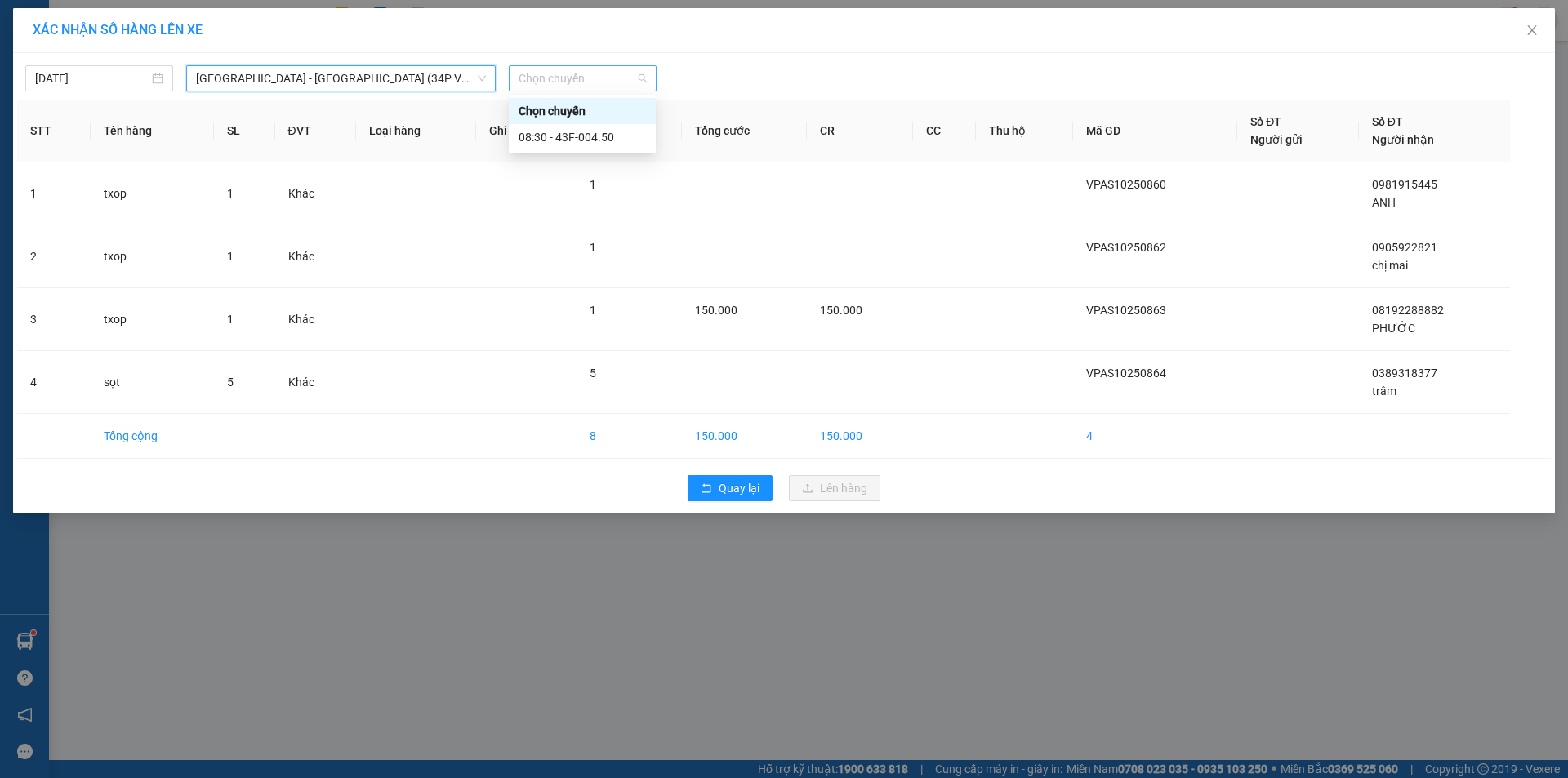
click at [600, 79] on span "Chọn chuyến" at bounding box center [583, 78] width 129 height 25
drag, startPoint x: 592, startPoint y: 137, endPoint x: 650, endPoint y: 160, distance: 62.4
click at [595, 137] on div "08:30 - 43F-004.50" at bounding box center [582, 137] width 128 height 18
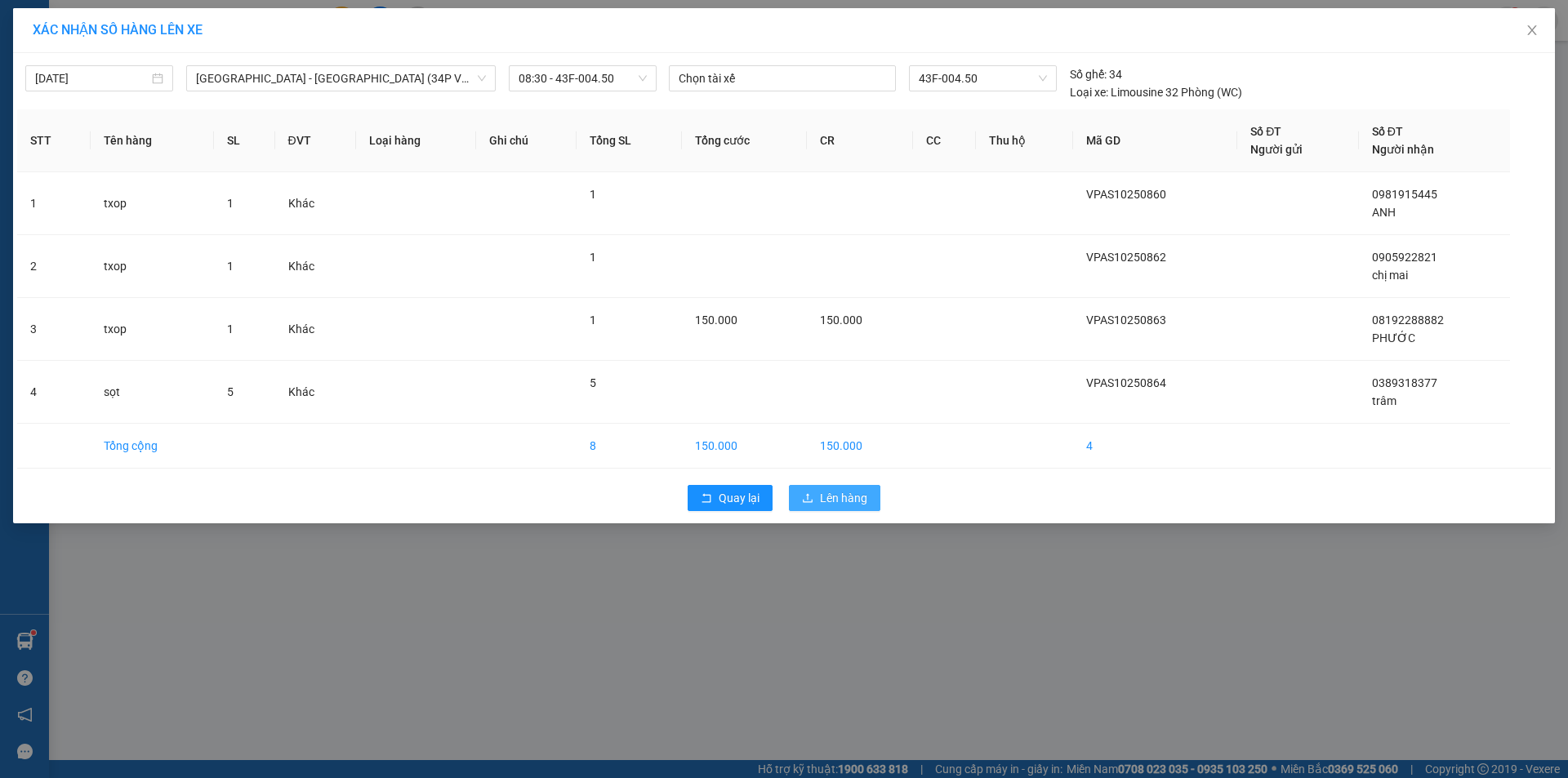
drag, startPoint x: 817, startPoint y: 494, endPoint x: 841, endPoint y: 469, distance: 34.7
click at [817, 494] on button "Lên hàng" at bounding box center [834, 498] width 92 height 26
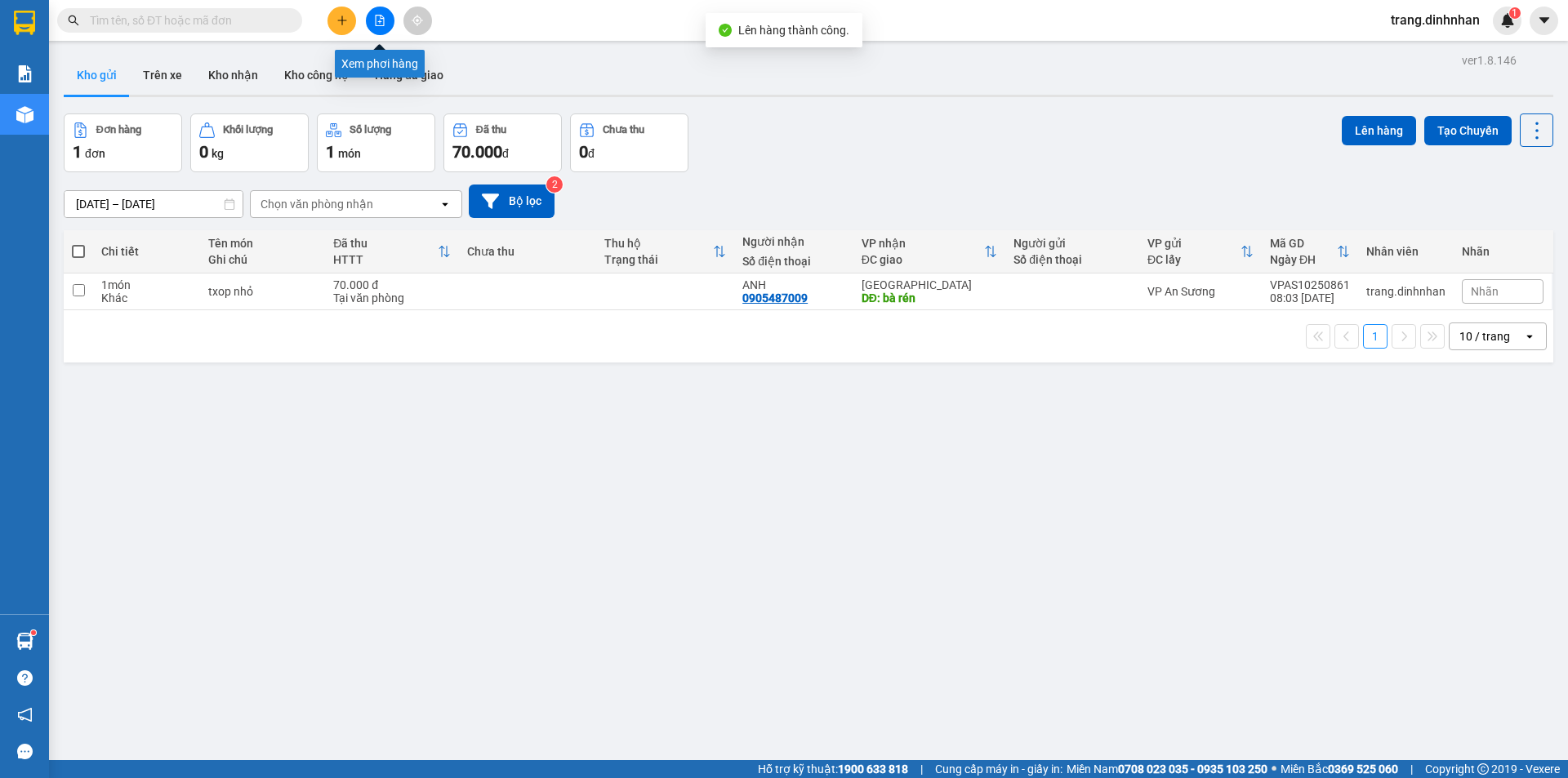
click at [379, 12] on button at bounding box center [380, 21] width 28 height 28
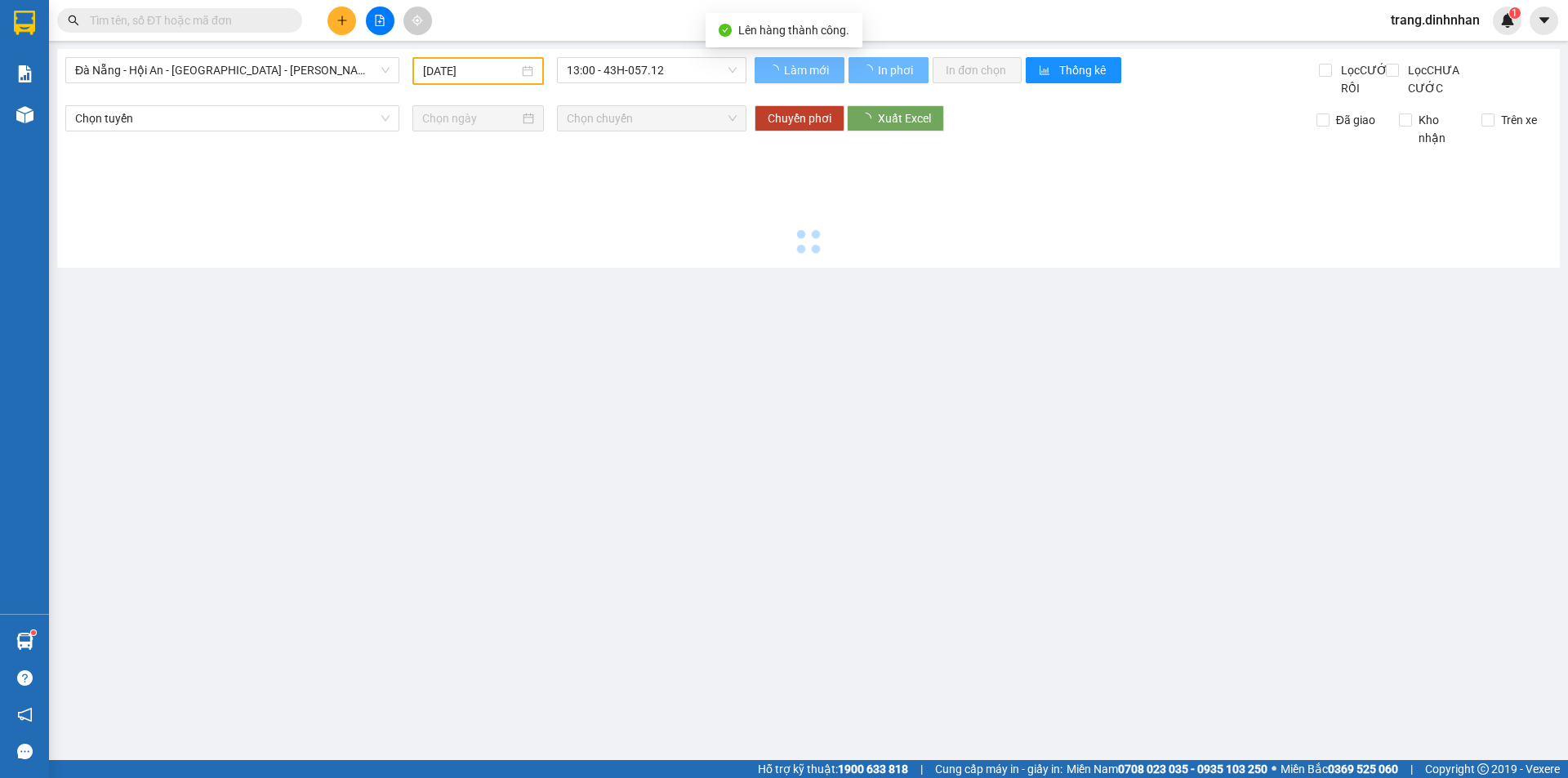
type input "[DATE]"
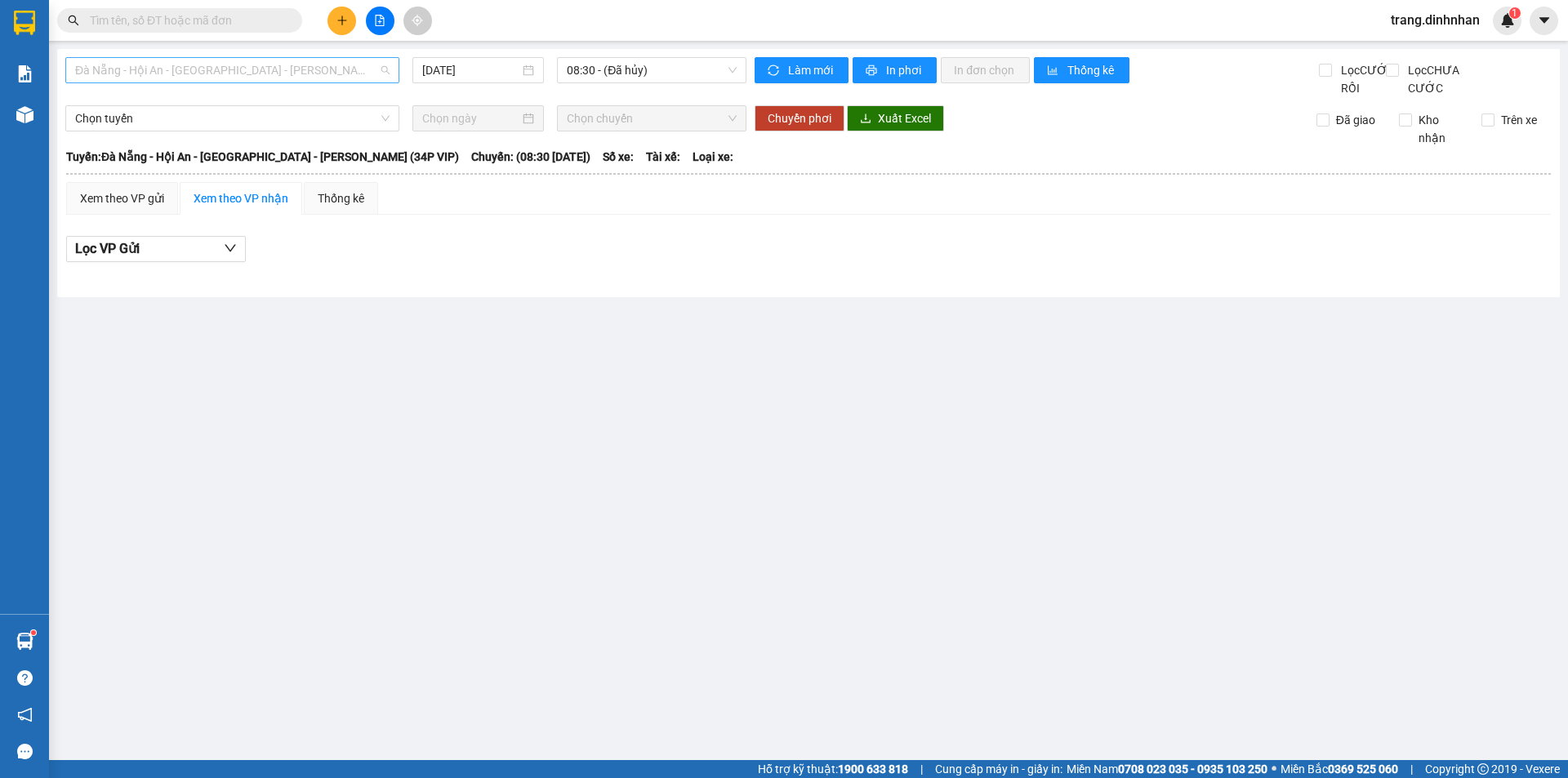
click at [344, 66] on span "Đà Nẵng - Hội An - [GEOGRAPHIC_DATA] - [PERSON_NAME] (34P VIP)" at bounding box center [232, 70] width 314 height 25
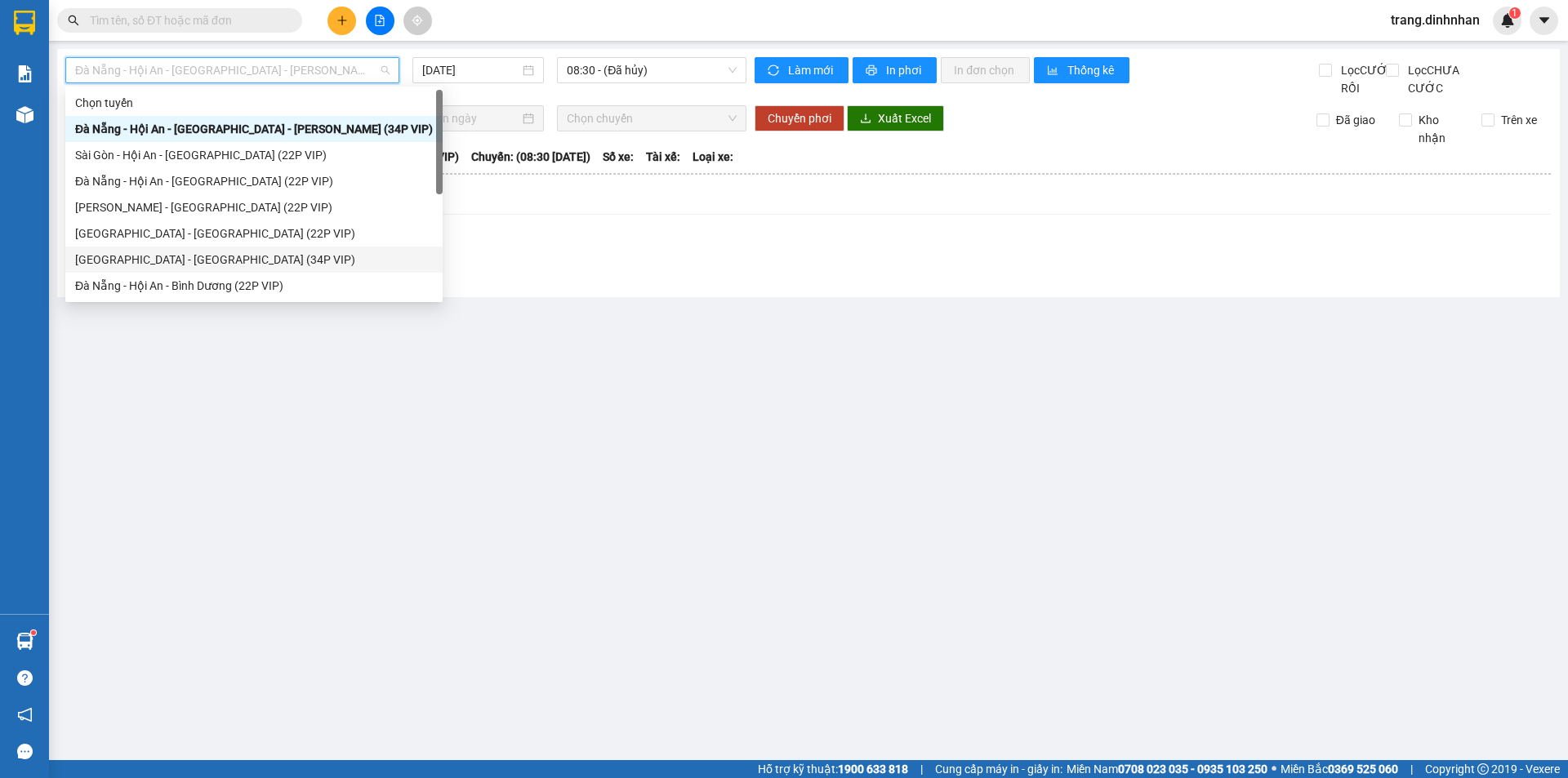
click at [227, 260] on div "[GEOGRAPHIC_DATA] - [GEOGRAPHIC_DATA] (34P VIP)" at bounding box center [253, 259] width 357 height 18
type input "[DATE]"
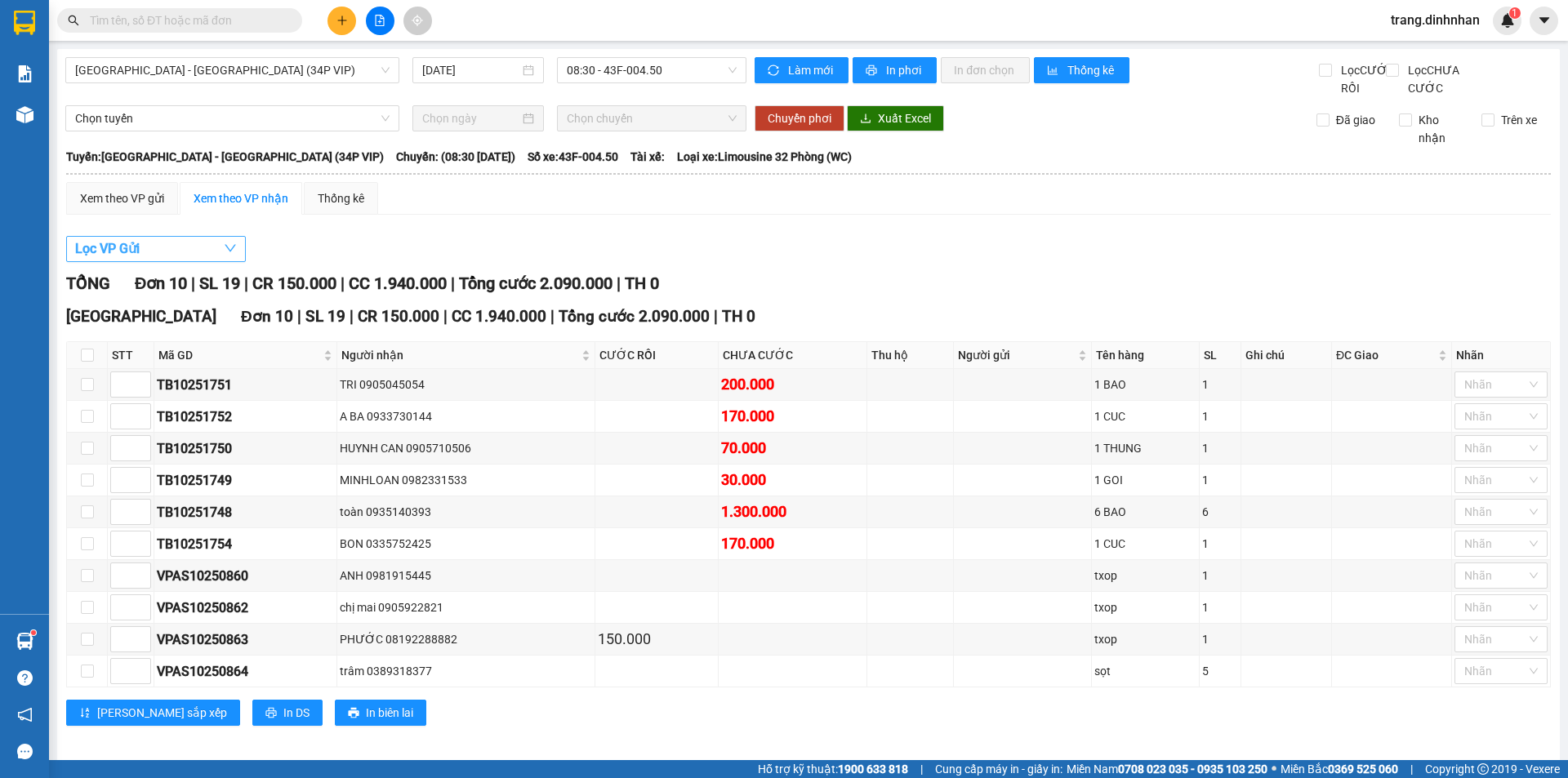
click at [112, 259] on span "Lọc VP Gửi" at bounding box center [107, 249] width 64 height 21
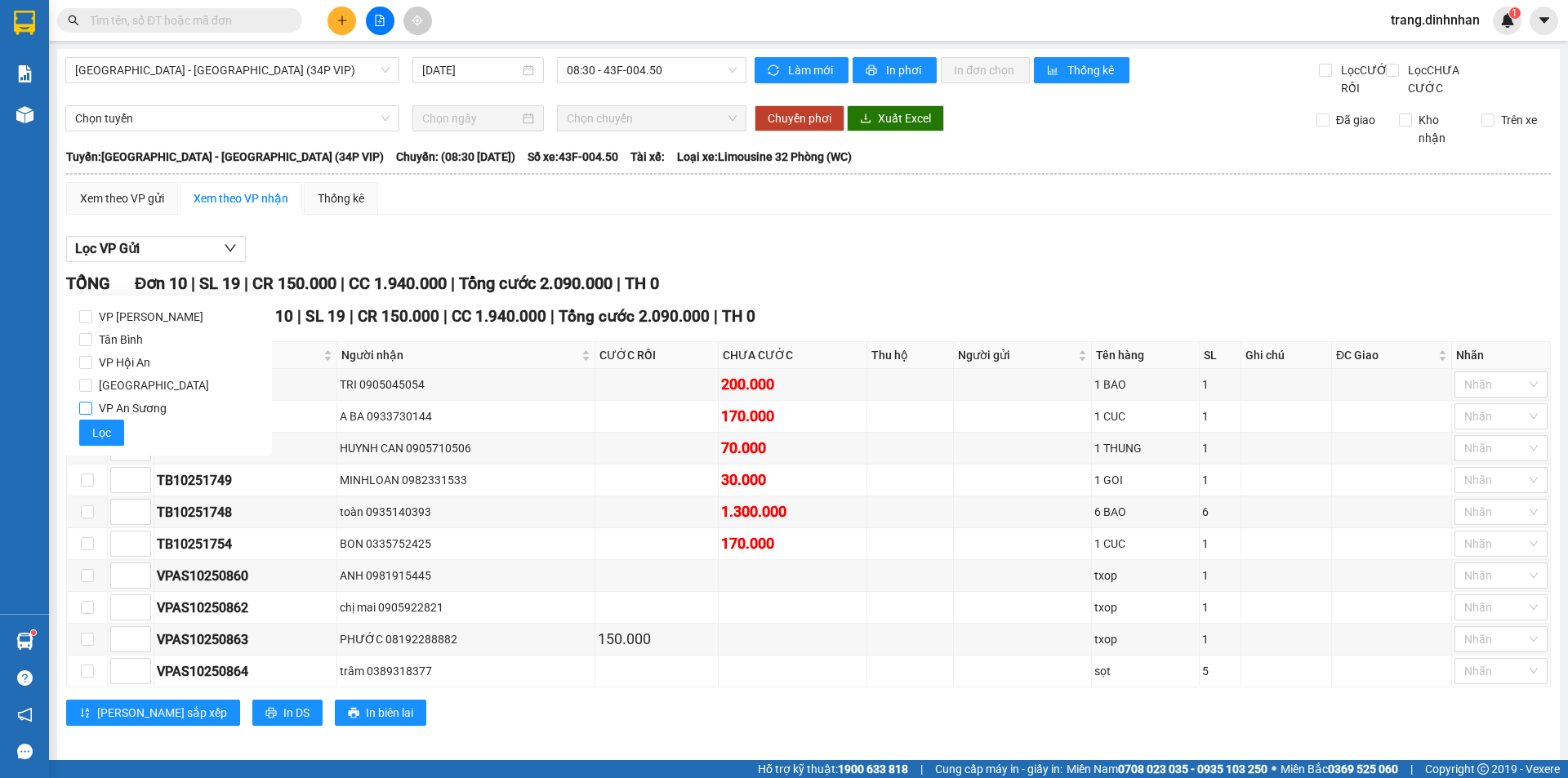
click at [81, 404] on input "VP An Sương" at bounding box center [86, 408] width 13 height 13
checkbox input "true"
click at [99, 430] on span "Lọc" at bounding box center [102, 432] width 19 height 18
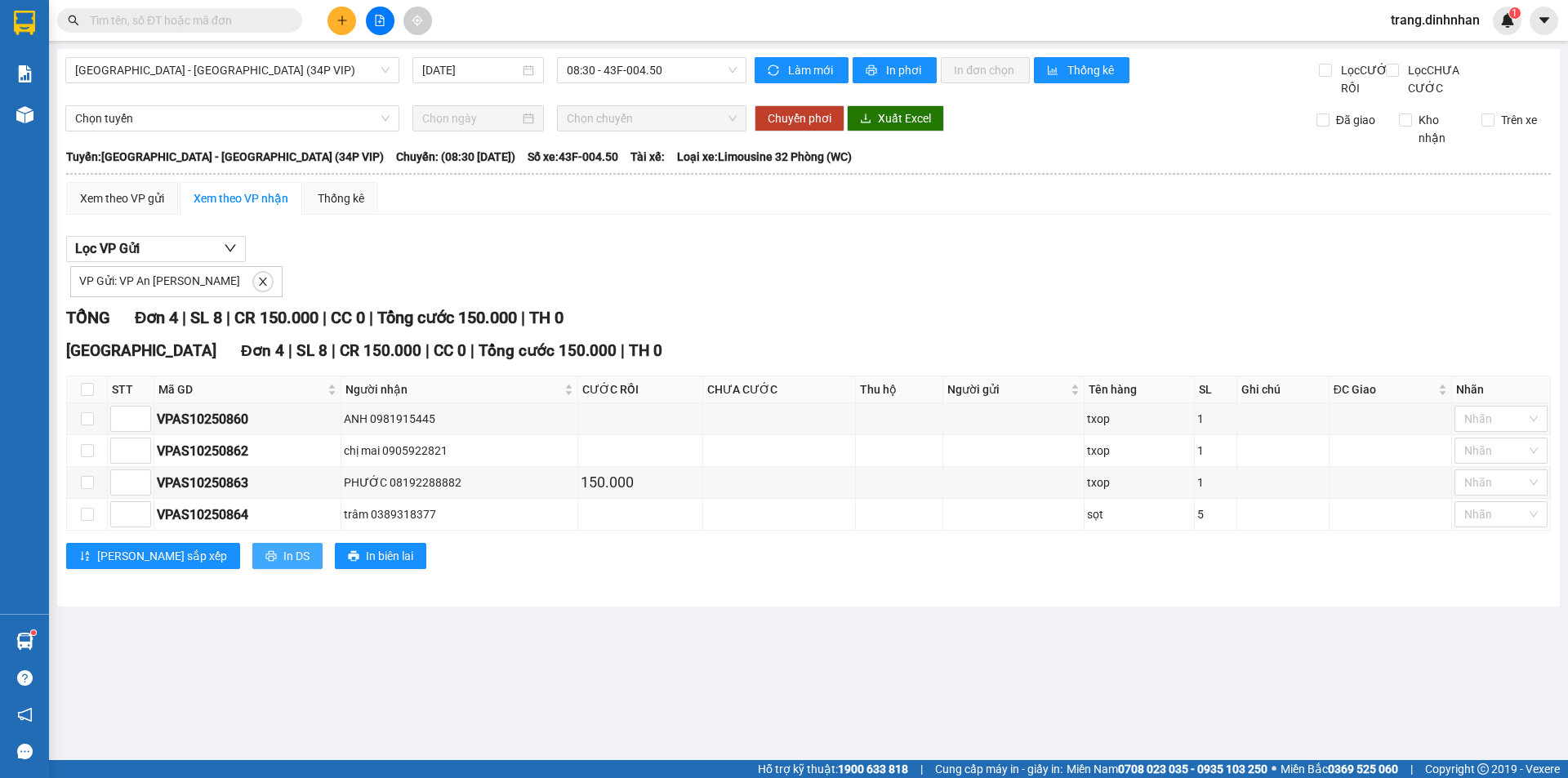
drag, startPoint x: 206, startPoint y: 583, endPoint x: 216, endPoint y: 577, distance: 11.7
click at [253, 569] on button "In DS" at bounding box center [287, 556] width 70 height 26
click at [238, 30] on span at bounding box center [179, 21] width 245 height 25
click at [253, 17] on input "text" at bounding box center [186, 20] width 193 height 18
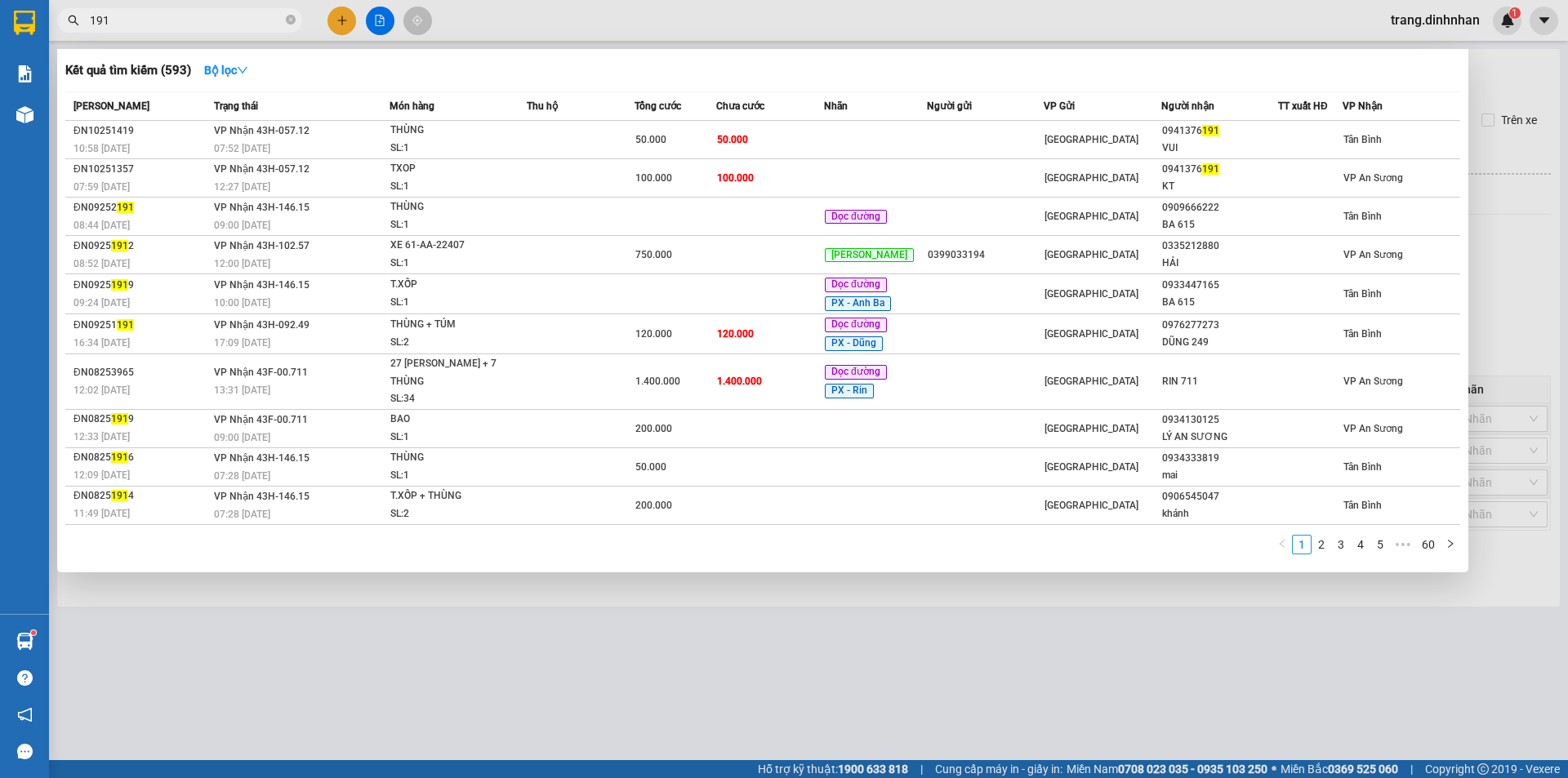
type input "191"
click at [292, 20] on icon "close-circle" at bounding box center [290, 20] width 9 height 9
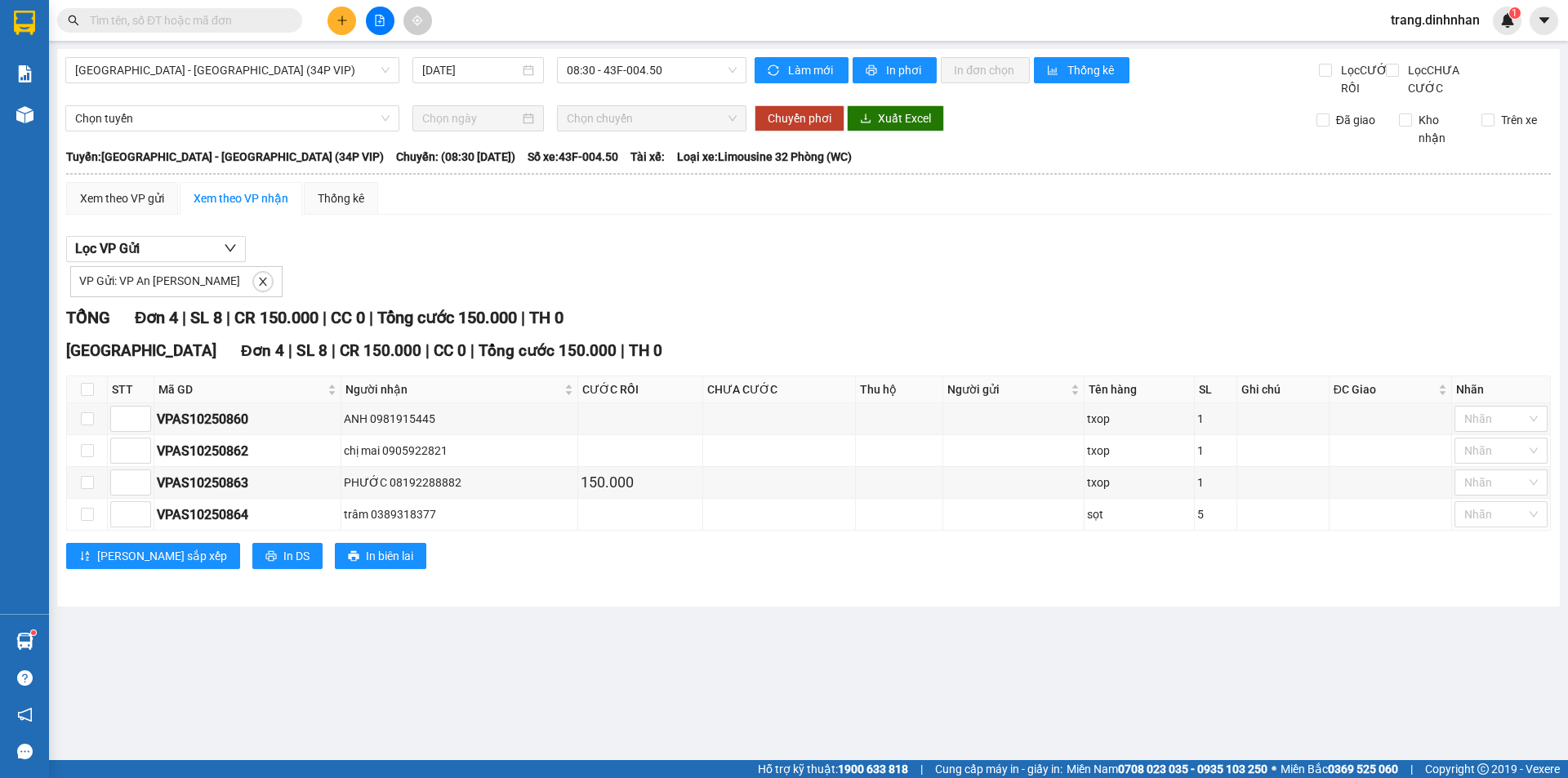
click at [205, 24] on input "text" at bounding box center [186, 20] width 193 height 18
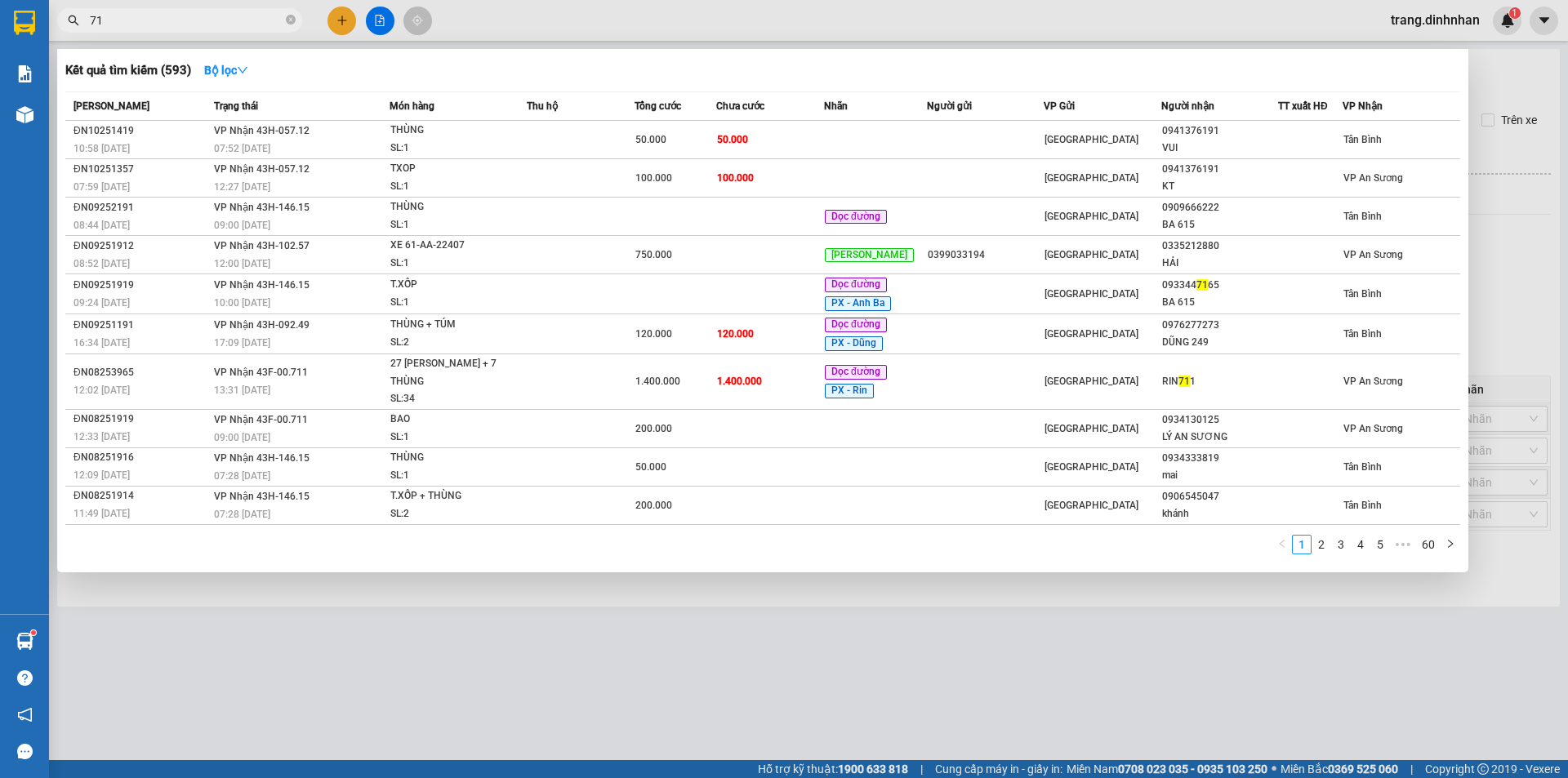
type input "718"
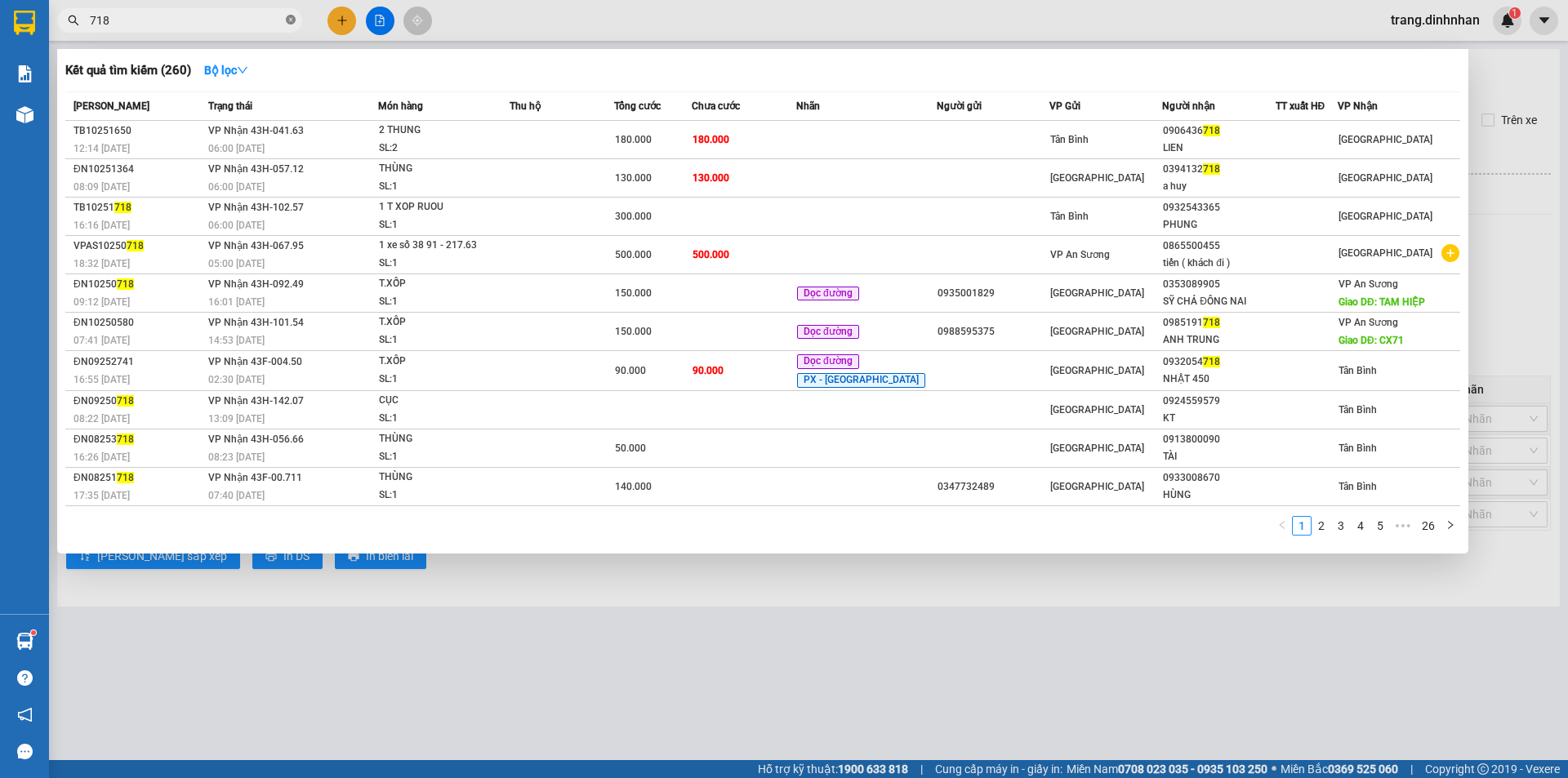
click at [287, 16] on icon "close-circle" at bounding box center [290, 20] width 9 height 9
type input "618"
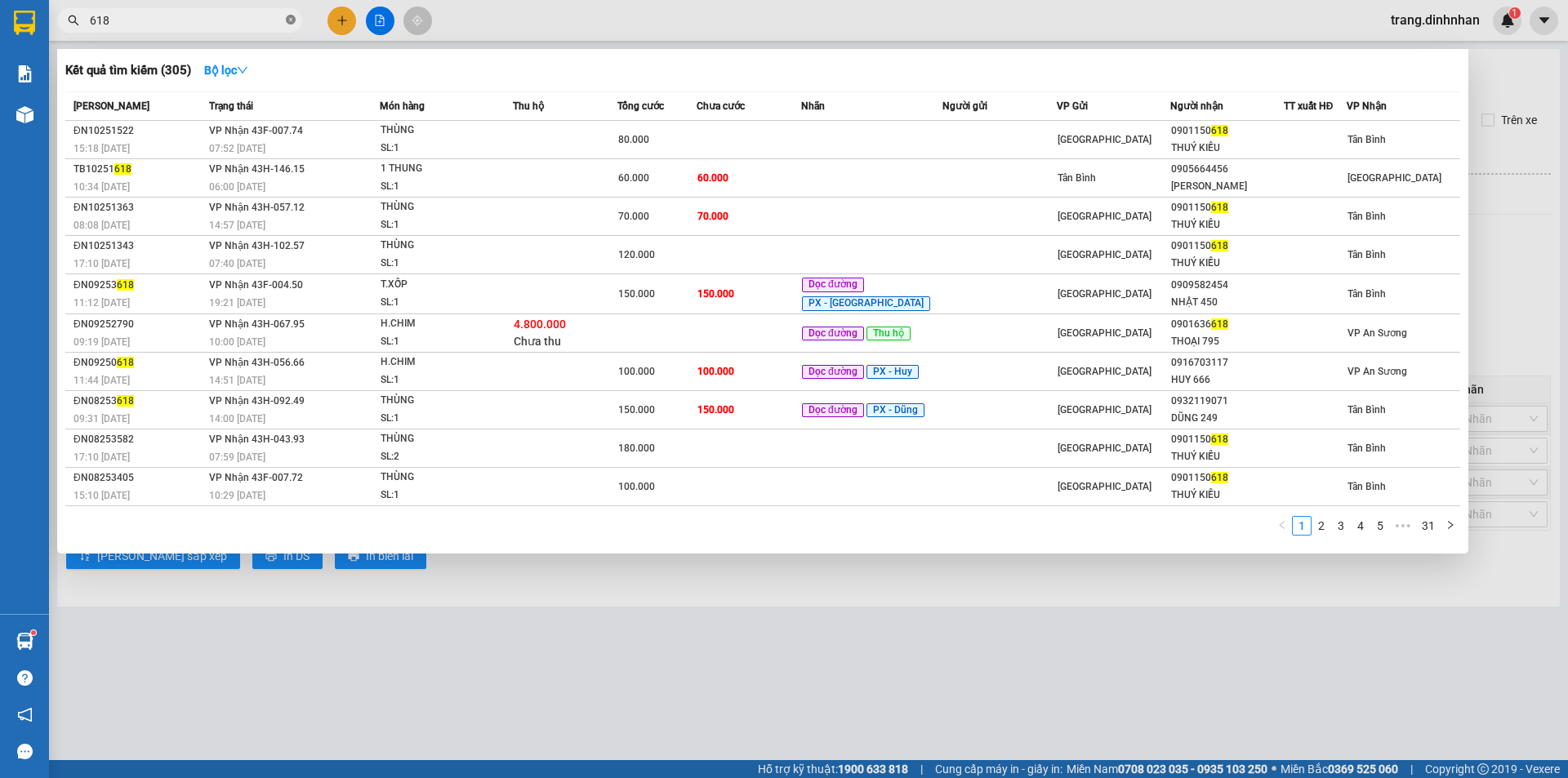
click at [290, 21] on icon "close-circle" at bounding box center [290, 20] width 9 height 9
